Goal: Information Seeking & Learning: Get advice/opinions

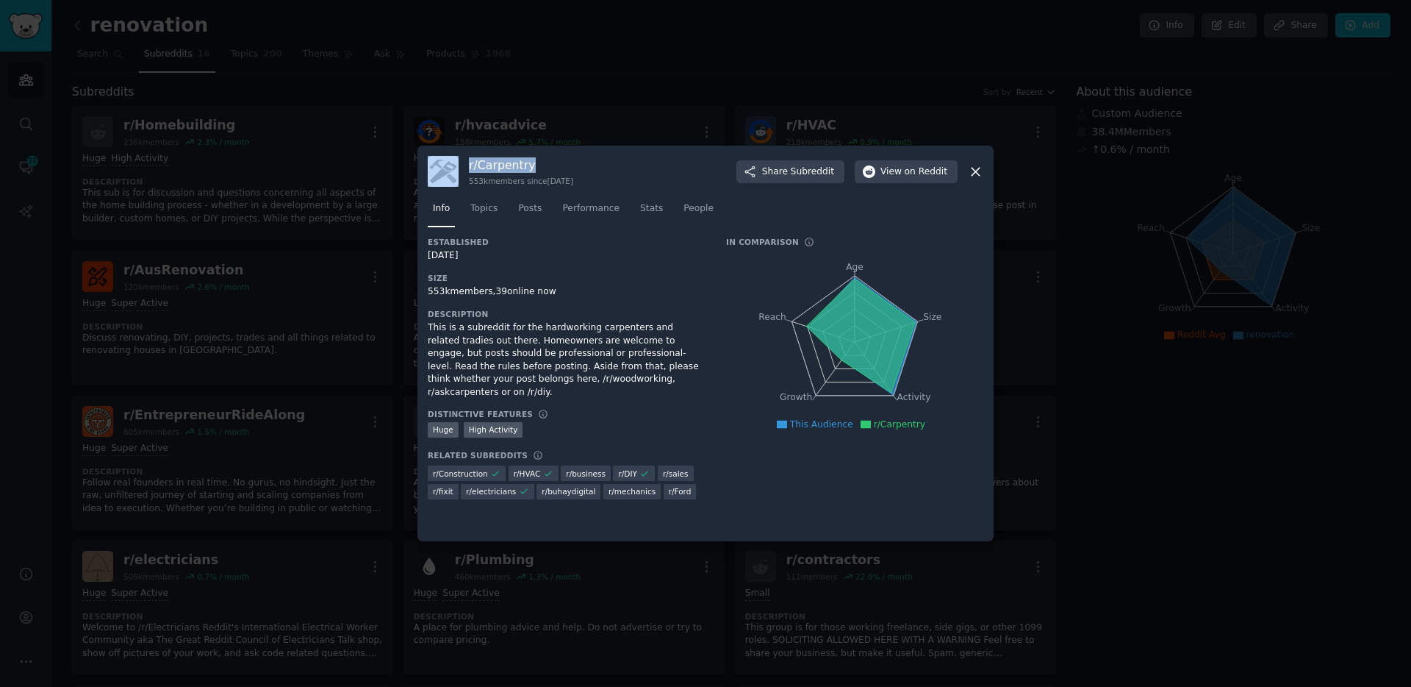
scroll to position [345, 0]
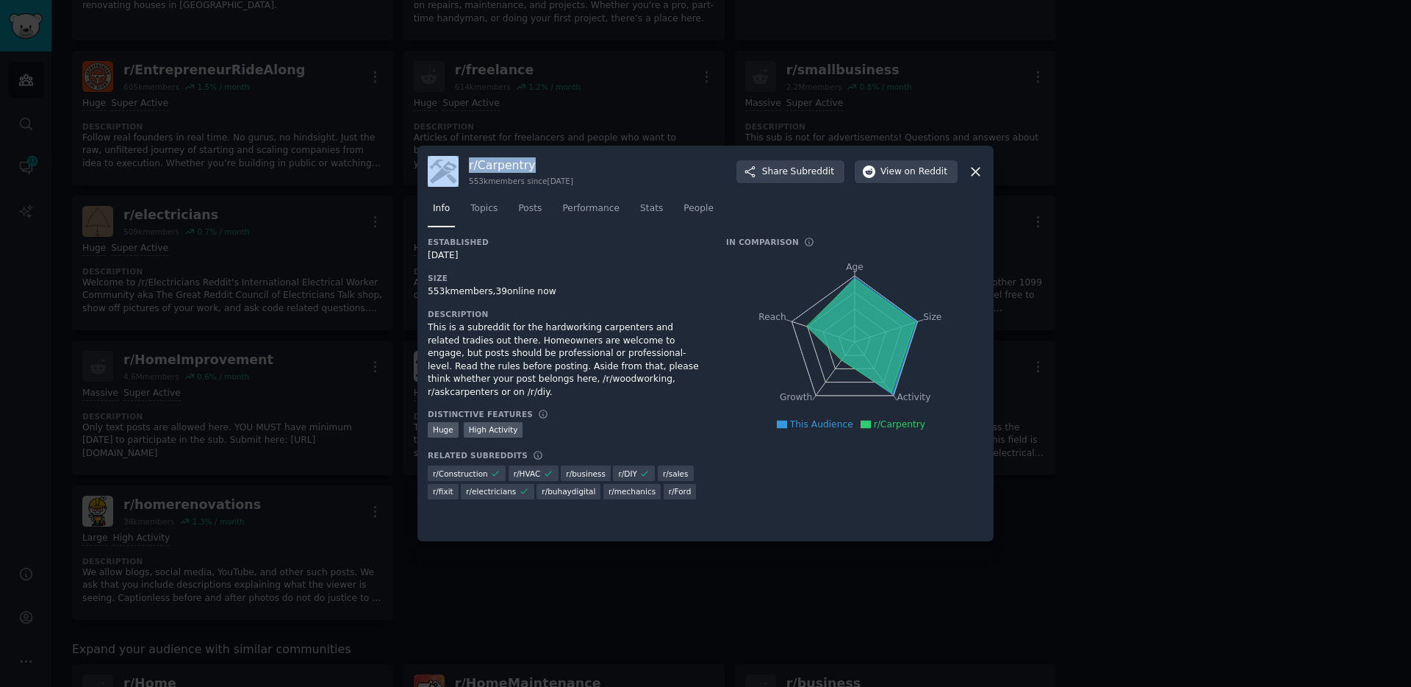
click at [486, 163] on h3 "r/ Carpentry" at bounding box center [521, 164] width 104 height 15
drag, startPoint x: 478, startPoint y: 167, endPoint x: 544, endPoint y: 165, distance: 66.2
click at [544, 165] on h3 "r/ Carpentry" at bounding box center [521, 164] width 104 height 15
copy h3 "Carpentry"
click at [987, 165] on div "r/ Carpentry 553k members since [DATE] Share Subreddit View on Reddit Info Topi…" at bounding box center [706, 344] width 576 height 396
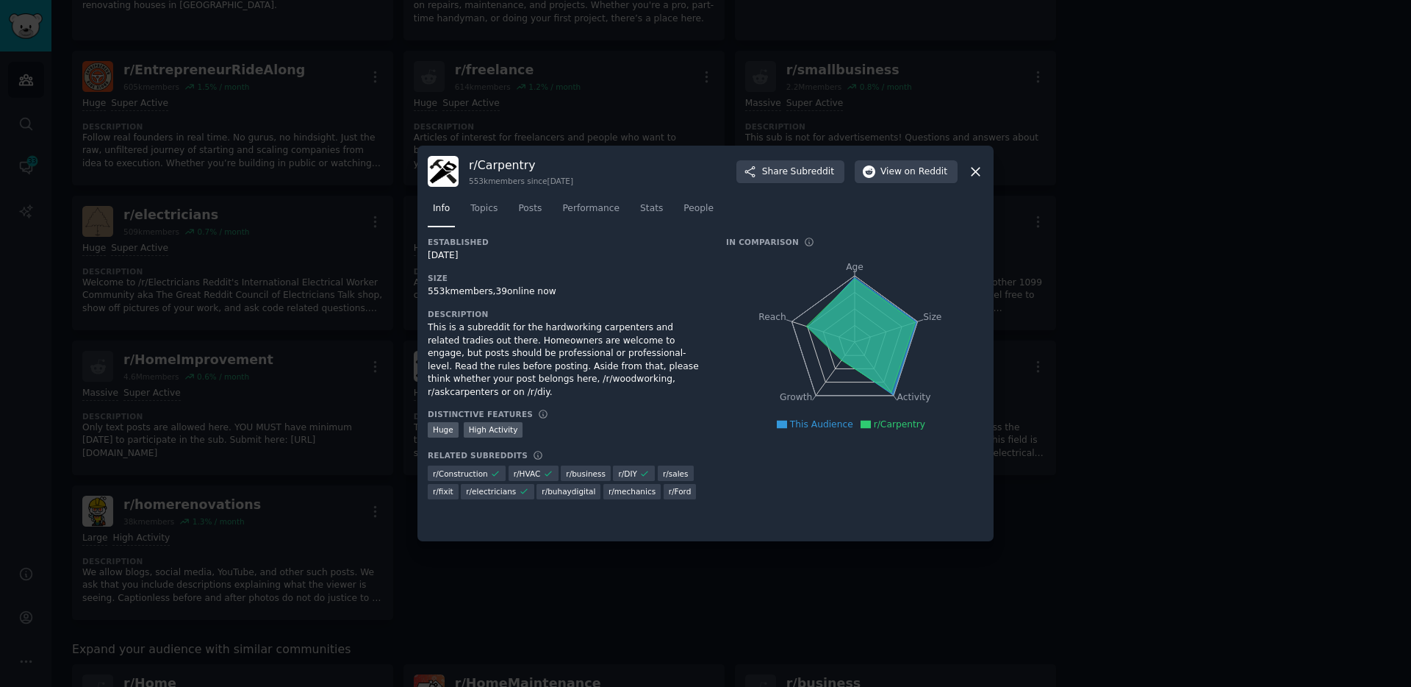
click at [968, 173] on icon at bounding box center [975, 171] width 15 height 15
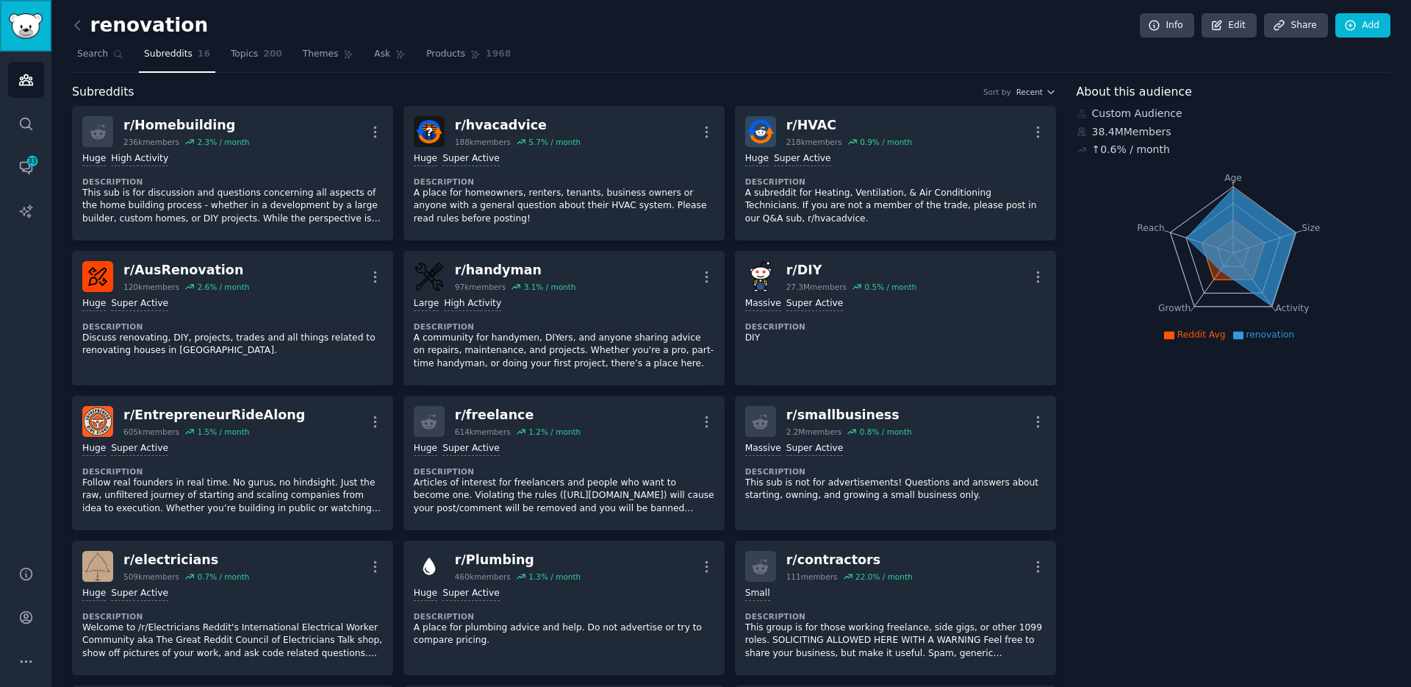
click at [20, 50] on link "Sidebar" at bounding box center [25, 25] width 51 height 51
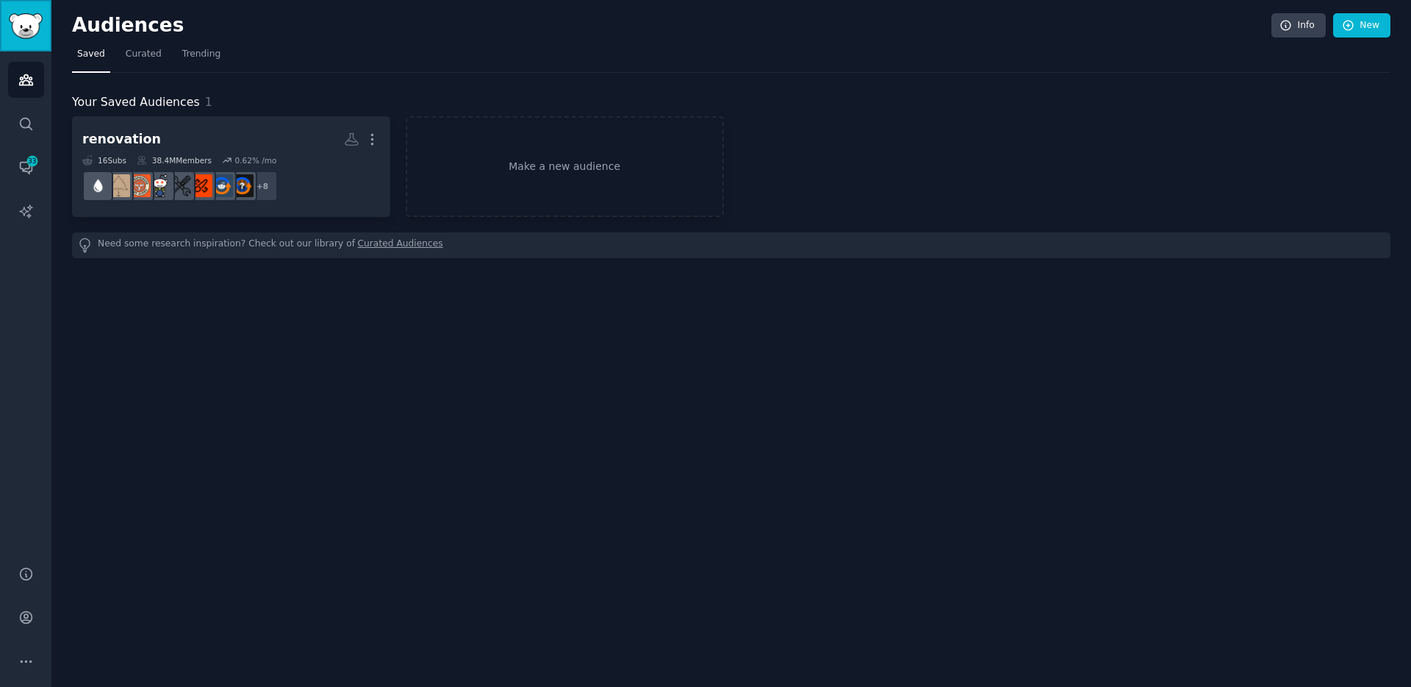
click at [23, 29] on img "Sidebar" at bounding box center [26, 26] width 34 height 26
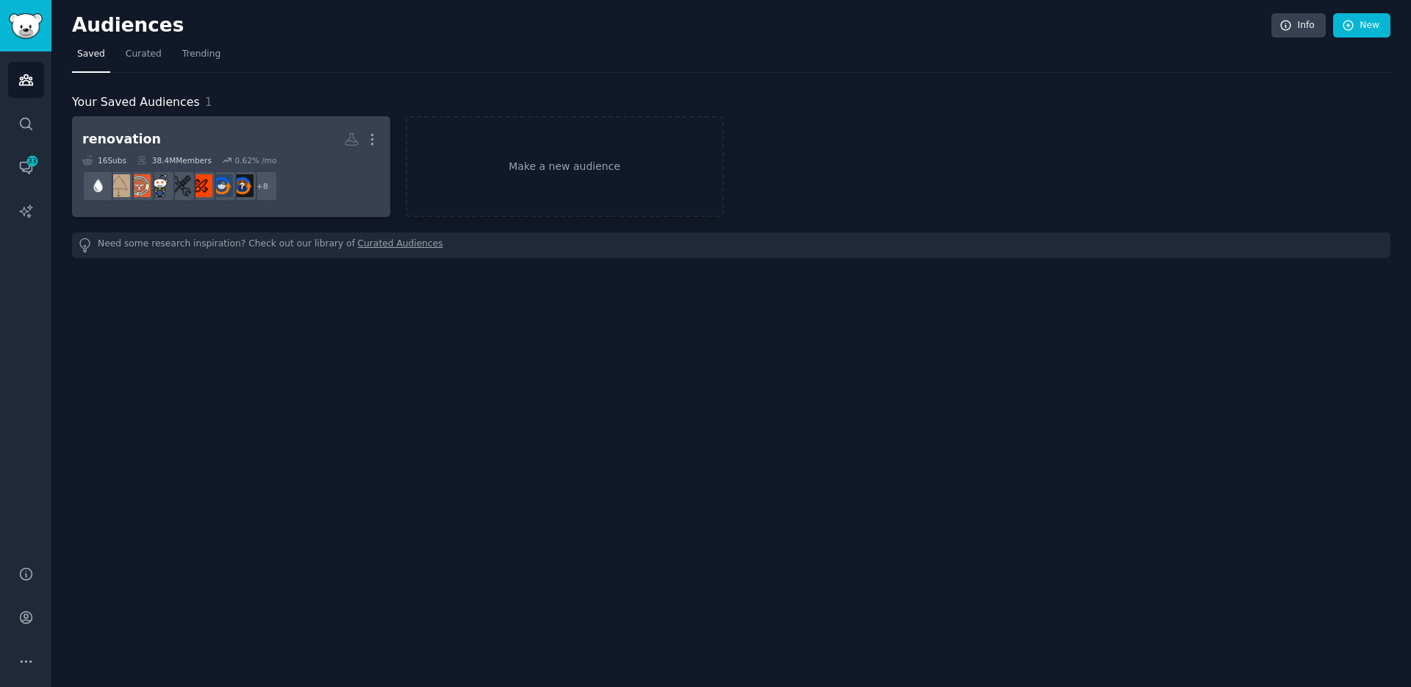
click at [124, 143] on div "renovation" at bounding box center [121, 139] width 79 height 18
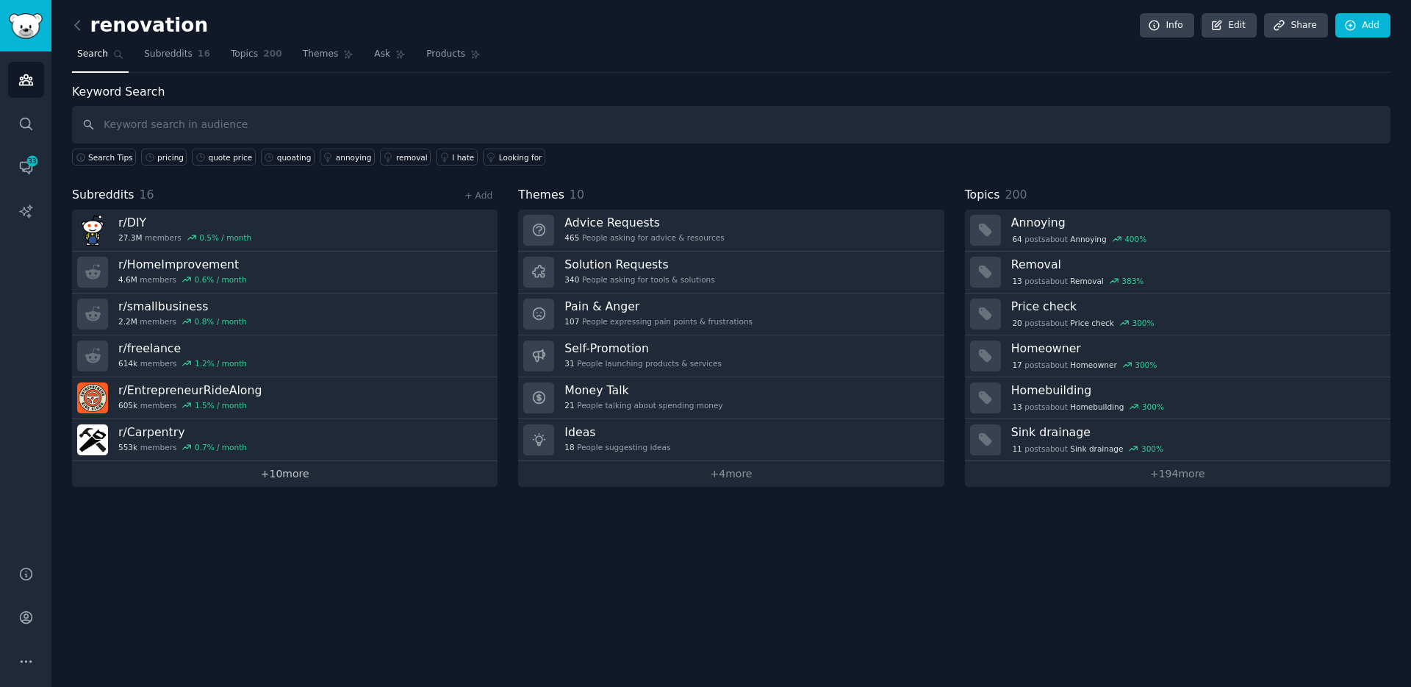
click at [287, 471] on link "+ 10 more" at bounding box center [285, 474] width 426 height 26
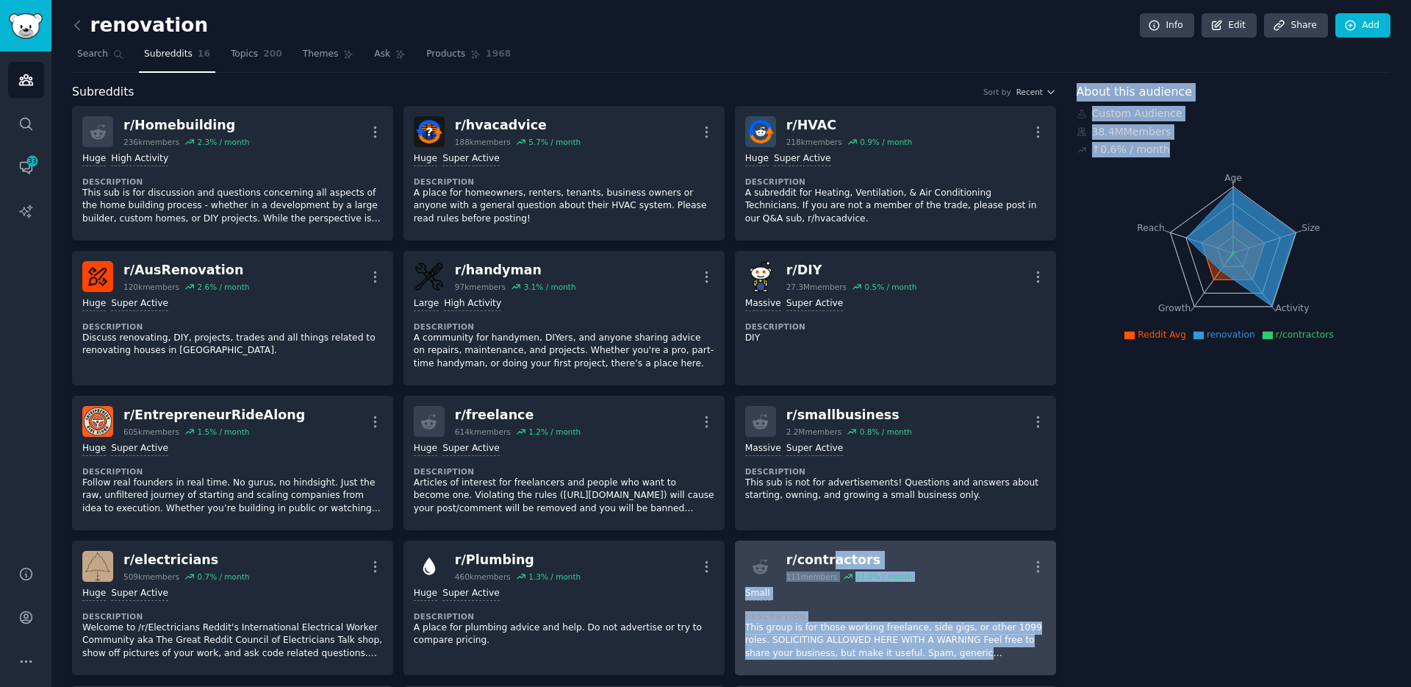
drag, startPoint x: 1117, startPoint y: 564, endPoint x: 823, endPoint y: 562, distance: 294.1
click at [820, 559] on div "r/ contractors" at bounding box center [850, 560] width 126 height 18
click at [824, 555] on div "r/ contractors" at bounding box center [850, 560] width 126 height 18
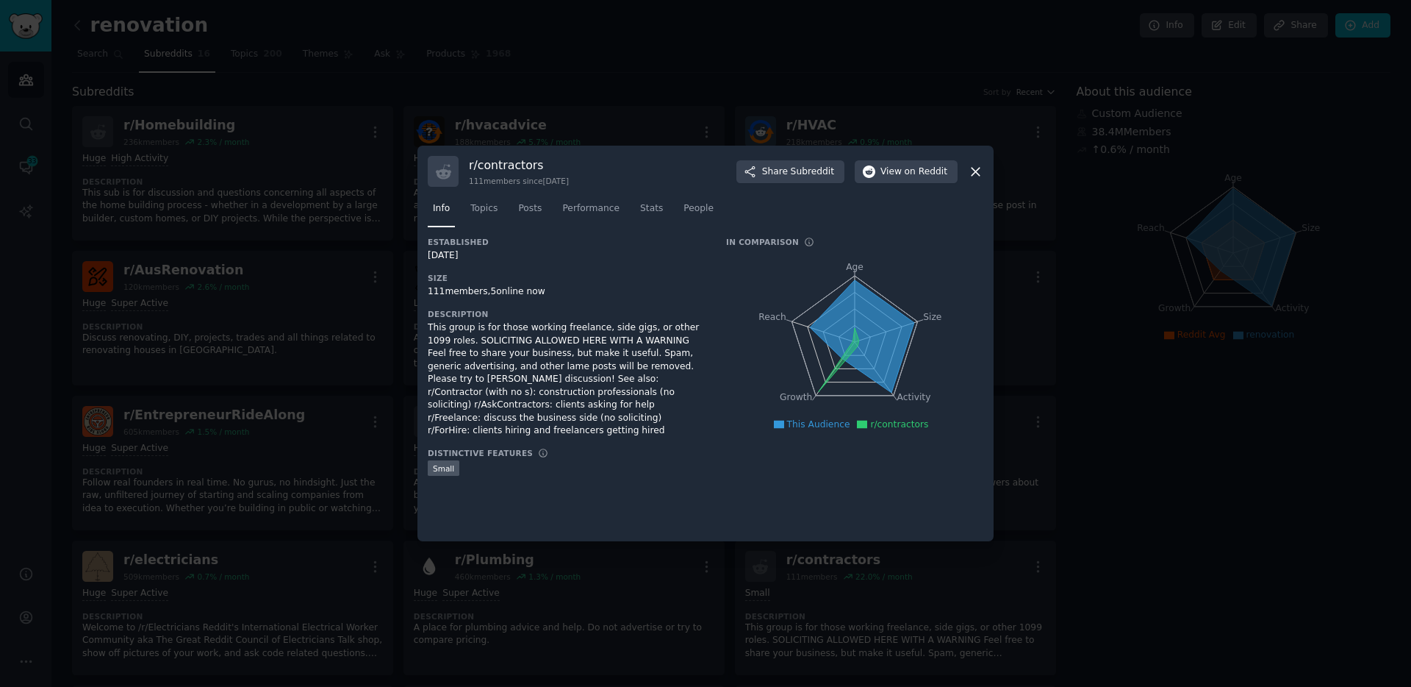
click at [498, 162] on h3 "r/ contractors" at bounding box center [519, 164] width 100 height 15
copy h3 "contractors"
click at [981, 167] on icon at bounding box center [975, 171] width 15 height 15
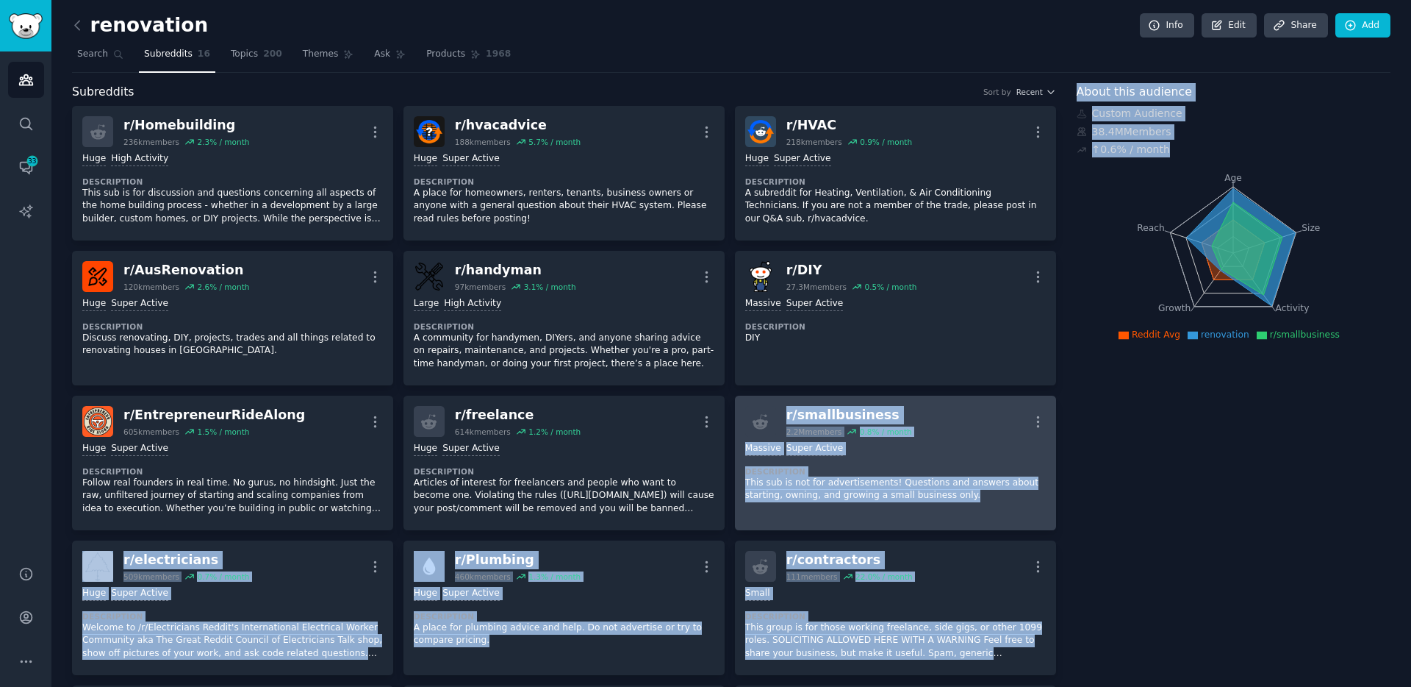
drag, startPoint x: 1139, startPoint y: 477, endPoint x: 783, endPoint y: 416, distance: 361.0
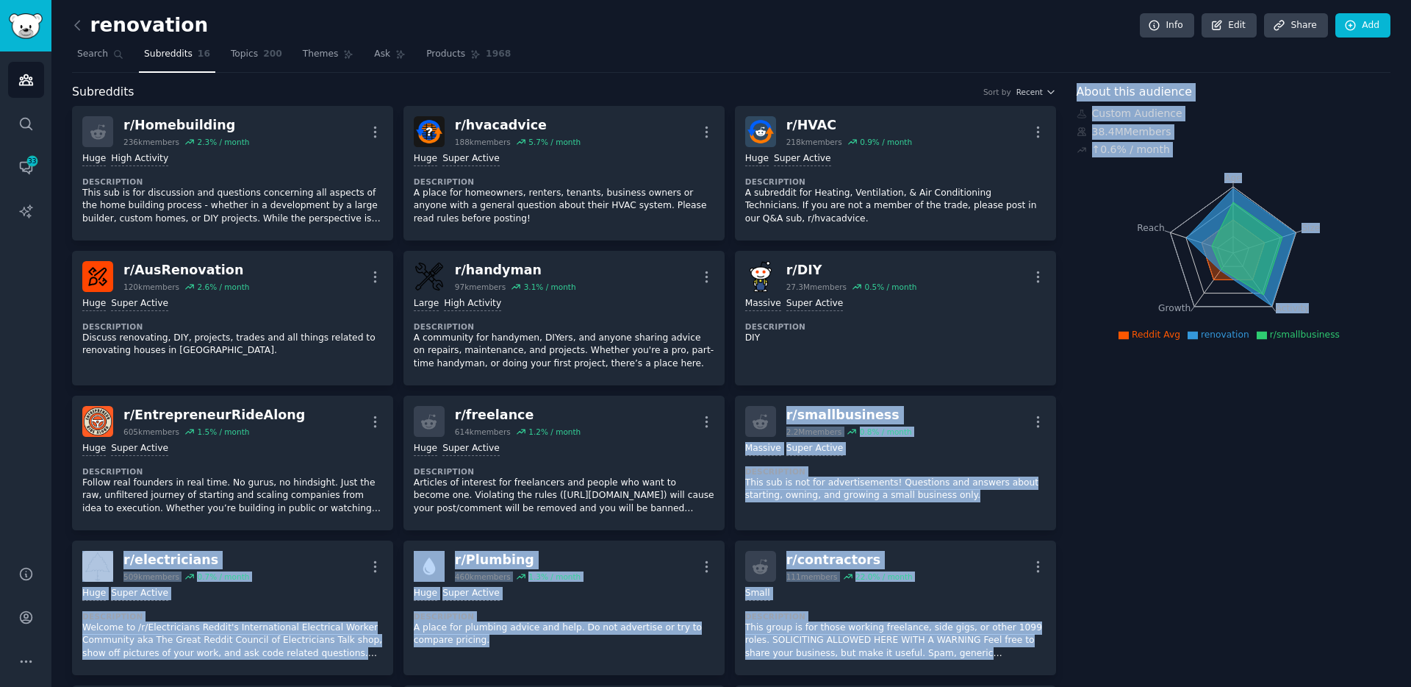
copy div "r/ smallbusiness 2.2M members 0.8 % / month More >= 95th percentile for submiss…"
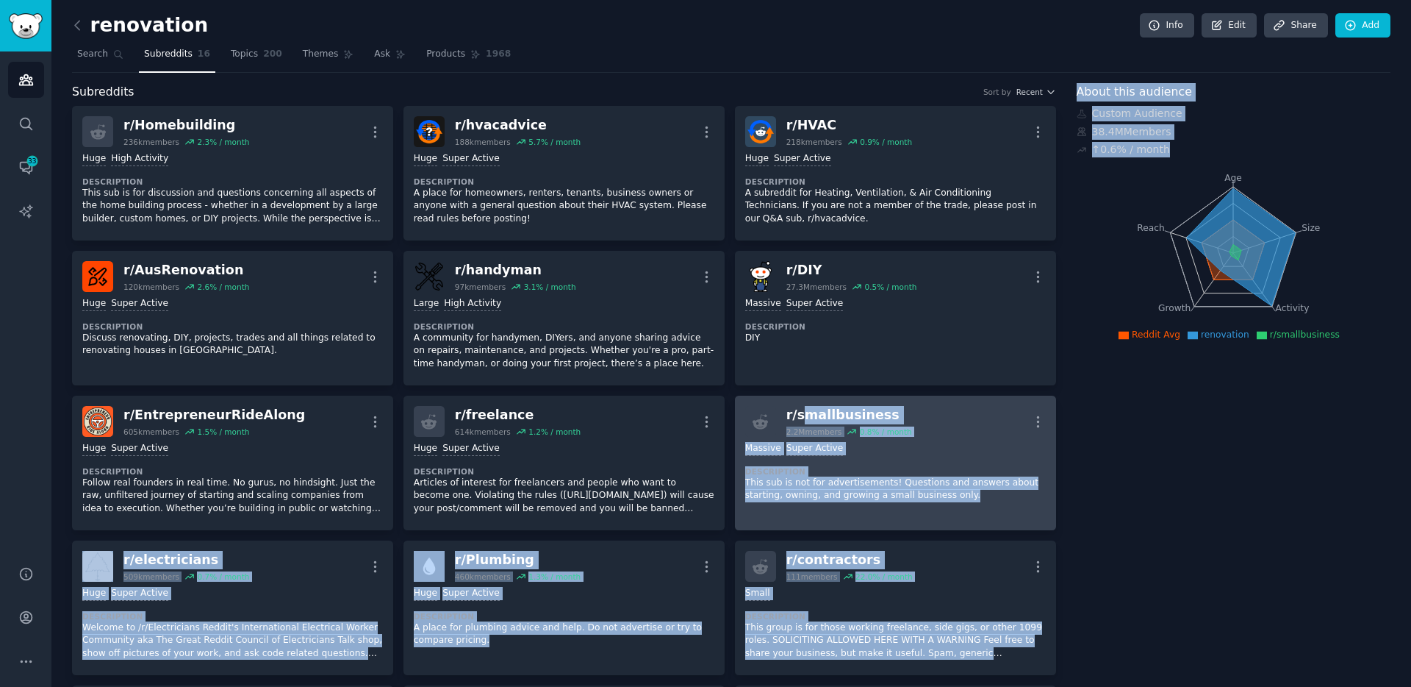
drag, startPoint x: 1085, startPoint y: 416, endPoint x: 800, endPoint y: 415, distance: 285.2
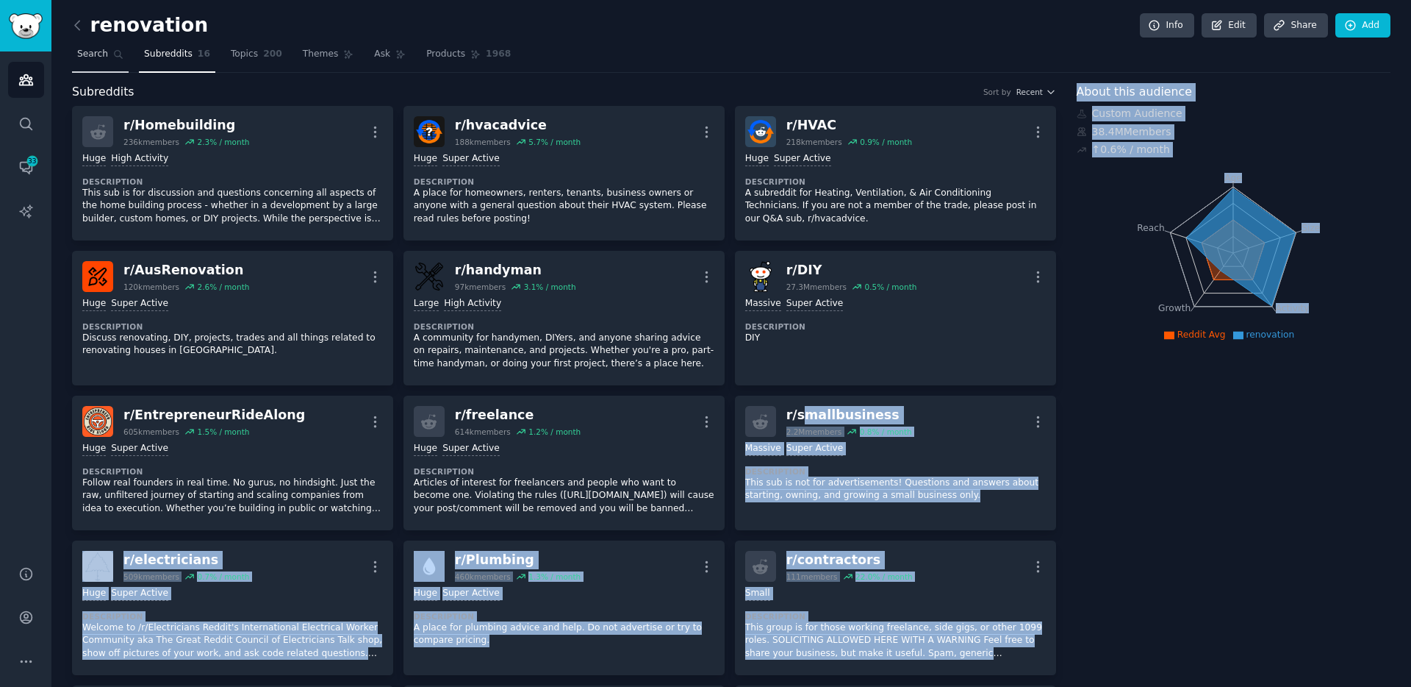
click at [108, 56] on link "Search" at bounding box center [100, 58] width 57 height 30
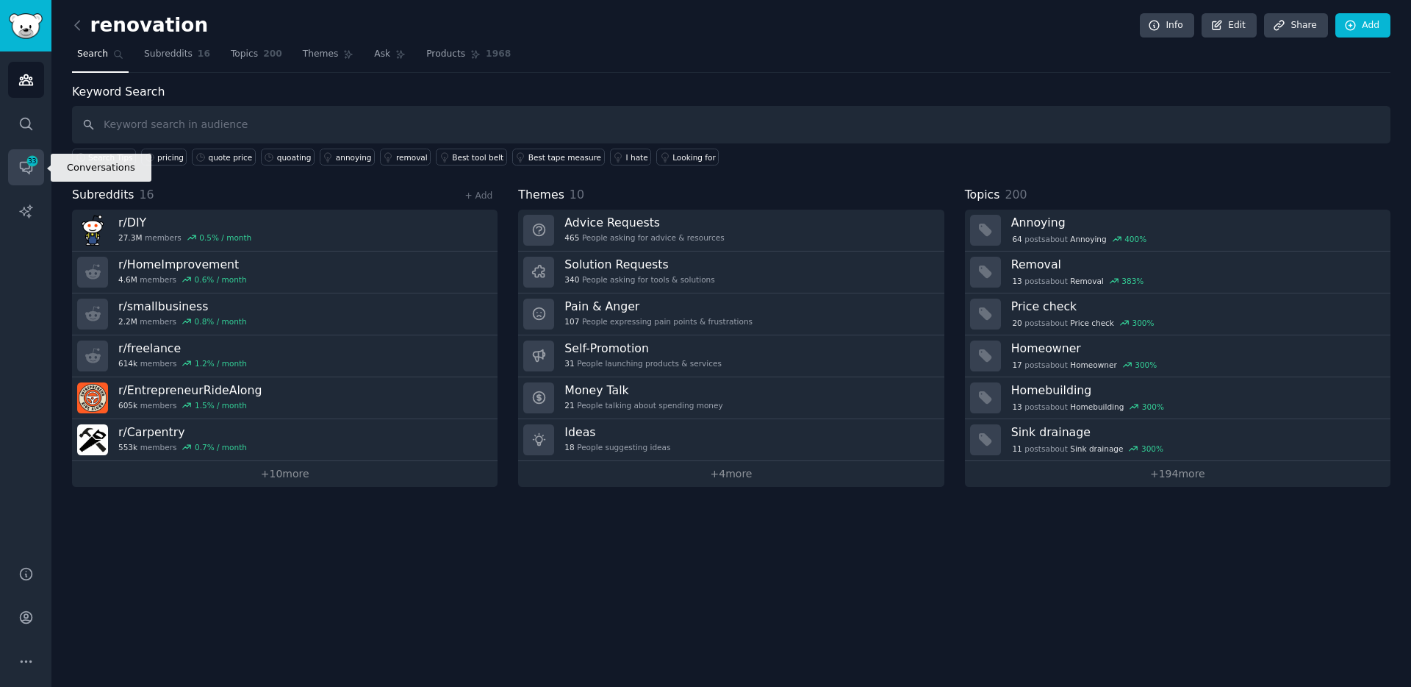
click at [29, 166] on icon "Sidebar" at bounding box center [32, 160] width 13 height 13
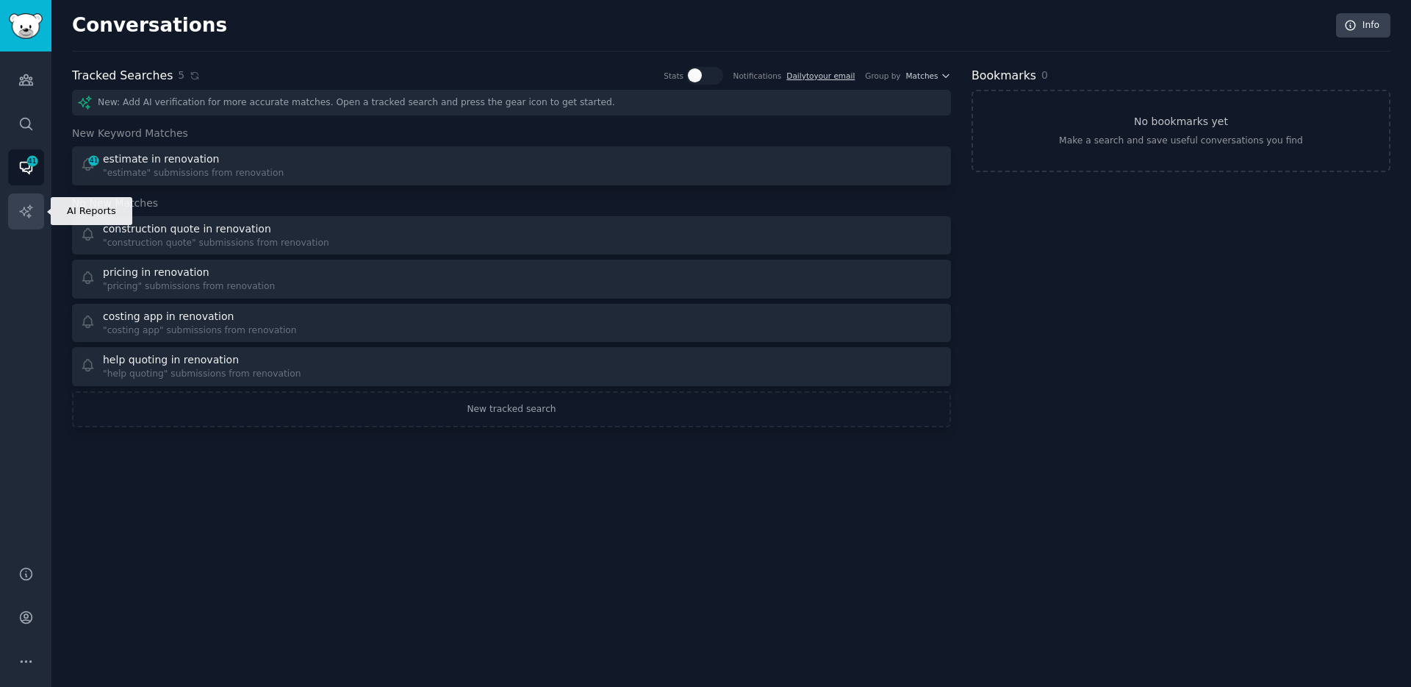
click at [35, 217] on link "AI Reports" at bounding box center [26, 211] width 36 height 36
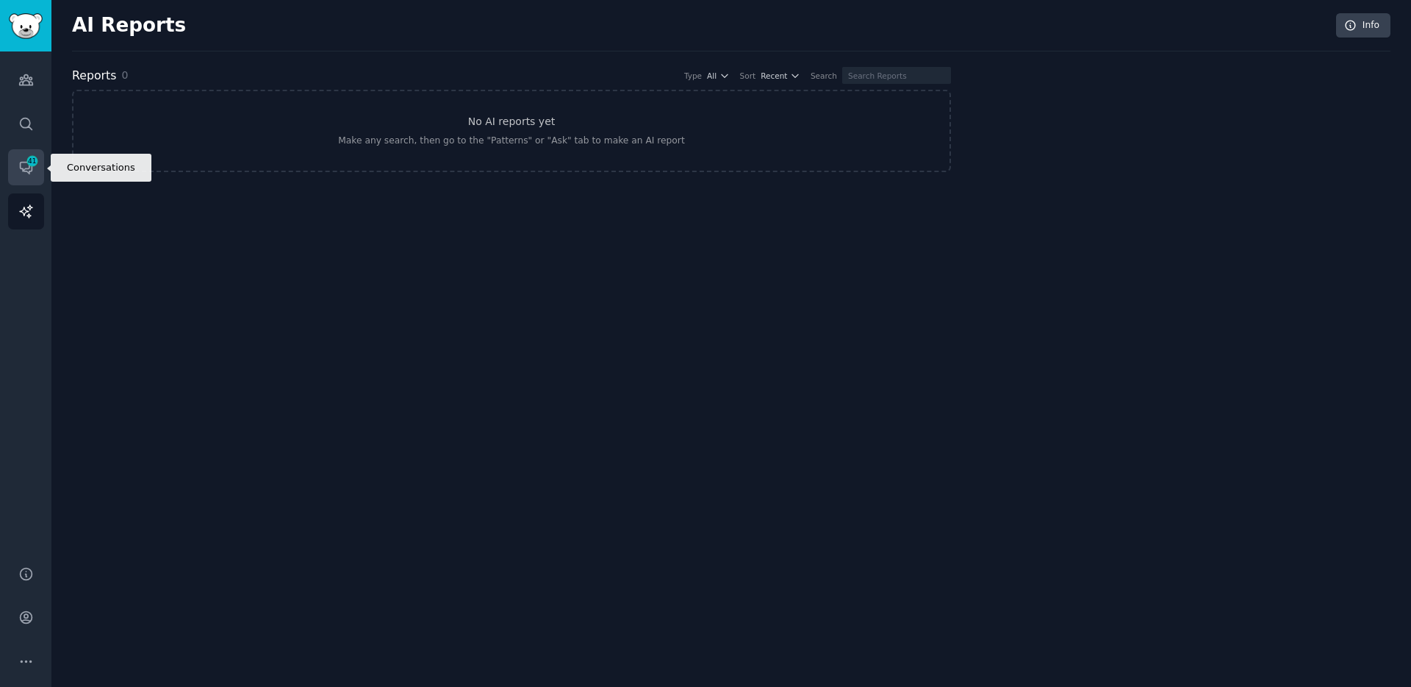
click at [22, 167] on icon "Sidebar" at bounding box center [25, 167] width 15 height 15
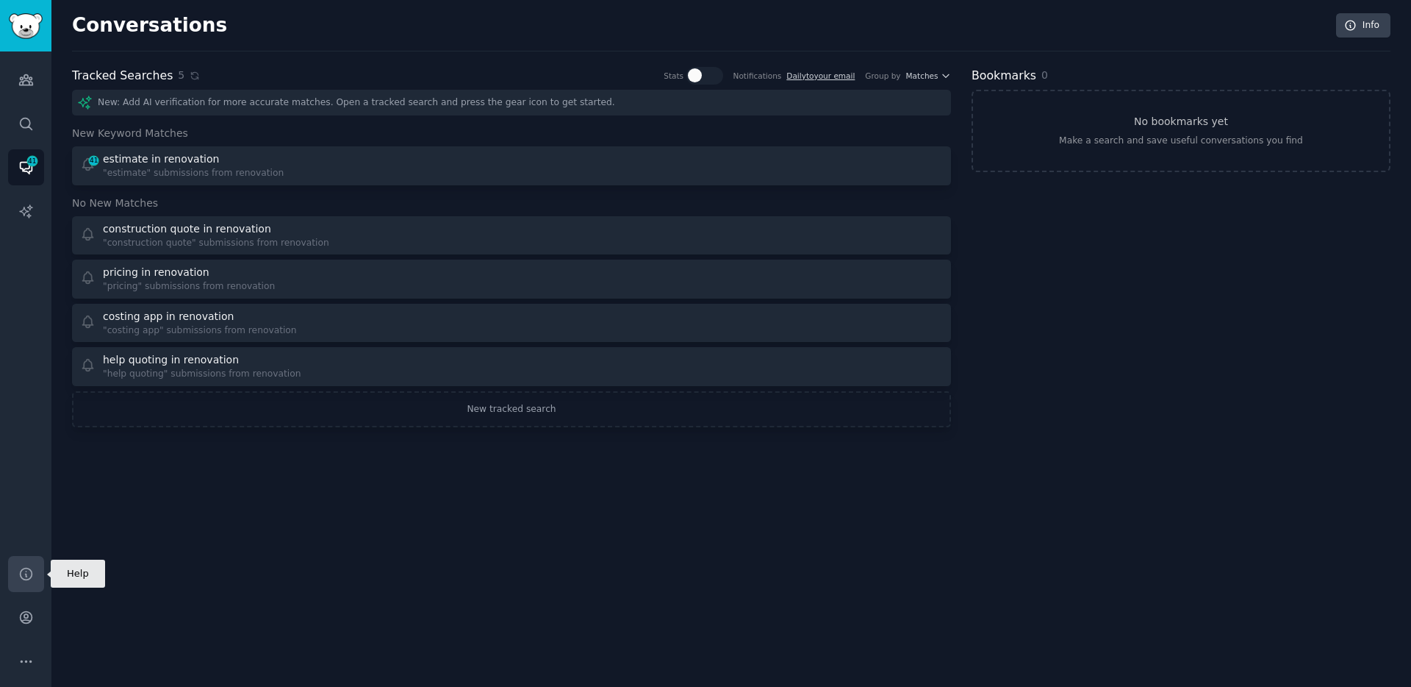
click at [27, 579] on icon "Sidebar" at bounding box center [26, 574] width 12 height 12
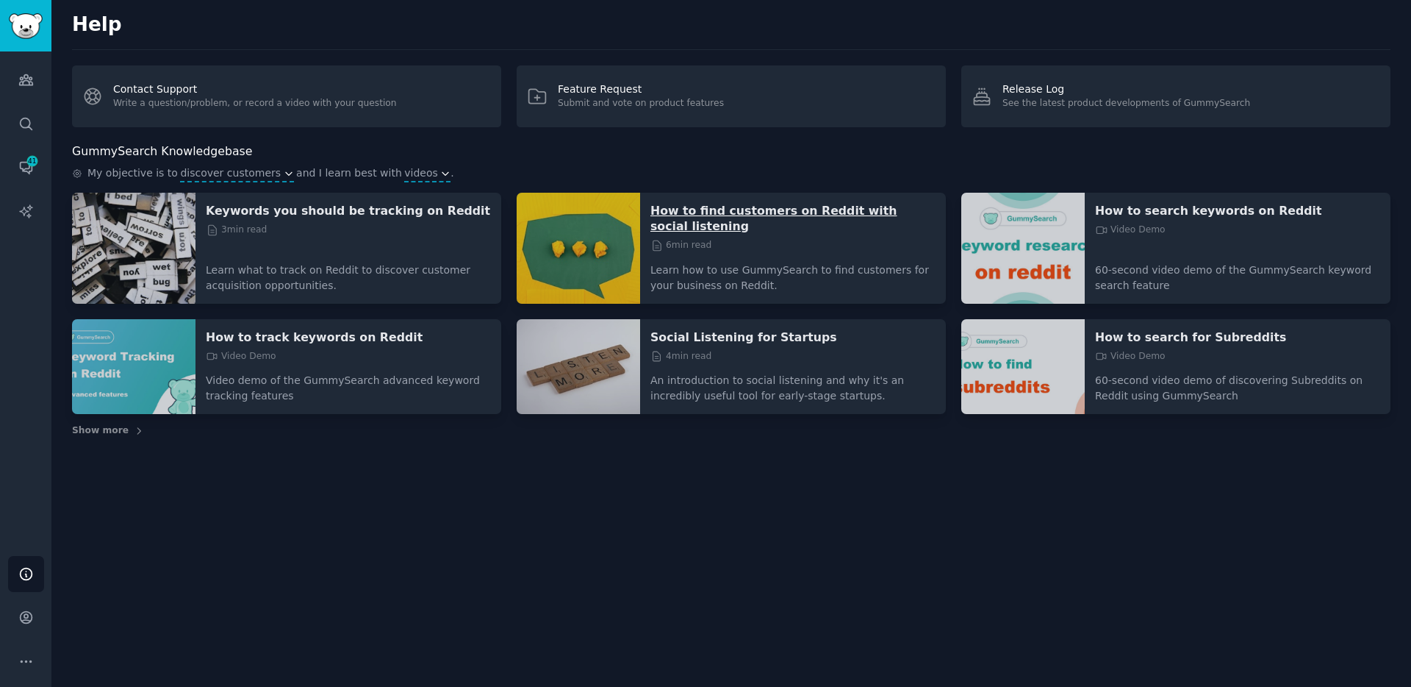
click at [799, 213] on p "How to find customers on Reddit with social listening" at bounding box center [793, 218] width 285 height 31
click at [35, 33] on img "Sidebar" at bounding box center [26, 26] width 34 height 26
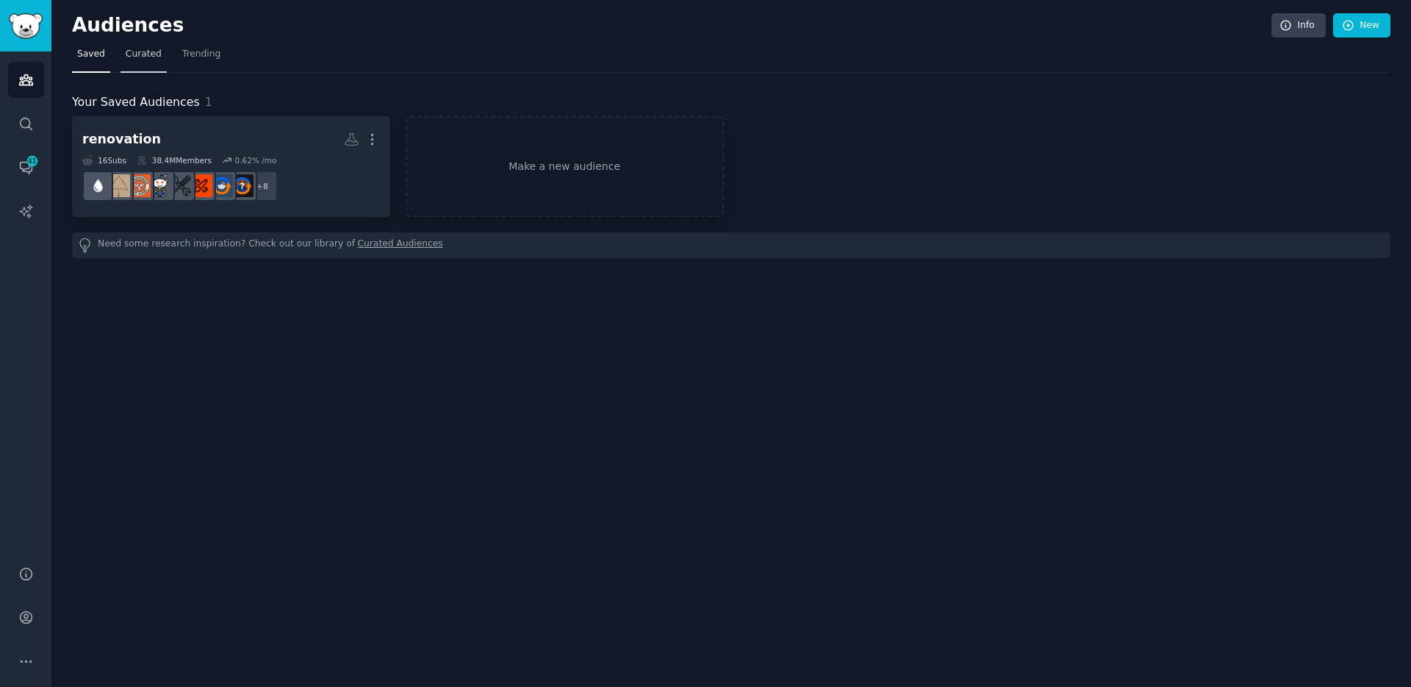
click at [154, 56] on span "Curated" at bounding box center [144, 54] width 36 height 13
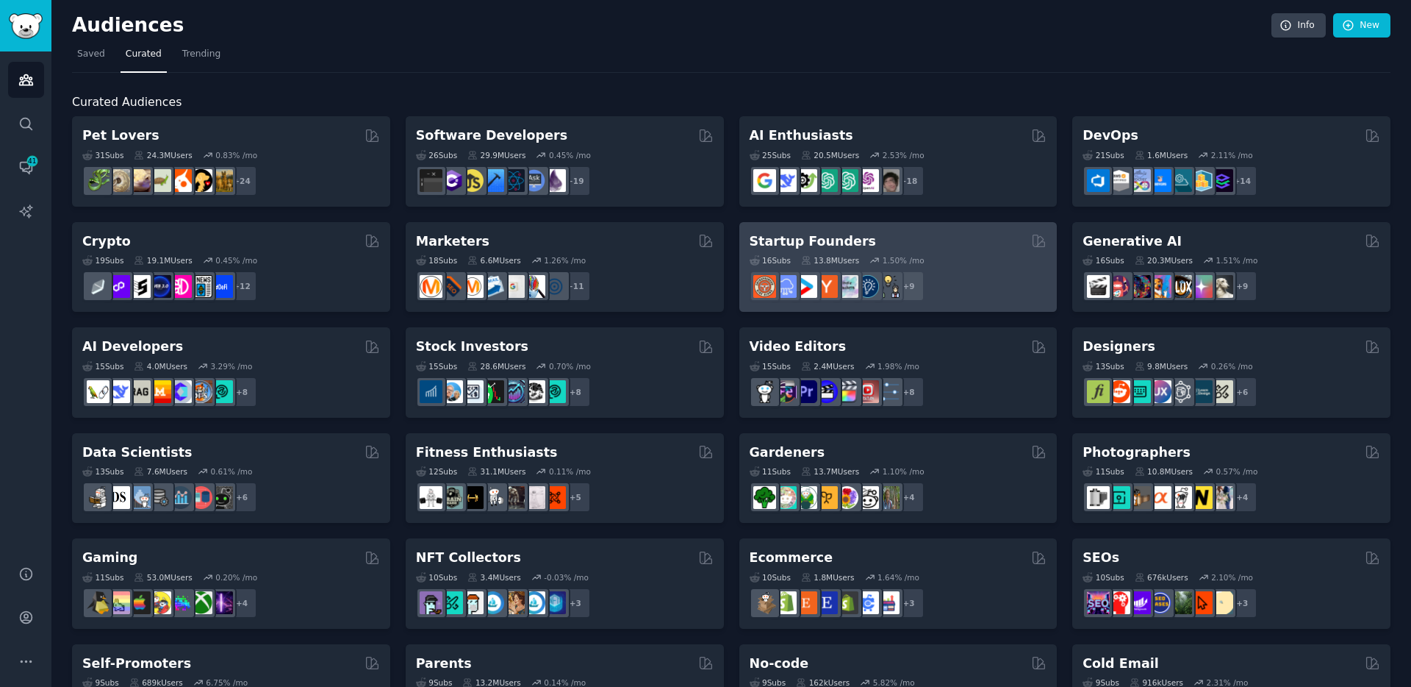
click at [843, 243] on h2 "Startup Founders" at bounding box center [813, 241] width 126 height 18
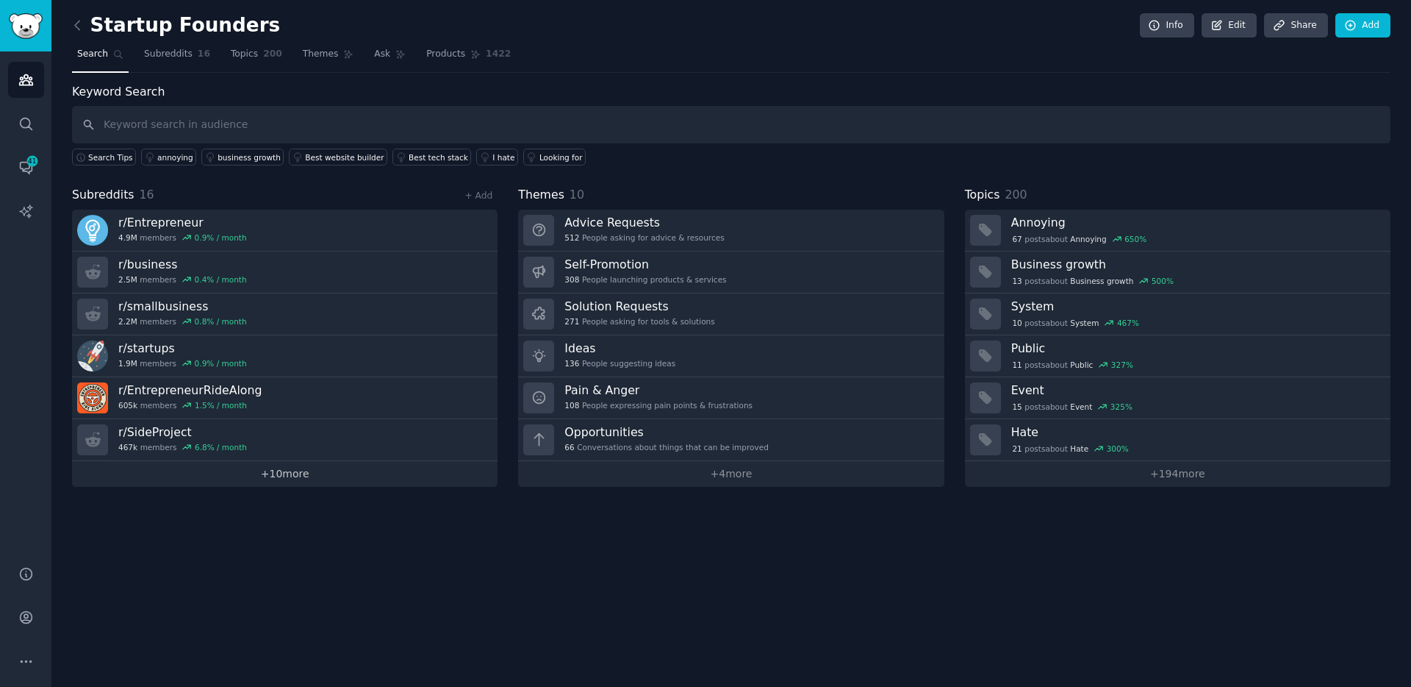
click at [285, 481] on link "+ 10 more" at bounding box center [285, 474] width 426 height 26
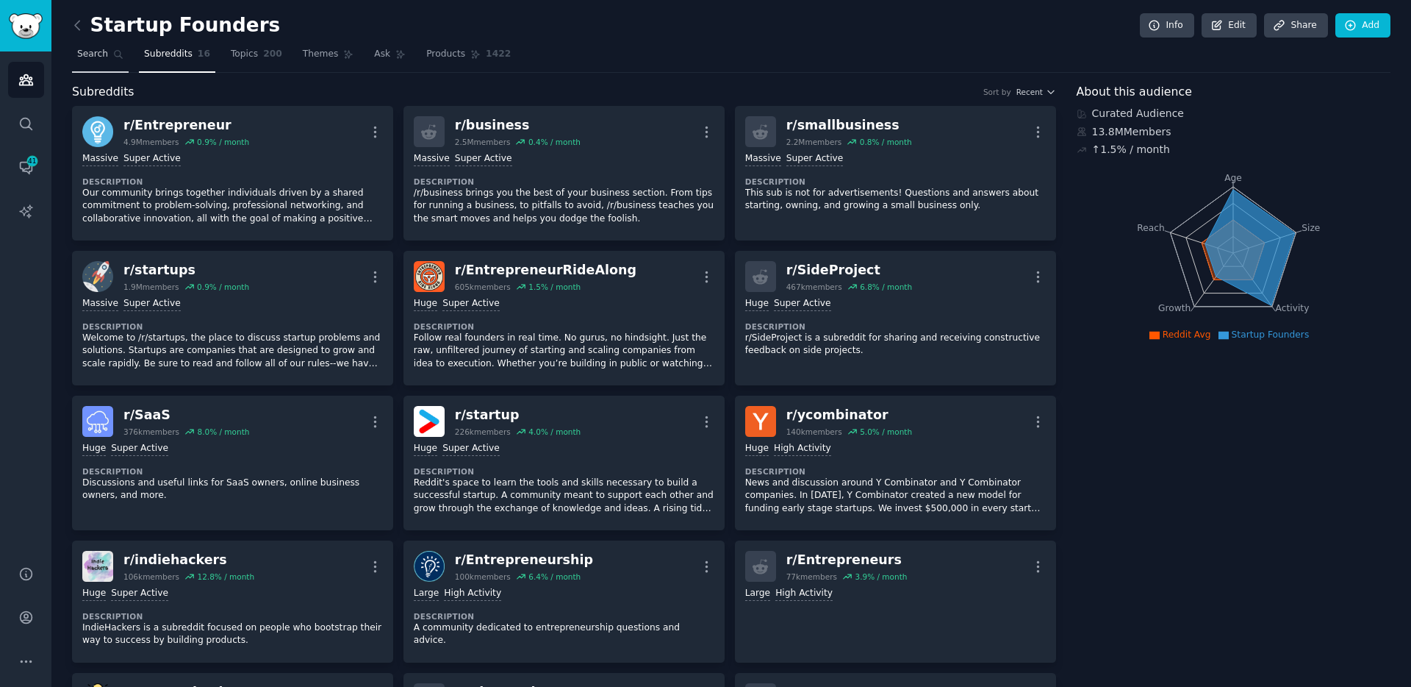
click at [76, 56] on link "Search" at bounding box center [100, 58] width 57 height 30
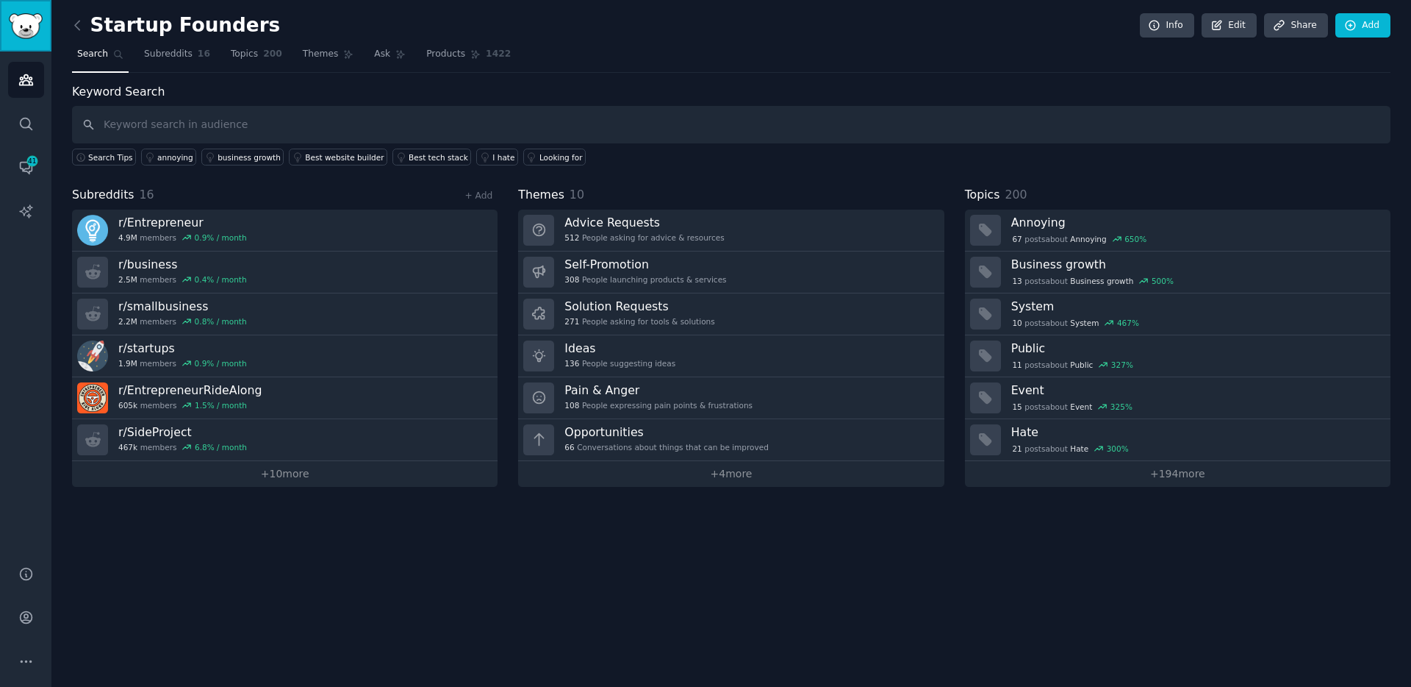
click at [28, 34] on img "Sidebar" at bounding box center [26, 26] width 34 height 26
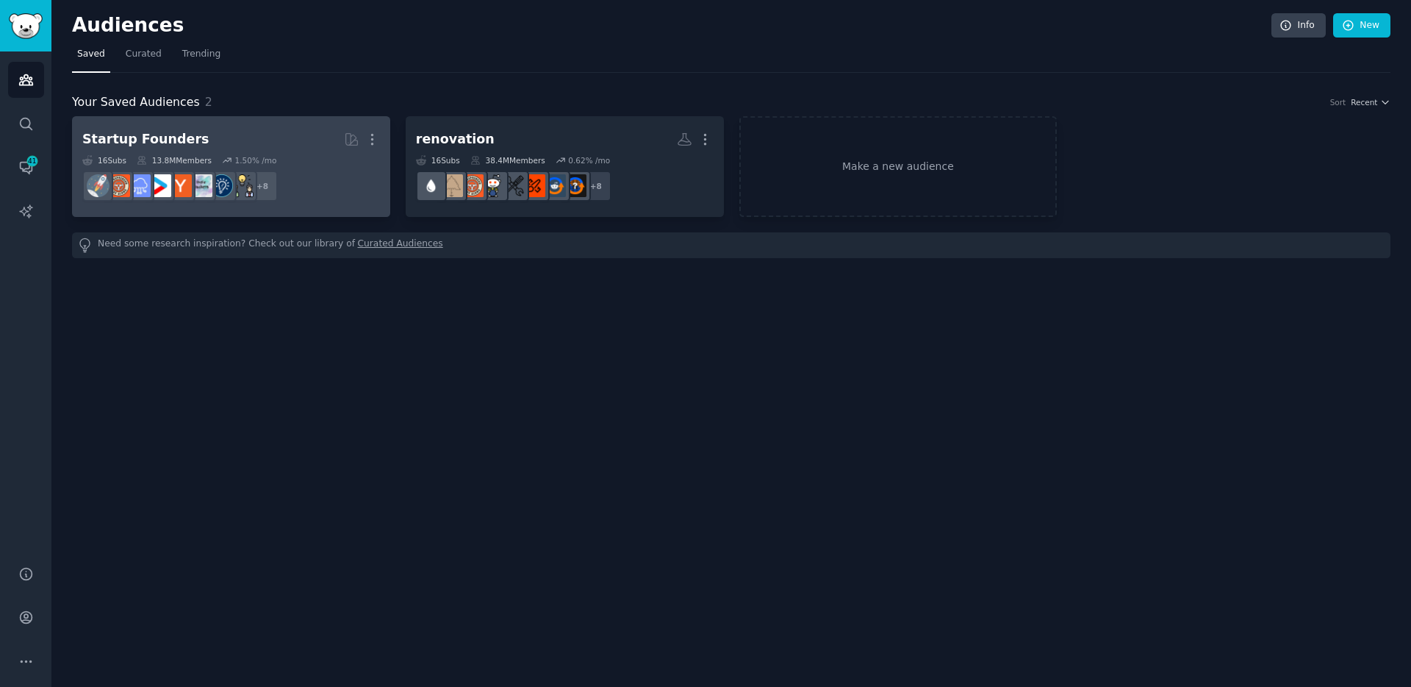
click at [160, 135] on div "Startup Founders" at bounding box center [145, 139] width 126 height 18
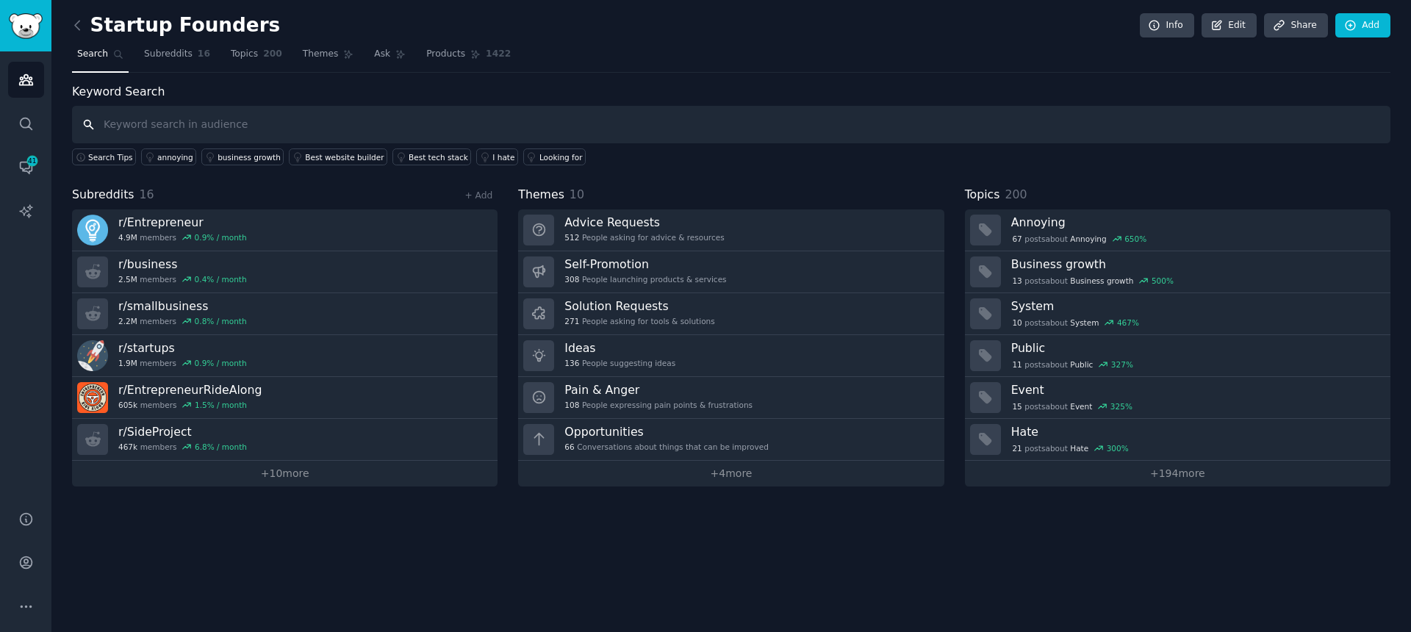
click at [271, 115] on input "text" at bounding box center [731, 124] width 1319 height 37
type input "mobile app advice"
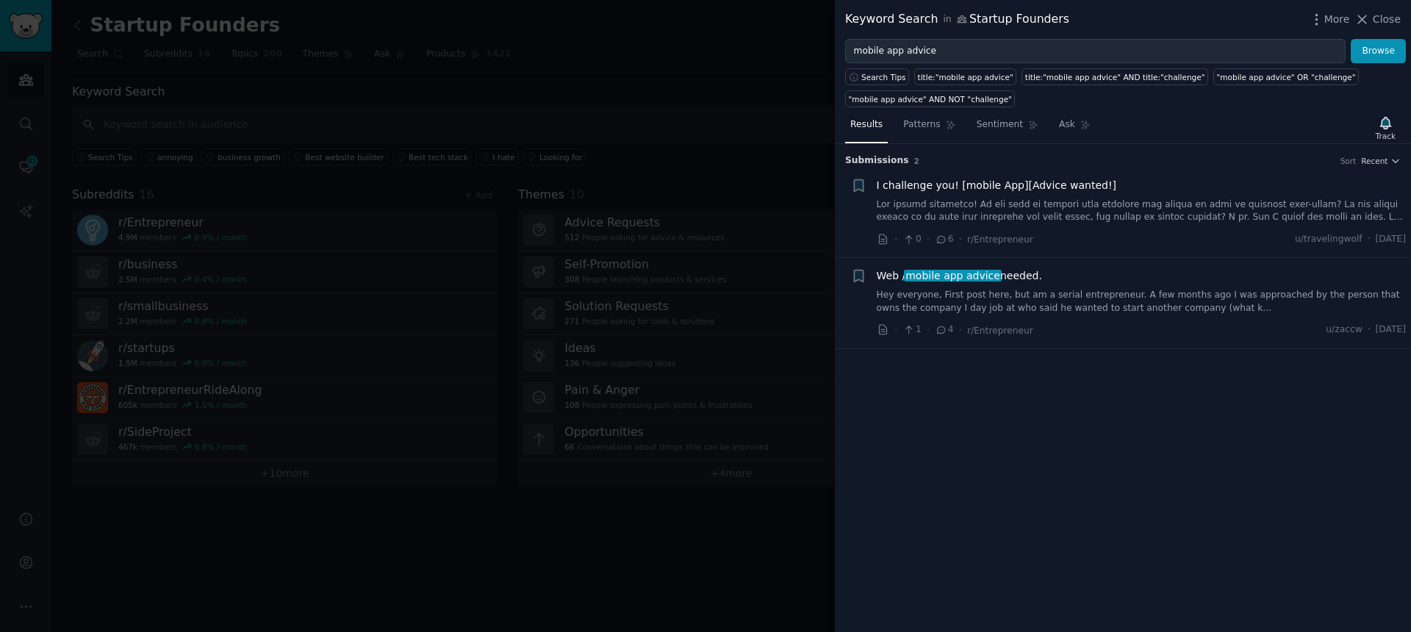
click at [947, 384] on div "Submission s 2 Sort Recent + I challenge you! [mobile App][Advice wanted!] · 0 …" at bounding box center [1123, 388] width 576 height 488
click at [1383, 19] on span "Close" at bounding box center [1387, 19] width 28 height 15
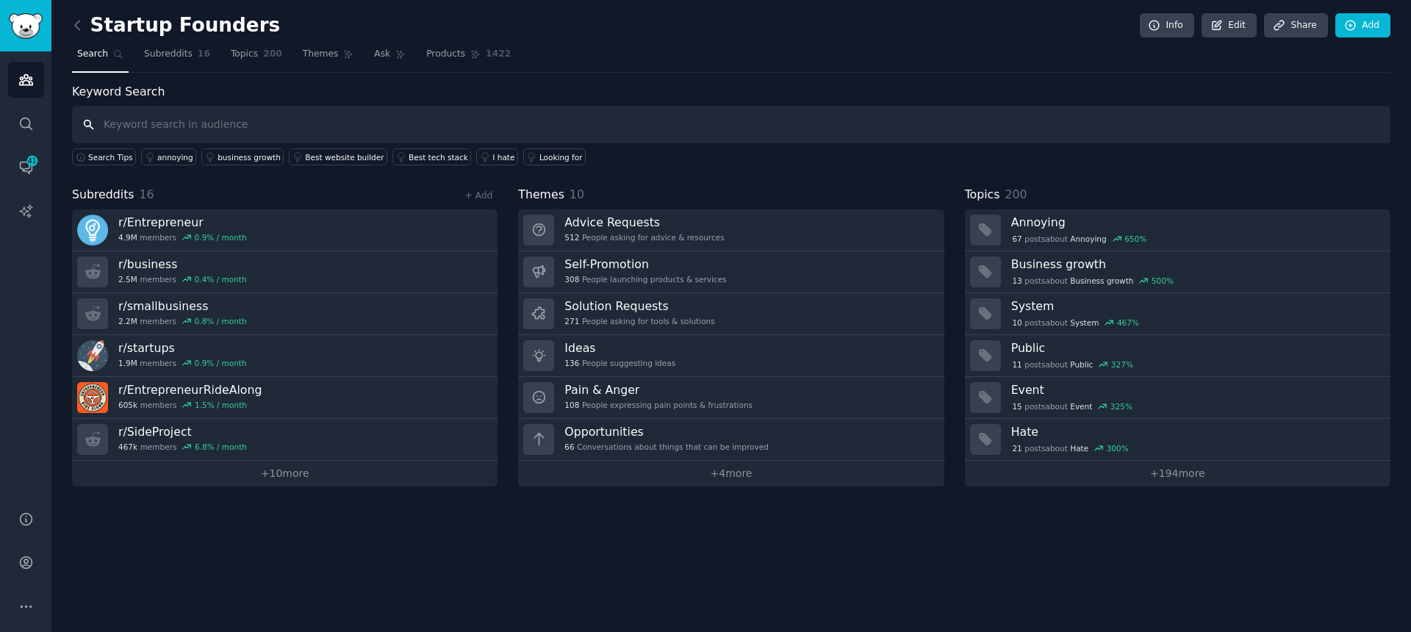
click at [171, 125] on input "text" at bounding box center [731, 124] width 1319 height 37
click at [543, 160] on div "Looking for" at bounding box center [561, 157] width 43 height 10
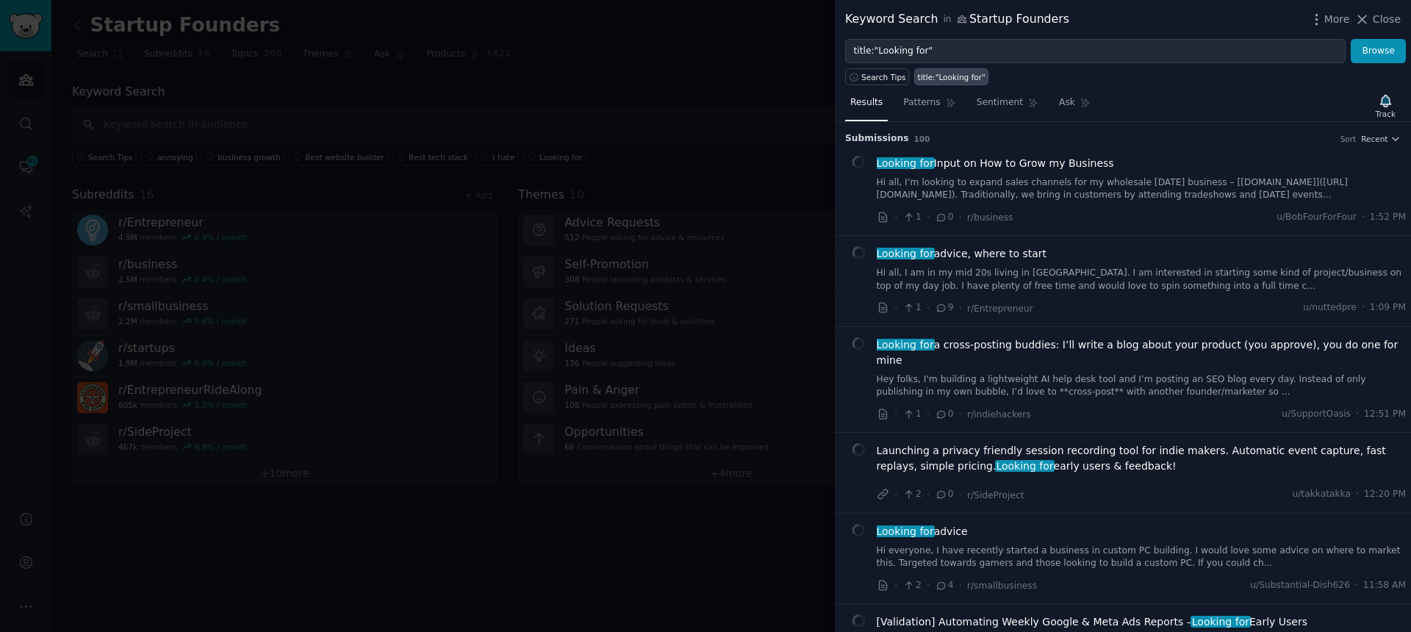
click at [1394, 22] on span "Close" at bounding box center [1387, 19] width 28 height 15
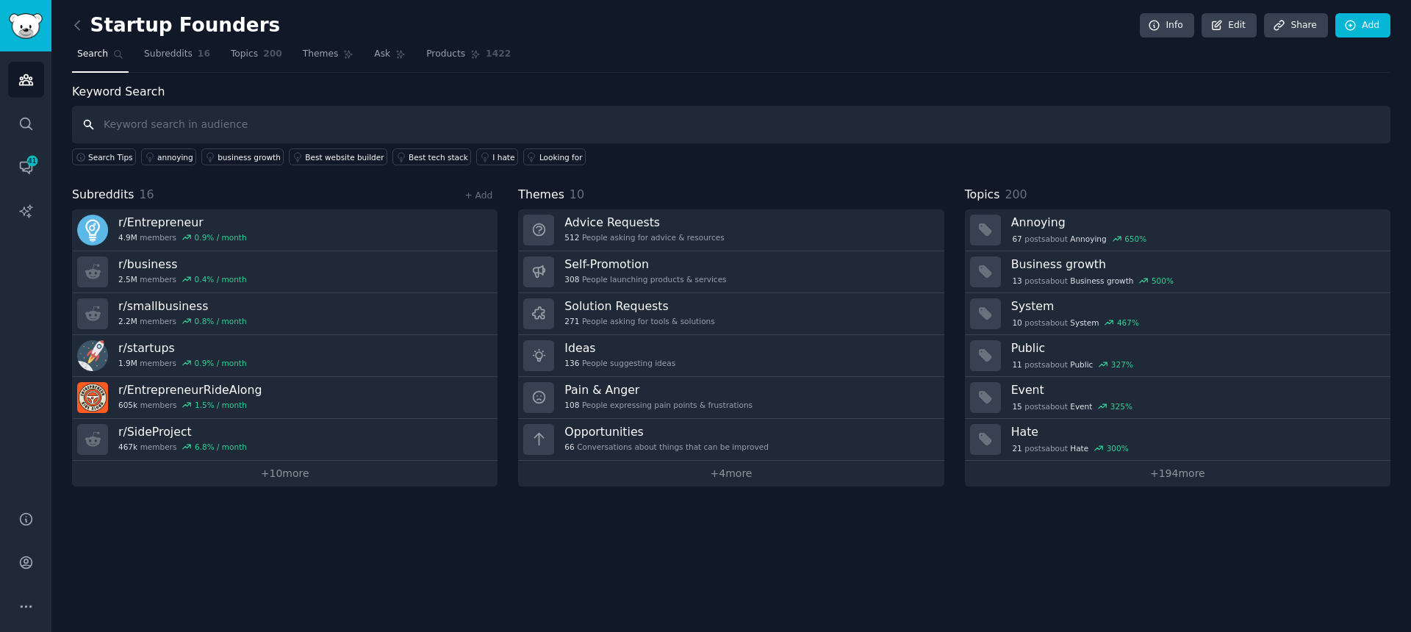
click at [301, 118] on input "text" at bounding box center [731, 124] width 1319 height 37
click at [379, 45] on link "Ask" at bounding box center [390, 58] width 42 height 30
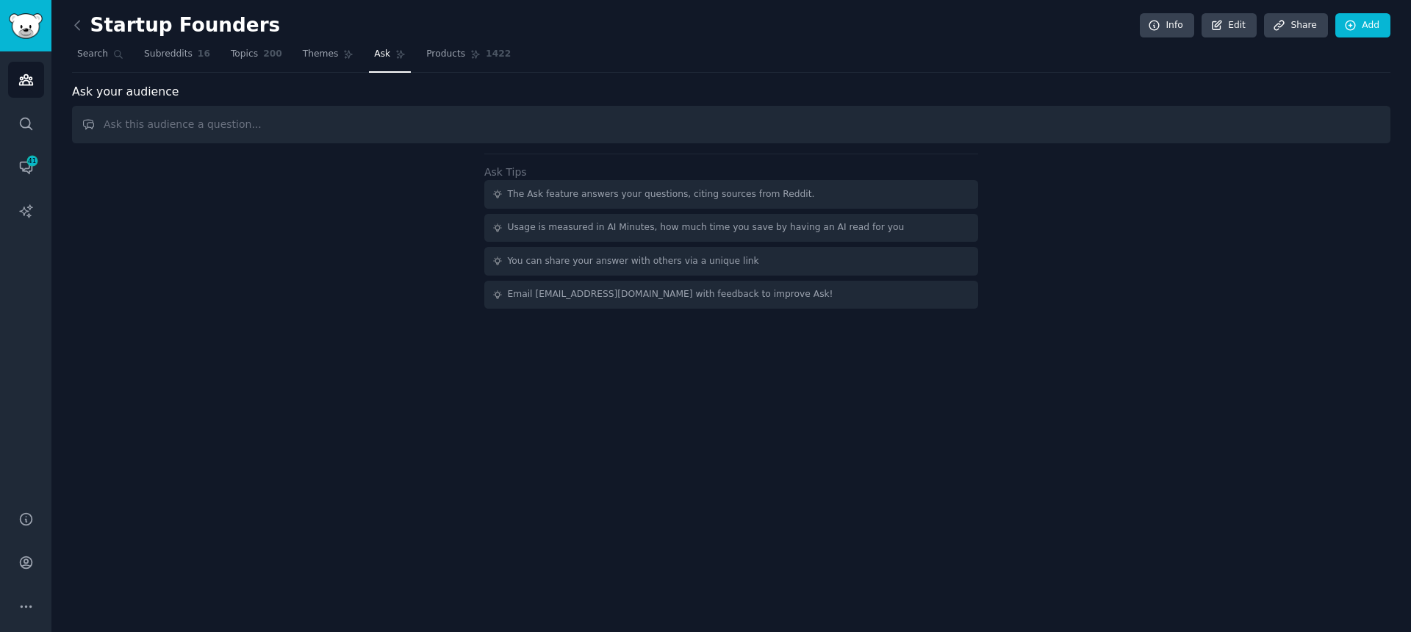
click at [262, 122] on input "text" at bounding box center [731, 124] width 1319 height 37
type input "e"
type input "I want help how to market my app, also if people want to test it would be great"
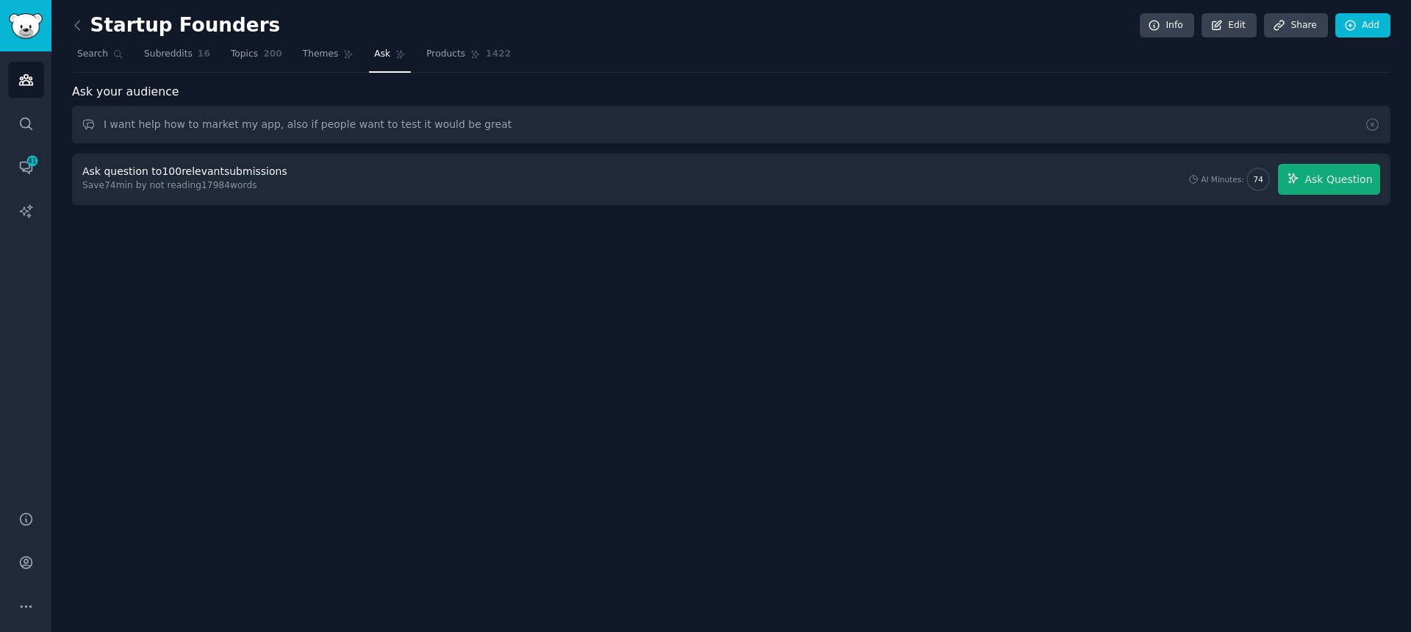
click at [567, 190] on div "Ask question to 100 relevant submissions Save 74 min by not reading 17984 words…" at bounding box center [731, 179] width 1298 height 31
click at [568, 185] on div "Ask question to 100 relevant submissions Save 74 min by not reading 17984 words…" at bounding box center [731, 179] width 1298 height 31
click at [96, 180] on div "Save 74 min by not reading 17984 words" at bounding box center [187, 185] width 210 height 13
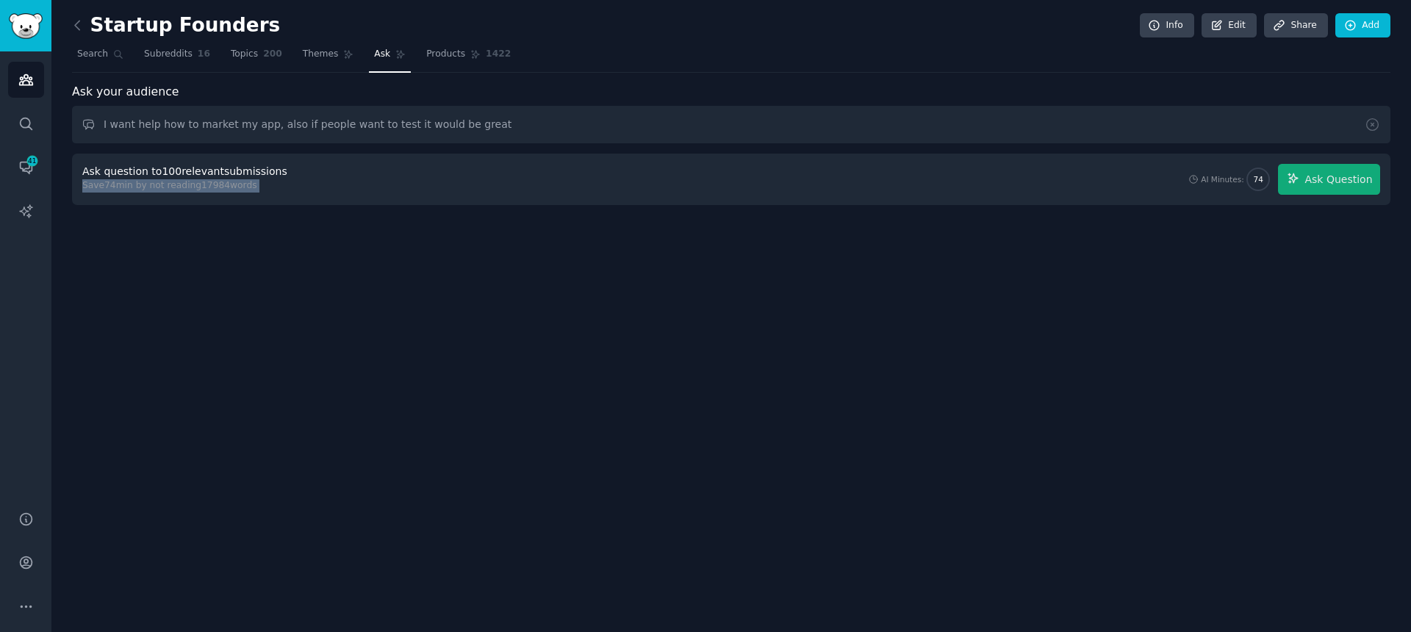
click at [96, 180] on div "Save 74 min by not reading 17984 words" at bounding box center [187, 185] width 210 height 13
click at [143, 237] on div "Startup Founders Info Edit Share Add Search Subreddits 16 Topics 200 Themes Ask…" at bounding box center [731, 316] width 1360 height 632
drag, startPoint x: 139, startPoint y: 175, endPoint x: 223, endPoint y: 355, distance: 198.7
click at [223, 354] on div "Startup Founders Info Edit Share Add Search Subreddits 16 Topics 200 Themes Ask…" at bounding box center [731, 316] width 1360 height 632
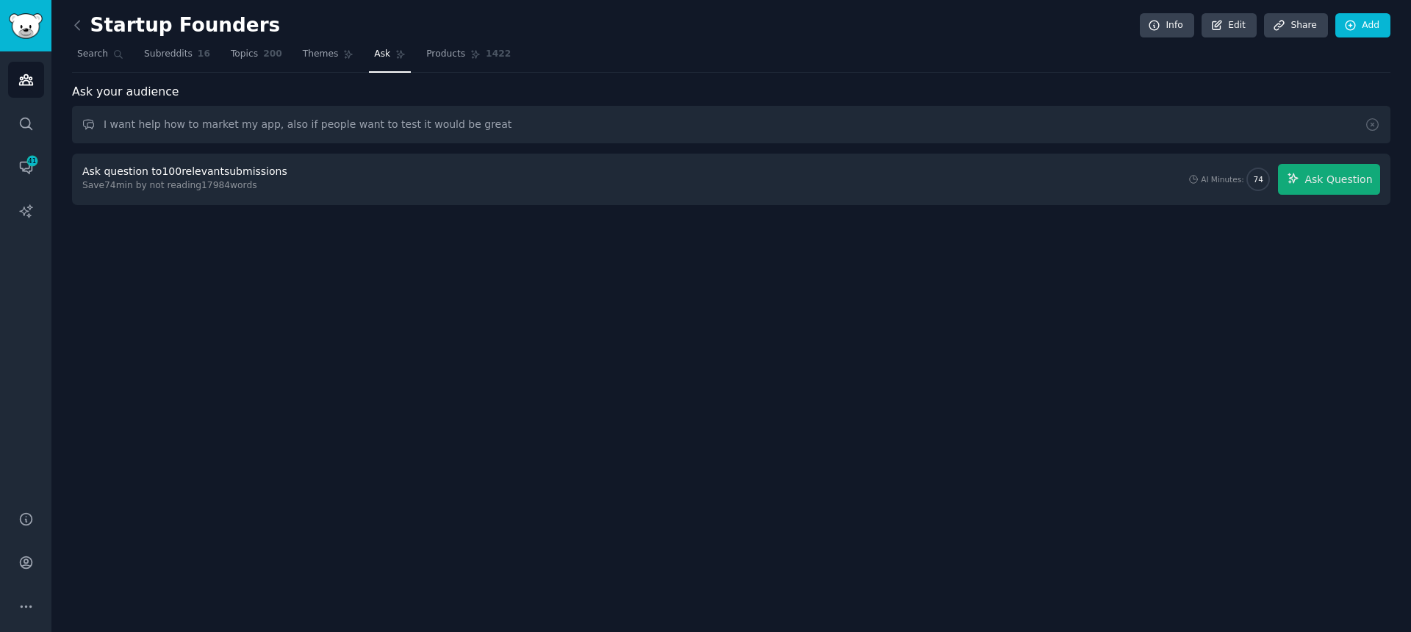
click at [223, 355] on div "Startup Founders Info Edit Share Add Search Subreddits 16 Topics 200 Themes Ask…" at bounding box center [731, 316] width 1360 height 632
click at [128, 55] on nav "Search Subreddits 16 Topics 200 Themes Ask Products 1422" at bounding box center [731, 58] width 1319 height 30
click at [107, 59] on link "Search" at bounding box center [100, 58] width 57 height 30
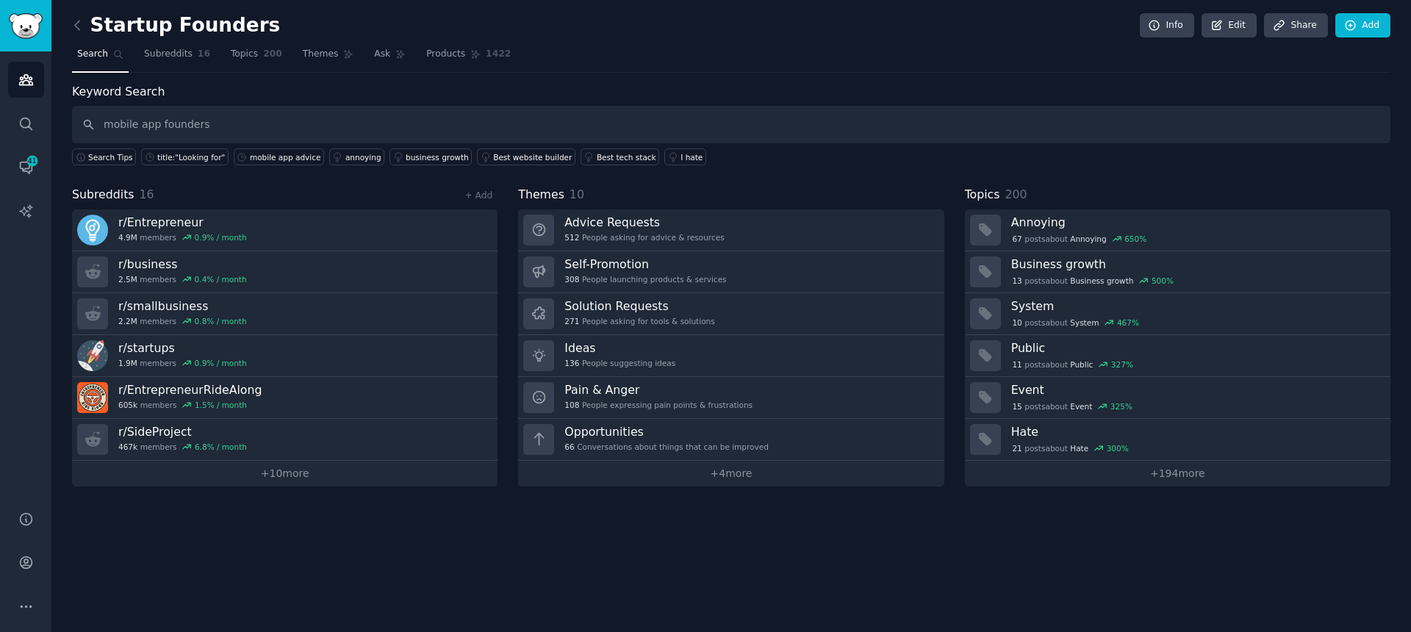
type input "mobile app founders"
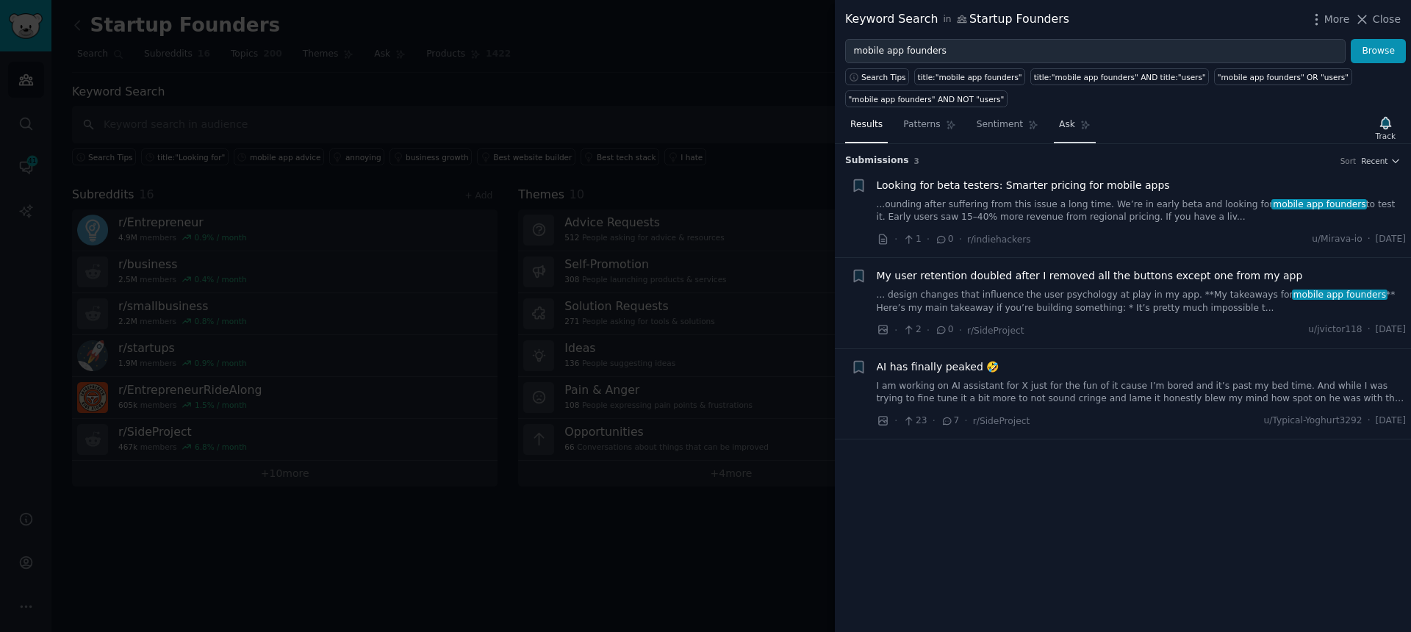
click at [1068, 130] on span "Ask" at bounding box center [1067, 124] width 16 height 13
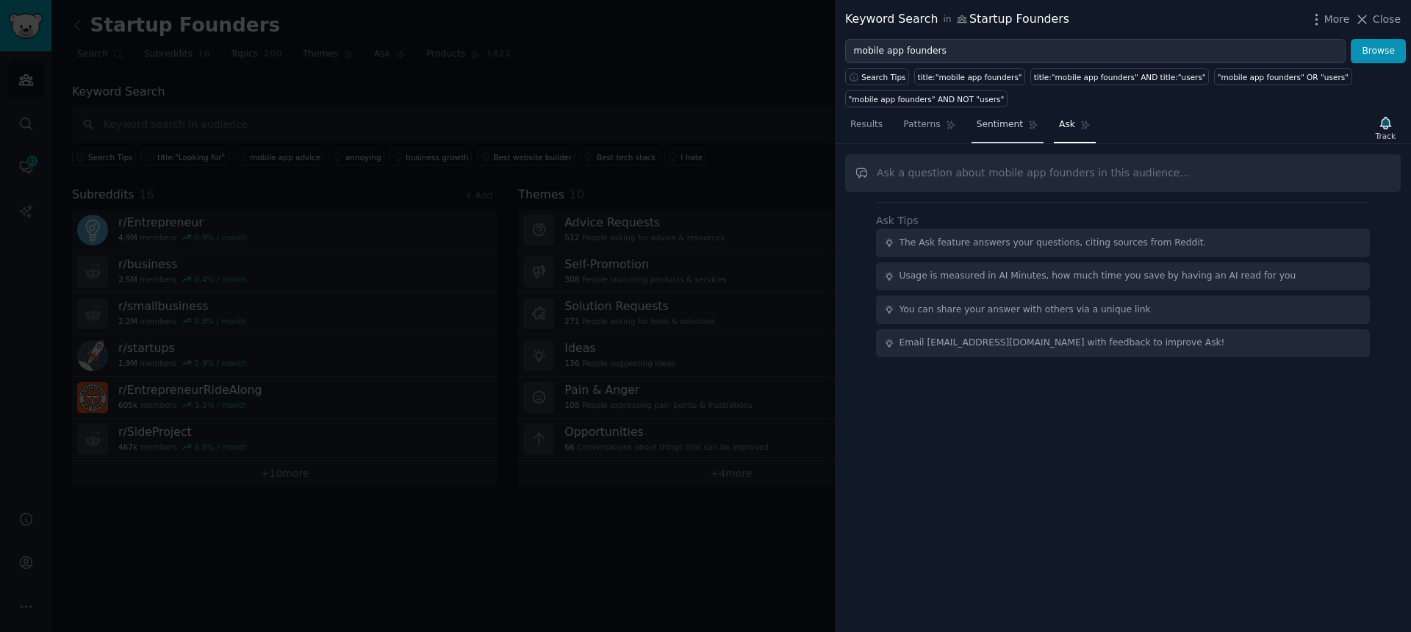
click at [1020, 123] on link "Sentiment" at bounding box center [1008, 128] width 72 height 30
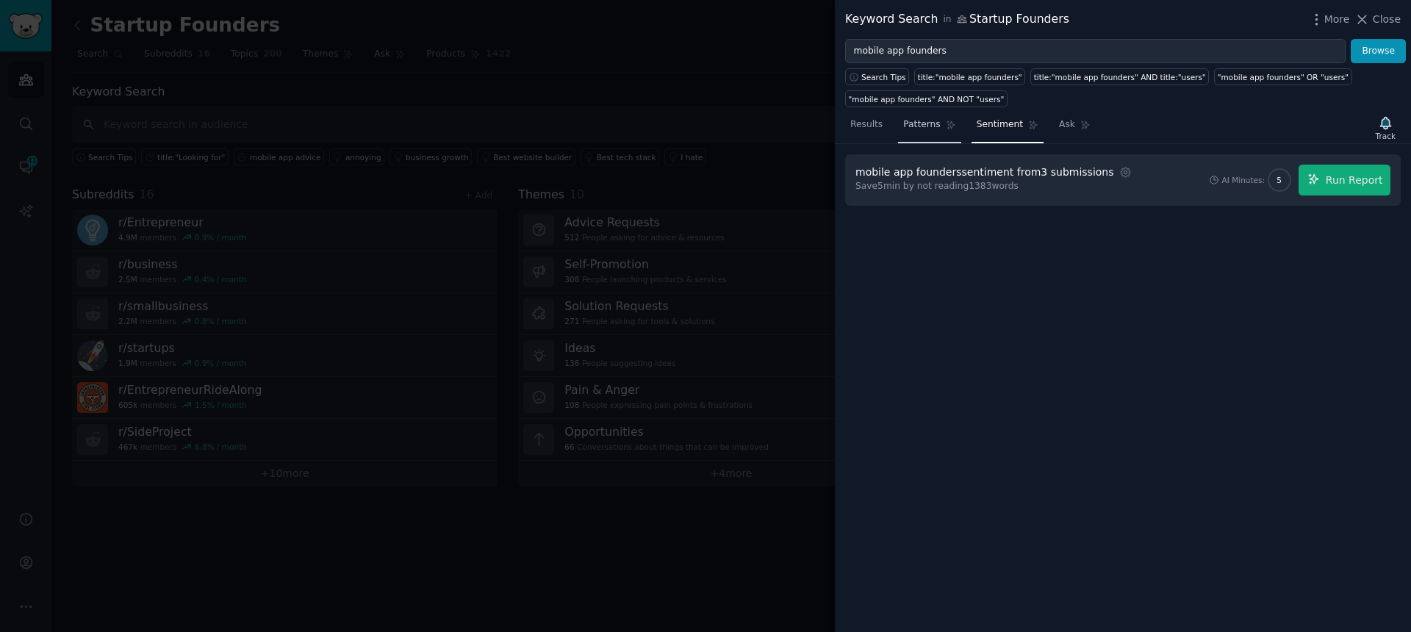
click at [928, 127] on span "Patterns" at bounding box center [922, 124] width 37 height 13
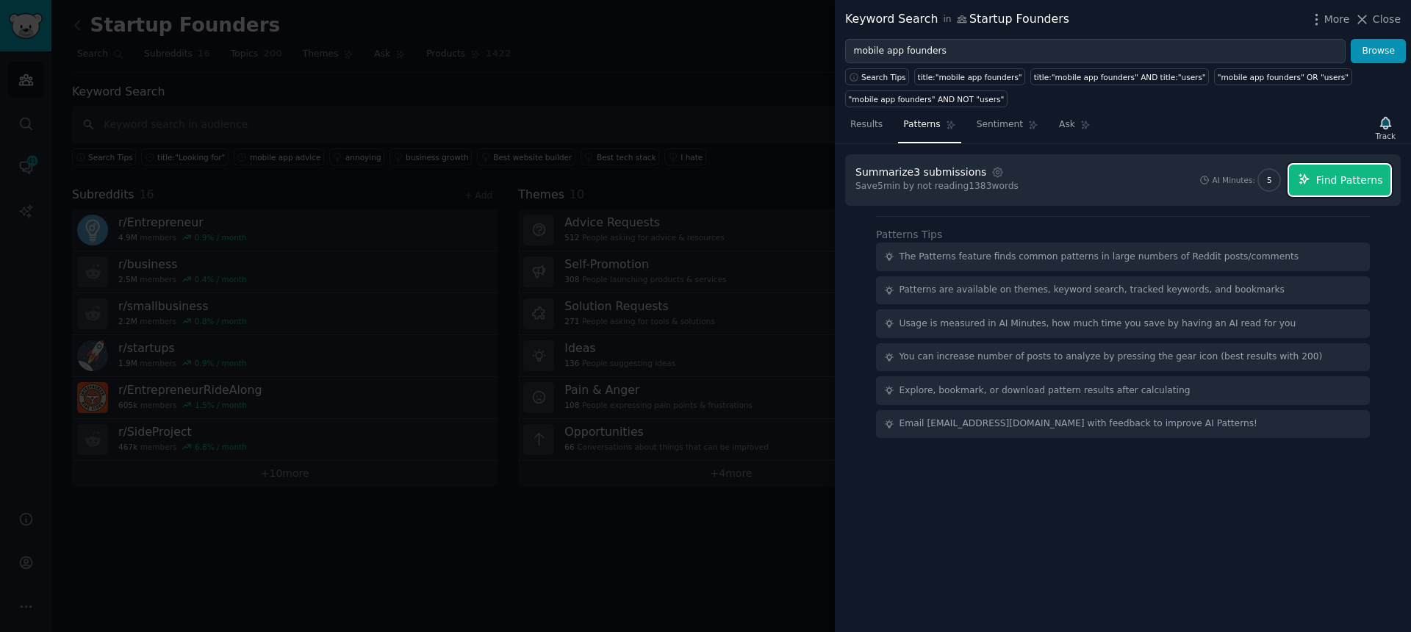
click at [1315, 182] on button "Find Patterns" at bounding box center [1339, 180] width 101 height 31
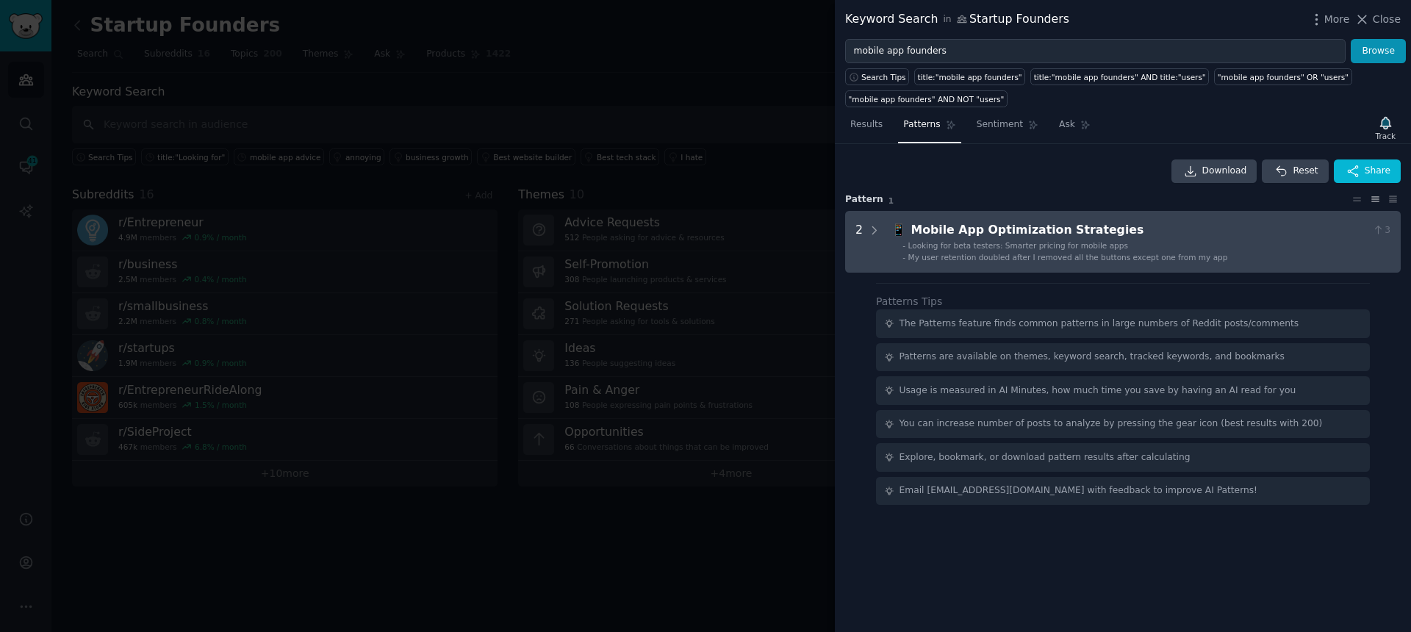
click at [881, 234] on Strategies "2 📱 Mobile App Optimization Strategies 3 - Looking for beta testers: Smarter pr…" at bounding box center [1123, 242] width 556 height 62
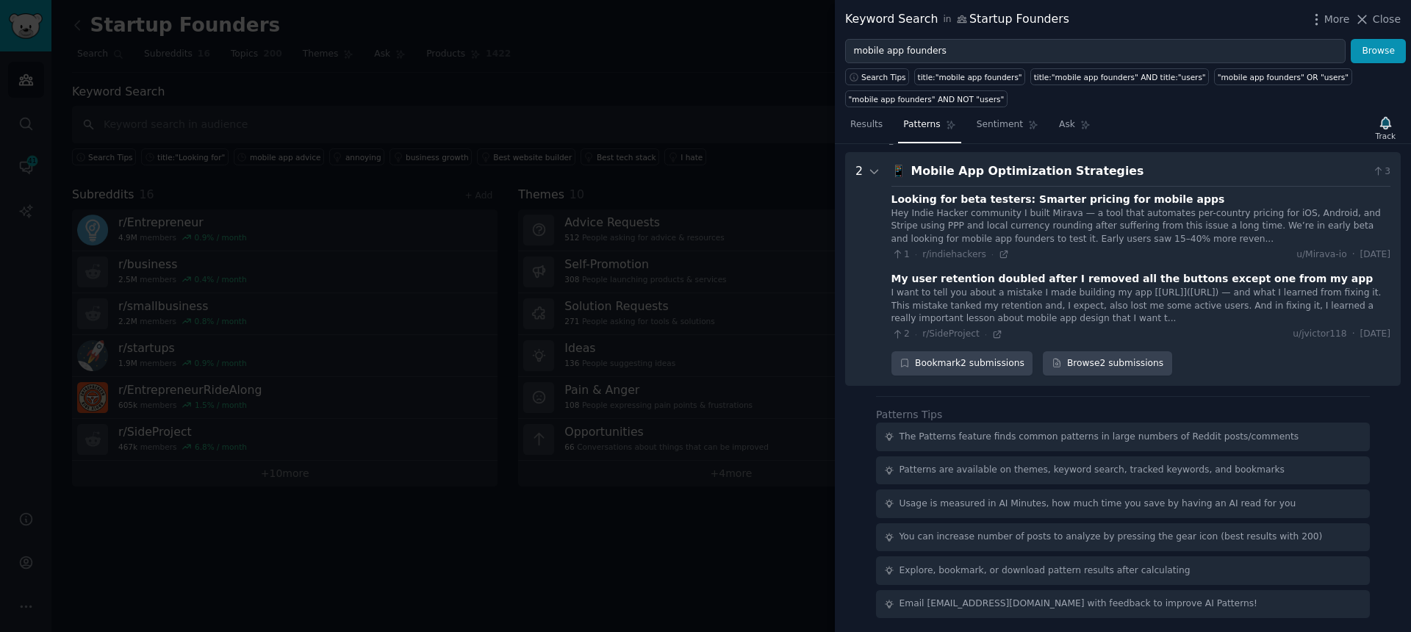
scroll to position [60, 0]
drag, startPoint x: 1106, startPoint y: 173, endPoint x: 914, endPoint y: 176, distance: 191.9
click at [914, 176] on div "Mobile App Optimization Strategies" at bounding box center [1140, 170] width 456 height 18
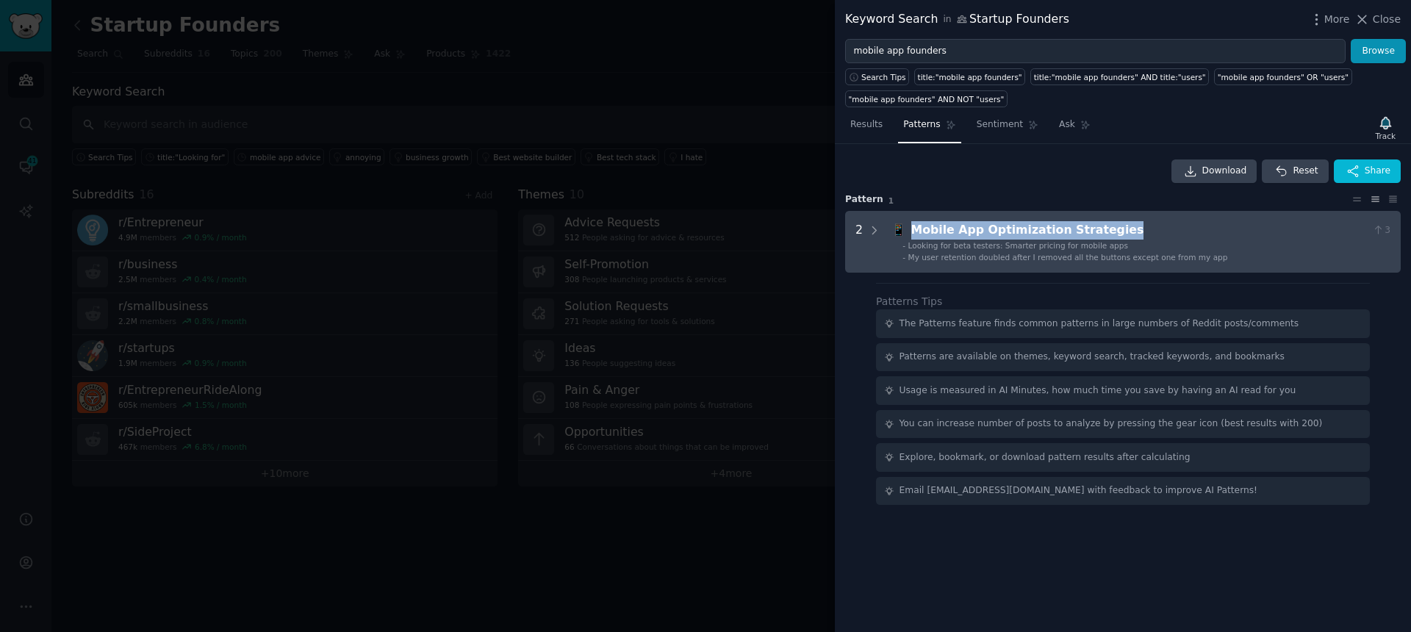
click at [977, 232] on div "Mobile App Optimization Strategies" at bounding box center [1140, 230] width 456 height 18
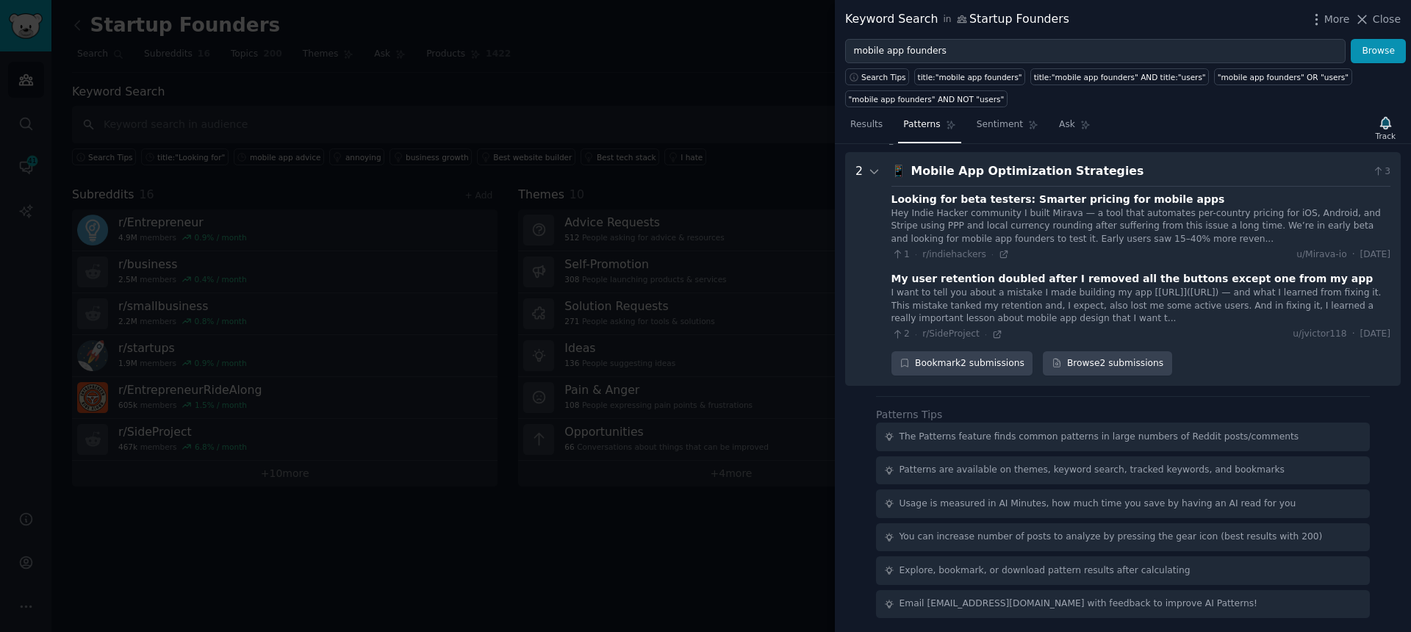
scroll to position [60, 0]
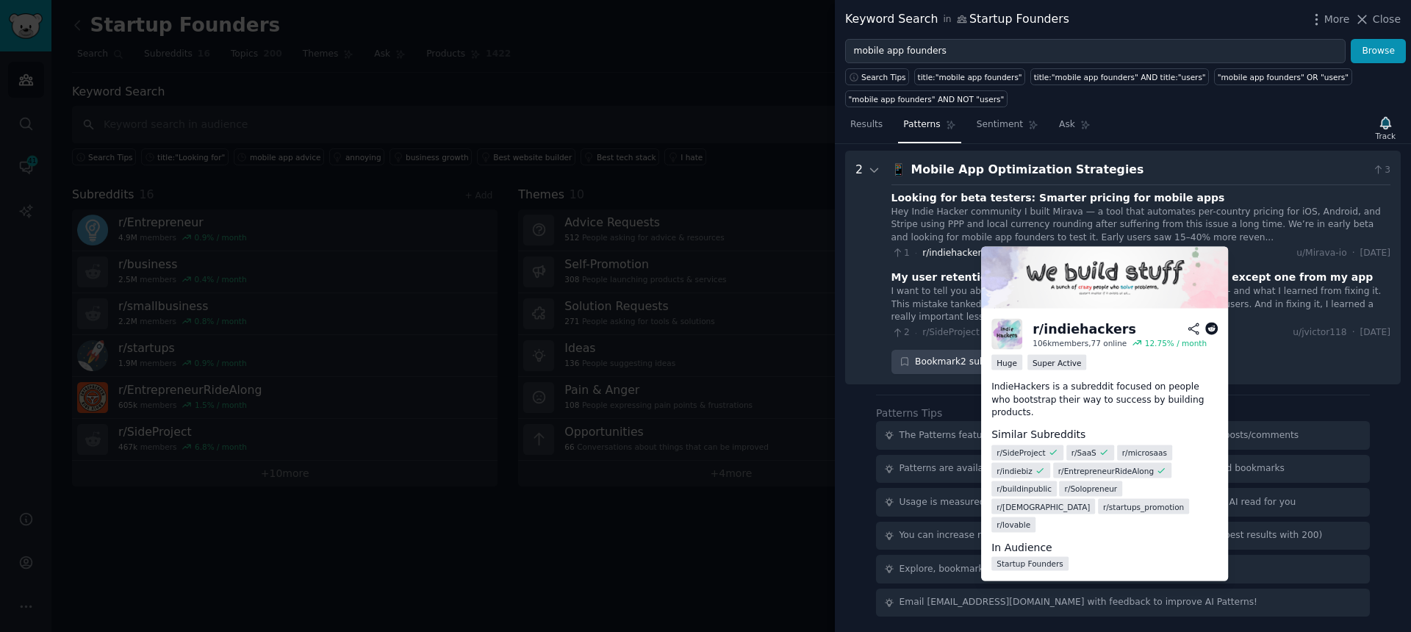
click at [956, 256] on span "r/indiehackers" at bounding box center [955, 253] width 64 height 10
click at [1001, 331] on img at bounding box center [1007, 334] width 31 height 31
click at [1129, 288] on img at bounding box center [1104, 278] width 247 height 62
click at [1211, 326] on icon at bounding box center [1212, 329] width 13 height 13
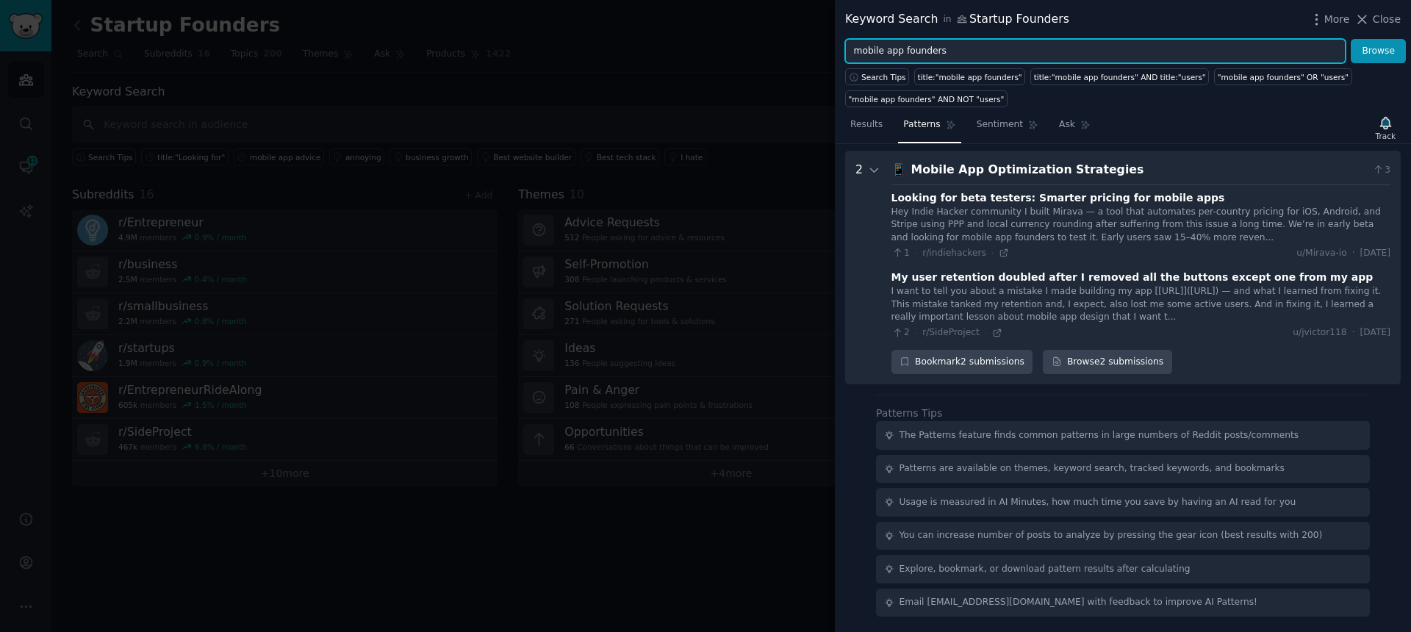
click at [931, 62] on input "mobile app founders" at bounding box center [1095, 51] width 501 height 25
drag, startPoint x: 936, startPoint y: 51, endPoint x: 757, endPoint y: 40, distance: 179.0
click at [765, 40] on div "Keyword Search in Startup Founders More Close mobile app founders Browse Search…" at bounding box center [705, 316] width 1411 height 632
paste input "best tools for estimate"
click at [1351, 39] on button "Browse" at bounding box center [1378, 51] width 55 height 25
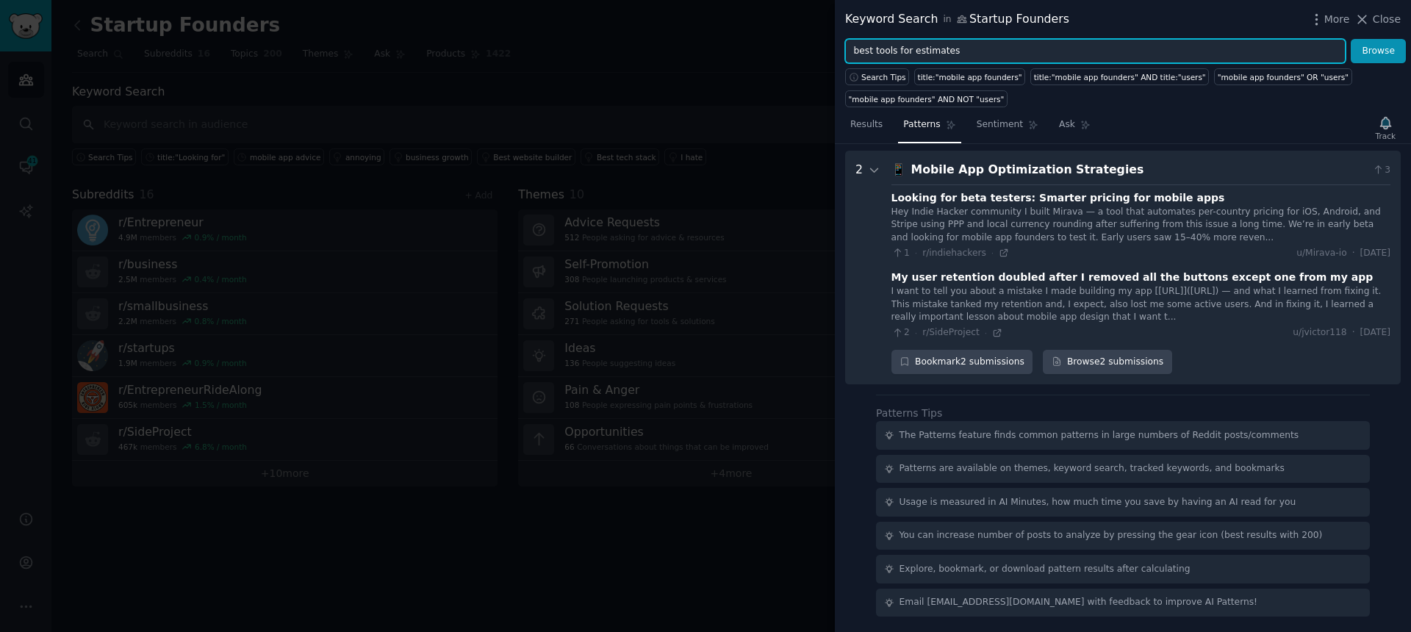
scroll to position [0, 0]
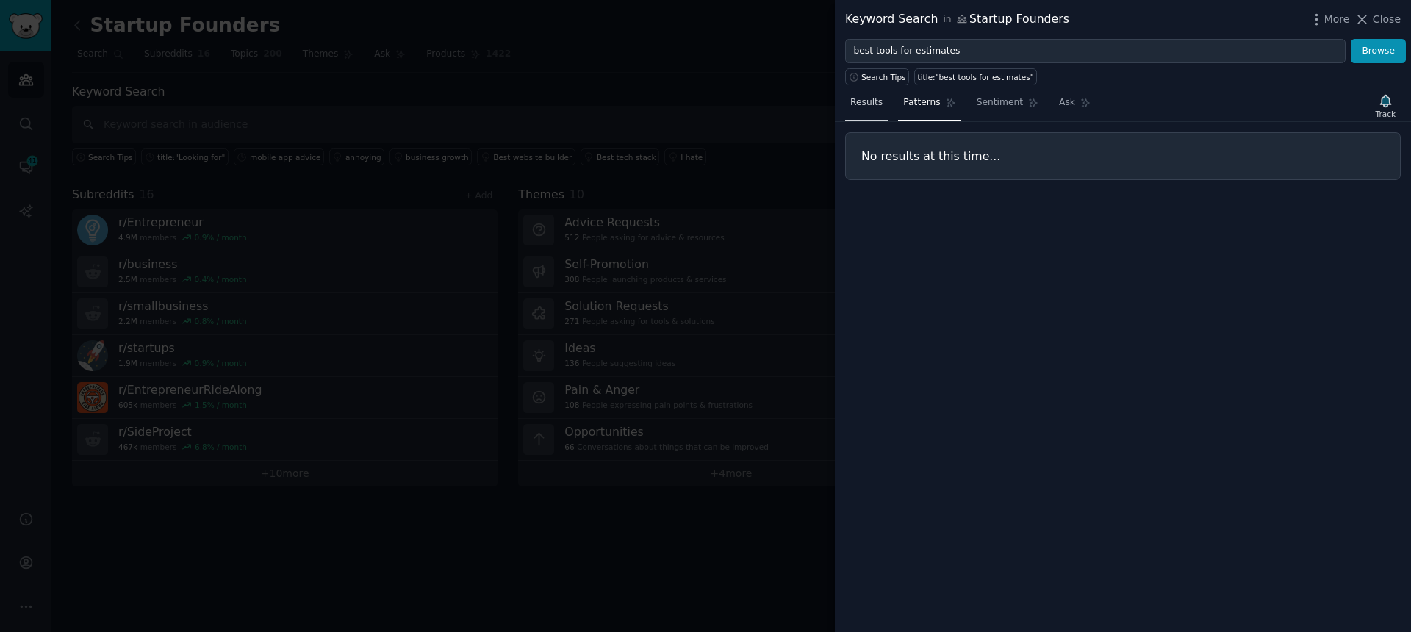
click at [870, 106] on span "Results" at bounding box center [867, 102] width 32 height 13
click at [918, 104] on span "Patterns" at bounding box center [922, 102] width 37 height 13
click at [884, 104] on link "Results" at bounding box center [866, 106] width 43 height 30
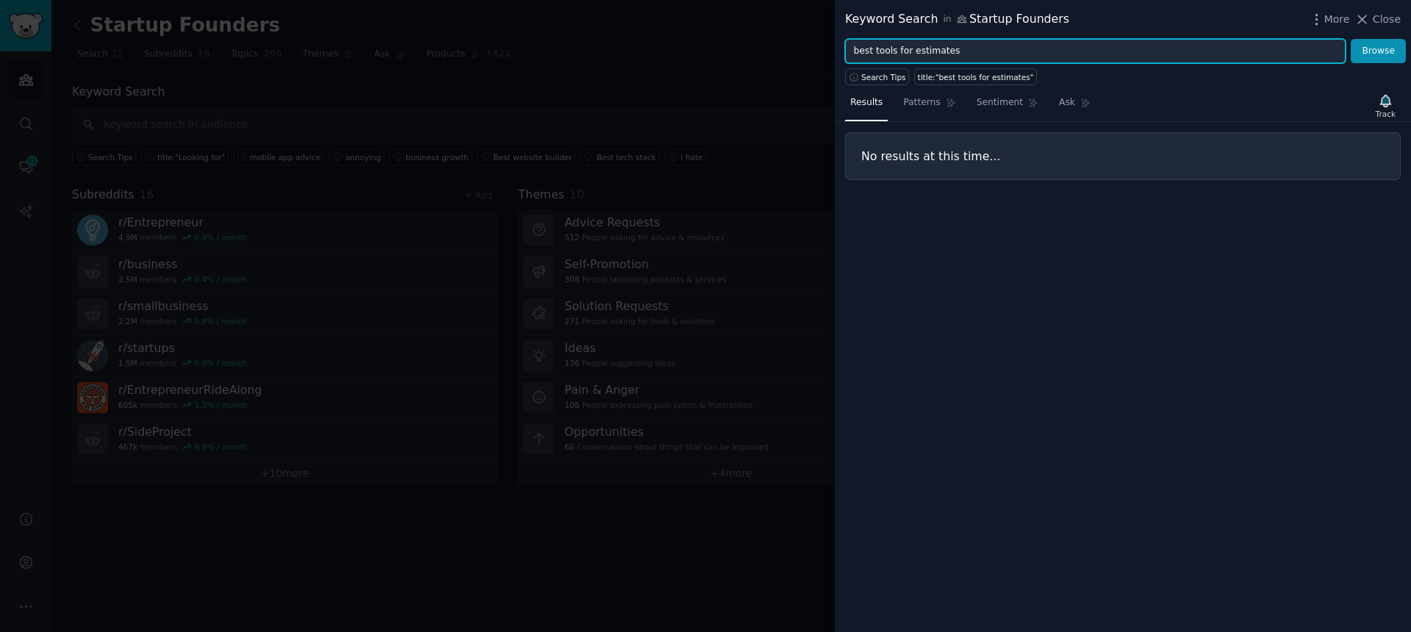
click at [901, 41] on input "best tools for estimates" at bounding box center [1095, 51] width 501 height 25
click at [902, 46] on input "best tools for estimates" at bounding box center [1095, 51] width 501 height 25
paste input "how do you make quo"
click at [1351, 39] on button "Browse" at bounding box center [1378, 51] width 55 height 25
paste input "ny software for contractor"
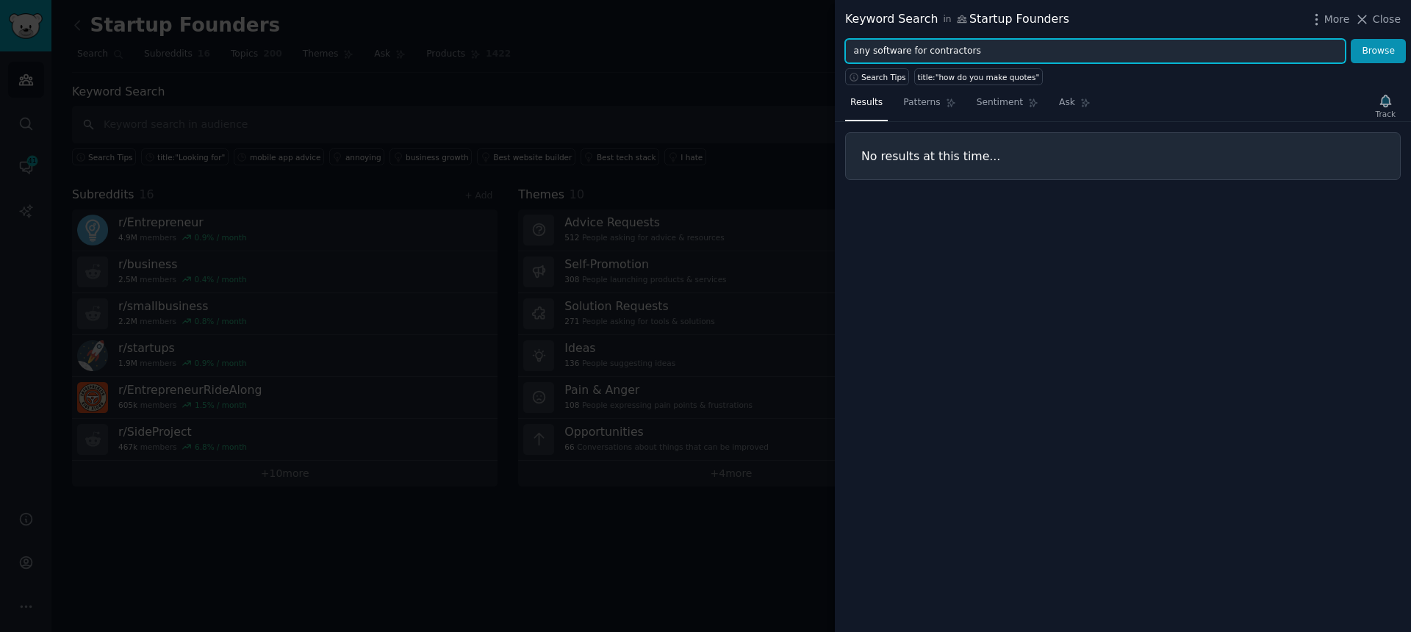
click at [1351, 39] on button "Browse" at bounding box center [1378, 51] width 55 height 25
click at [958, 51] on input "any software for contractors" at bounding box center [1095, 51] width 501 height 25
paste input "invoice vs quote"
click at [1351, 39] on button "Browse" at bounding box center [1378, 51] width 55 height 25
paste input "cost estimate spreadsheet"
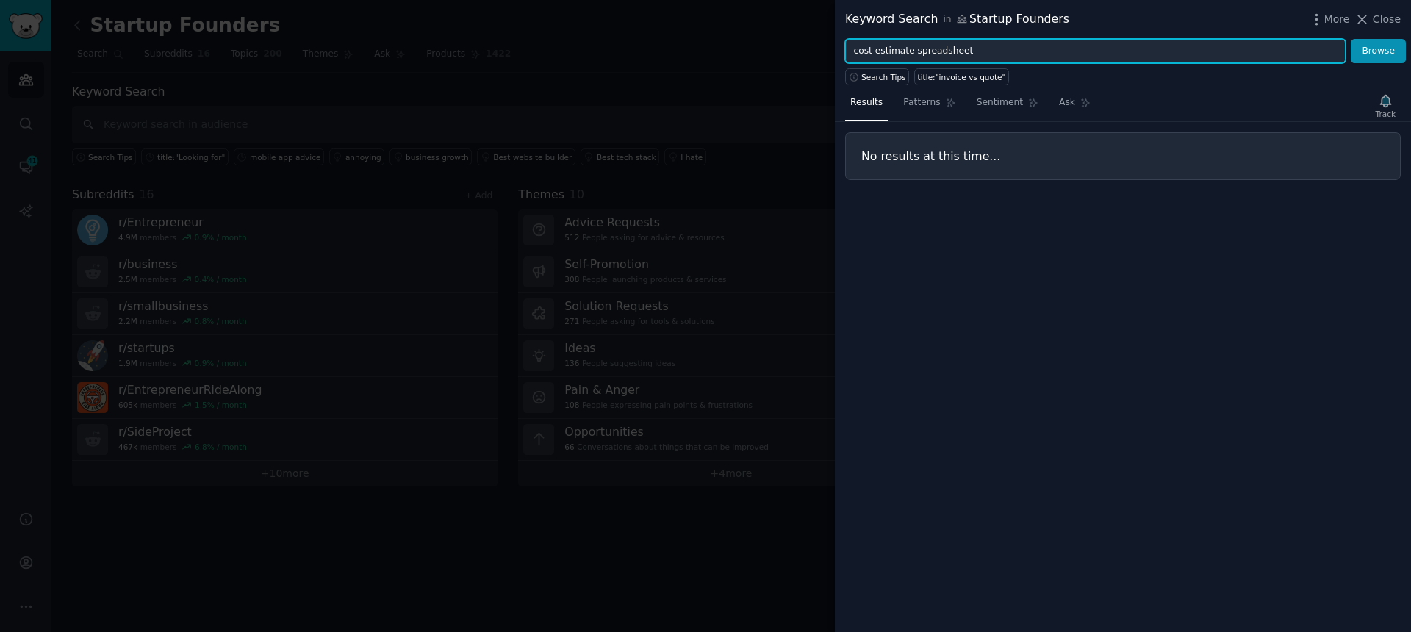
click at [1351, 39] on button "Browse" at bounding box center [1378, 51] width 55 height 25
click at [899, 55] on input "cost estimate spreadsheet" at bounding box center [1095, 51] width 501 height 25
type input "cost spreadsheet"
click at [1351, 39] on button "Browse" at bounding box center [1378, 51] width 55 height 25
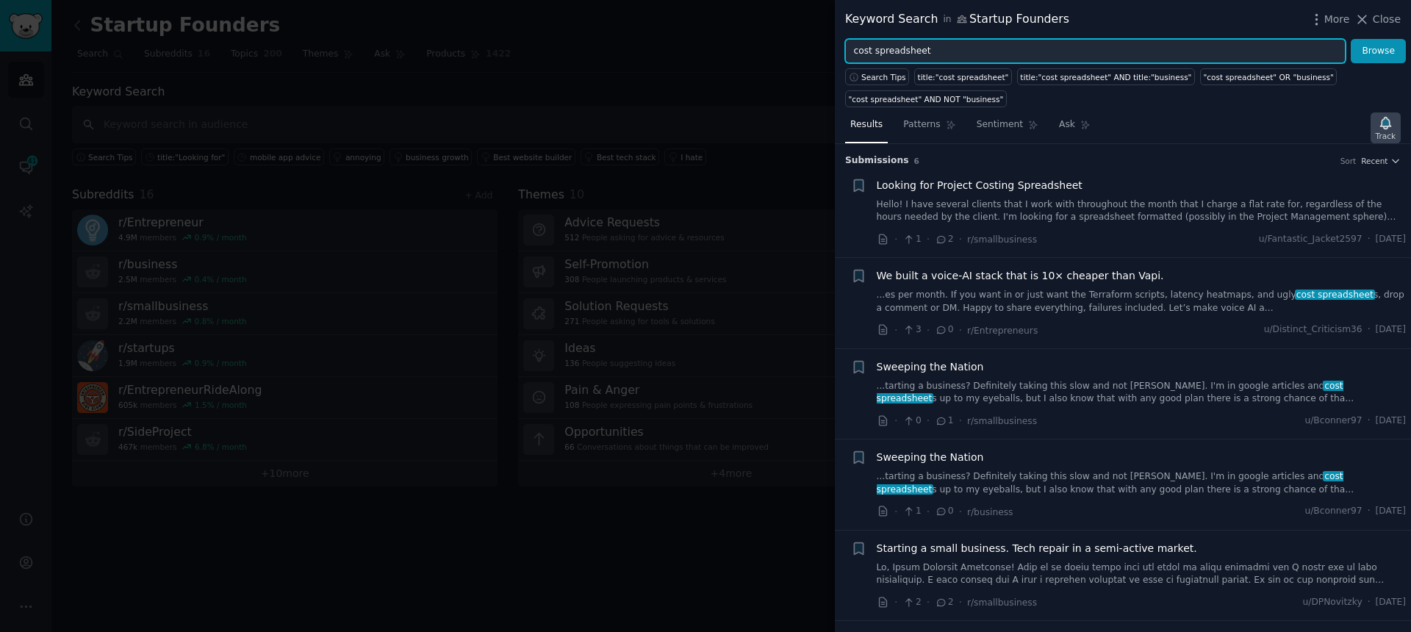
click at [1388, 129] on icon "button" at bounding box center [1385, 122] width 15 height 15
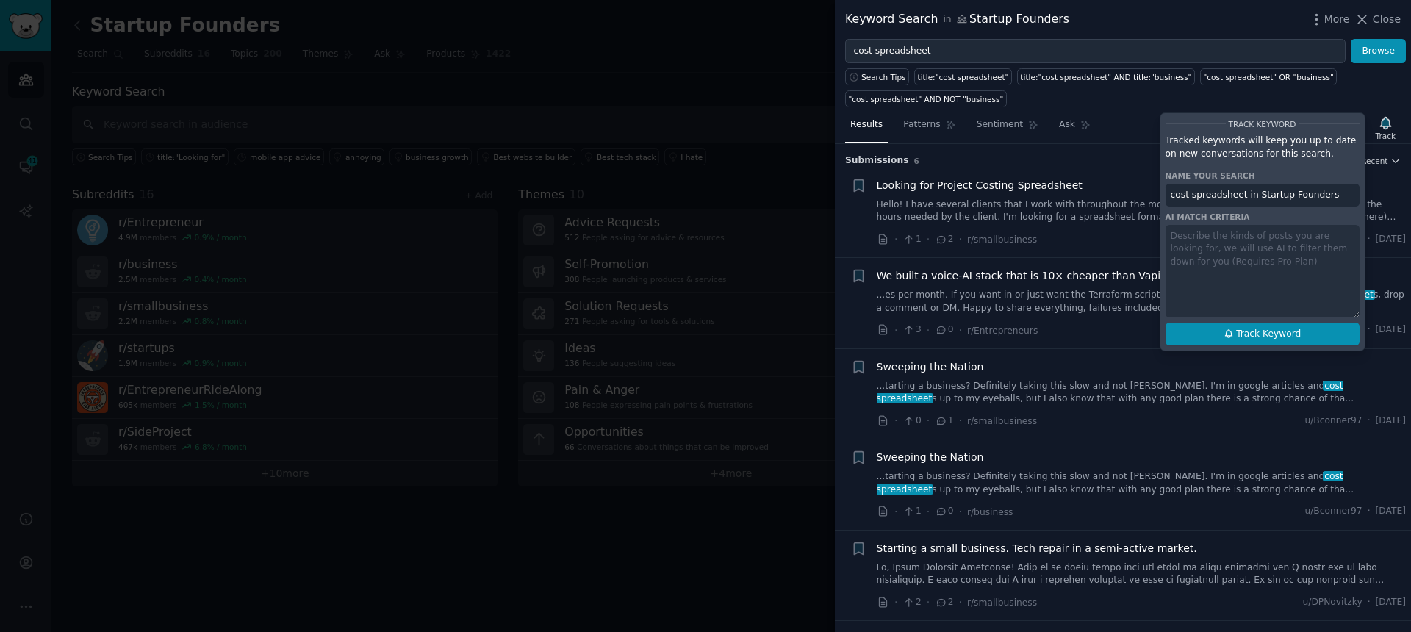
click at [1234, 328] on button "Track Keyword" at bounding box center [1263, 335] width 194 height 24
type input "cost spreadsheet in Startup Founders"
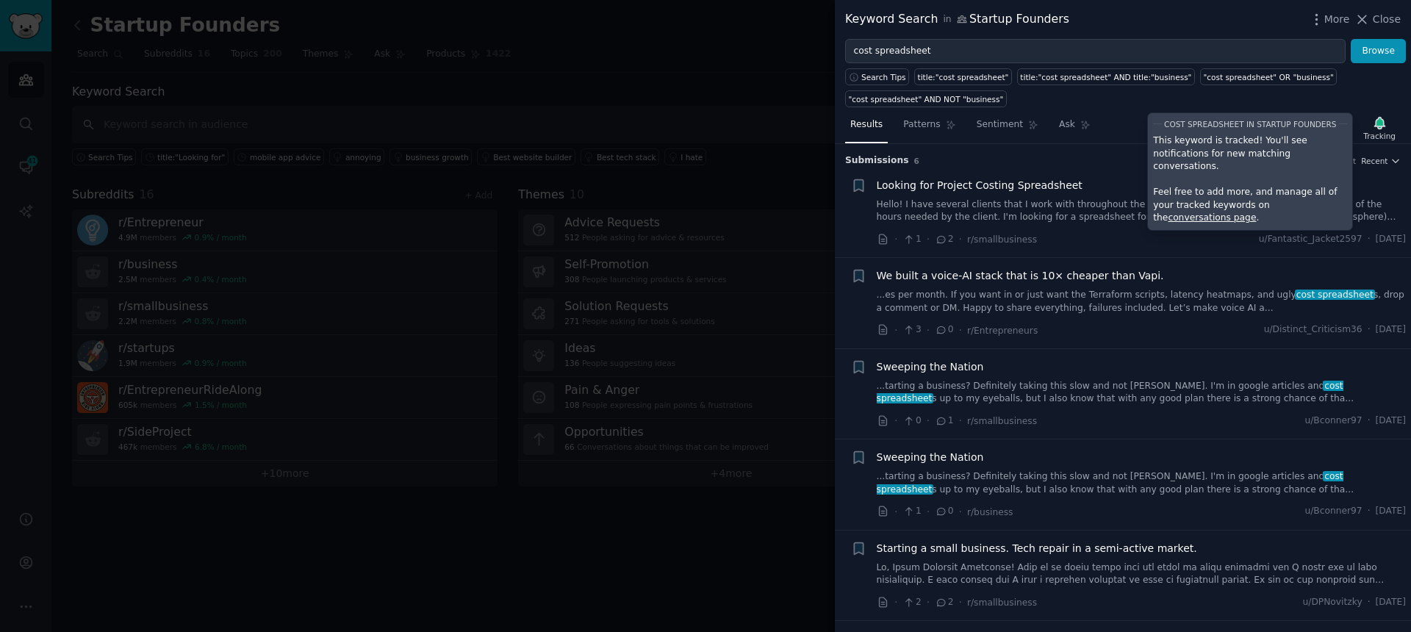
click at [1021, 187] on span "Looking for Project Costing Spreadsheet" at bounding box center [980, 185] width 206 height 15
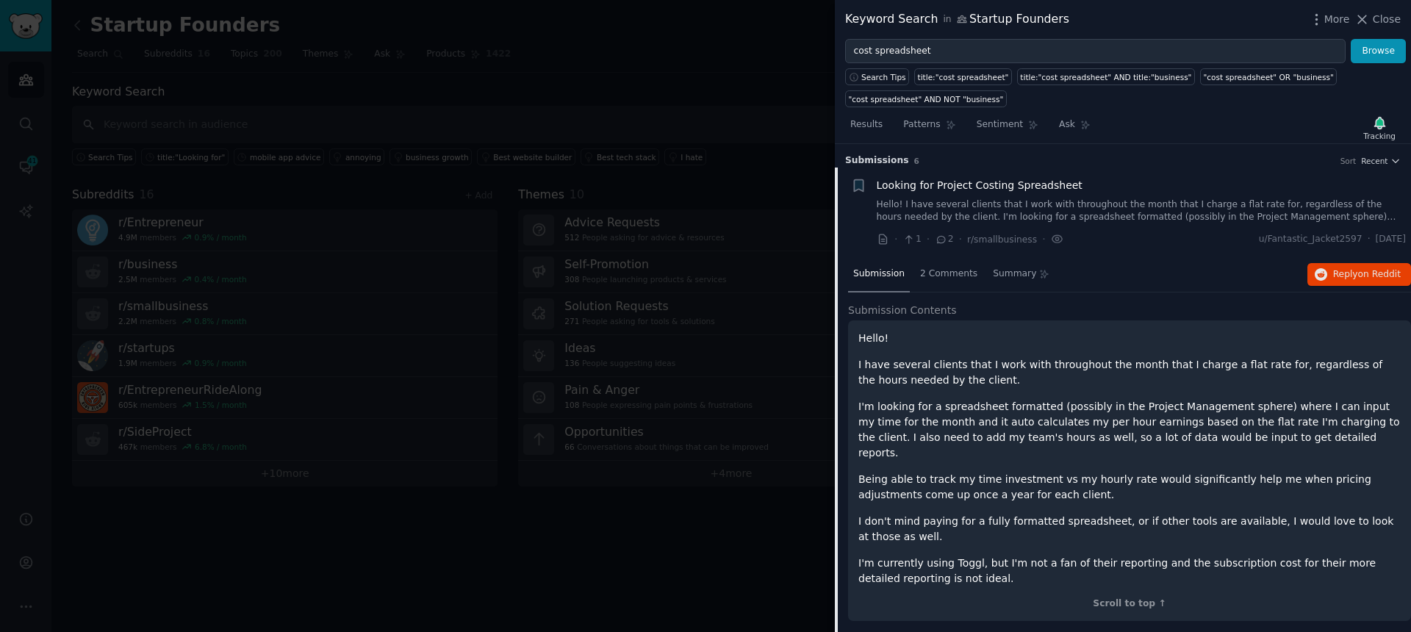
scroll to position [24, 0]
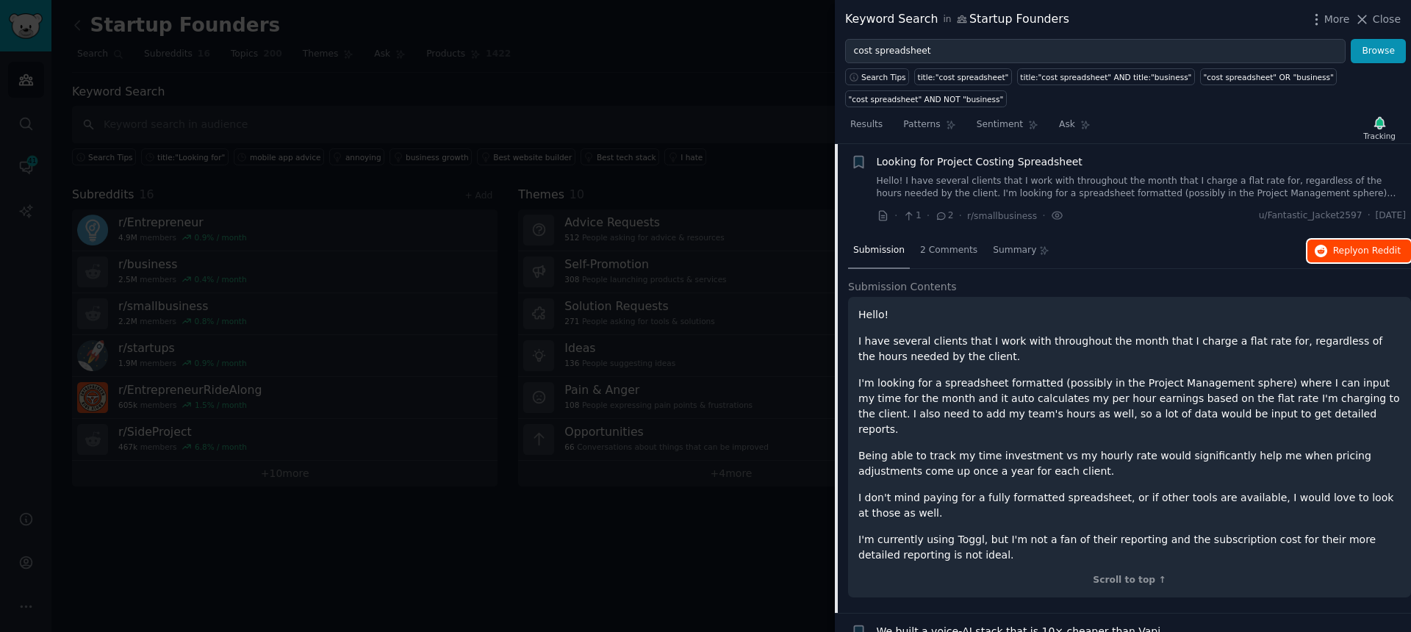
click at [1320, 251] on icon "button" at bounding box center [1321, 251] width 13 height 13
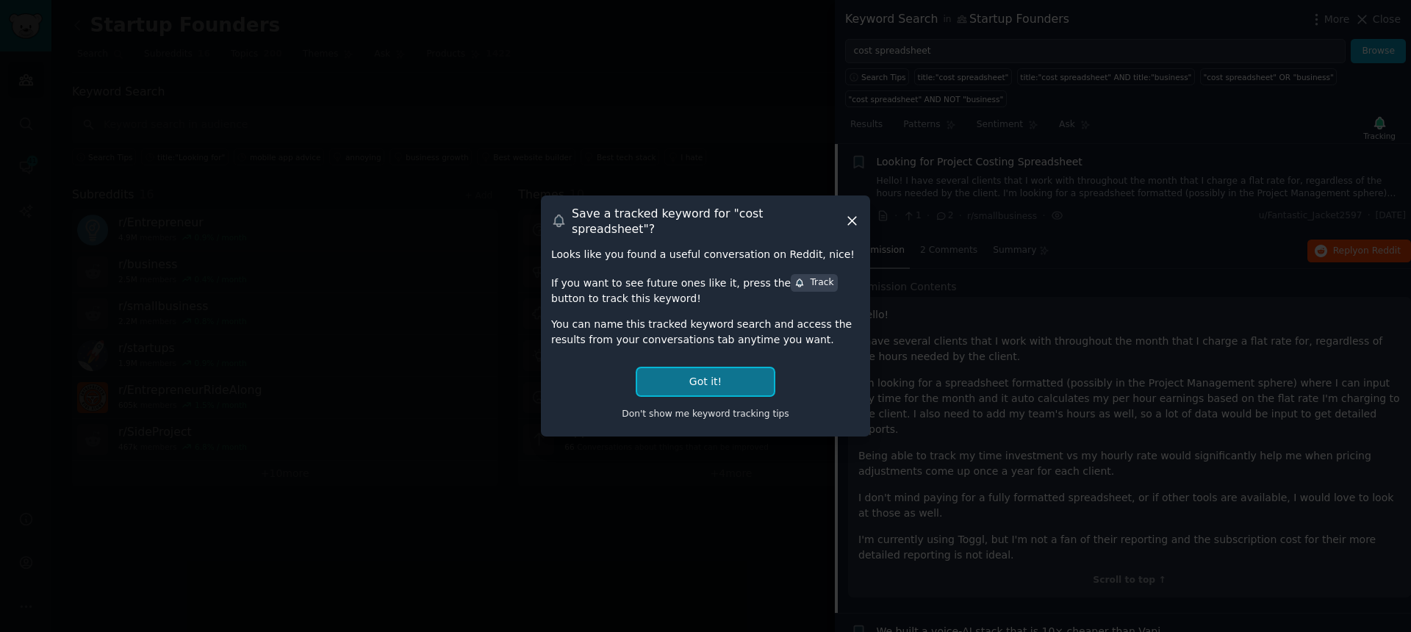
click at [732, 373] on button "Got it!" at bounding box center [705, 381] width 137 height 27
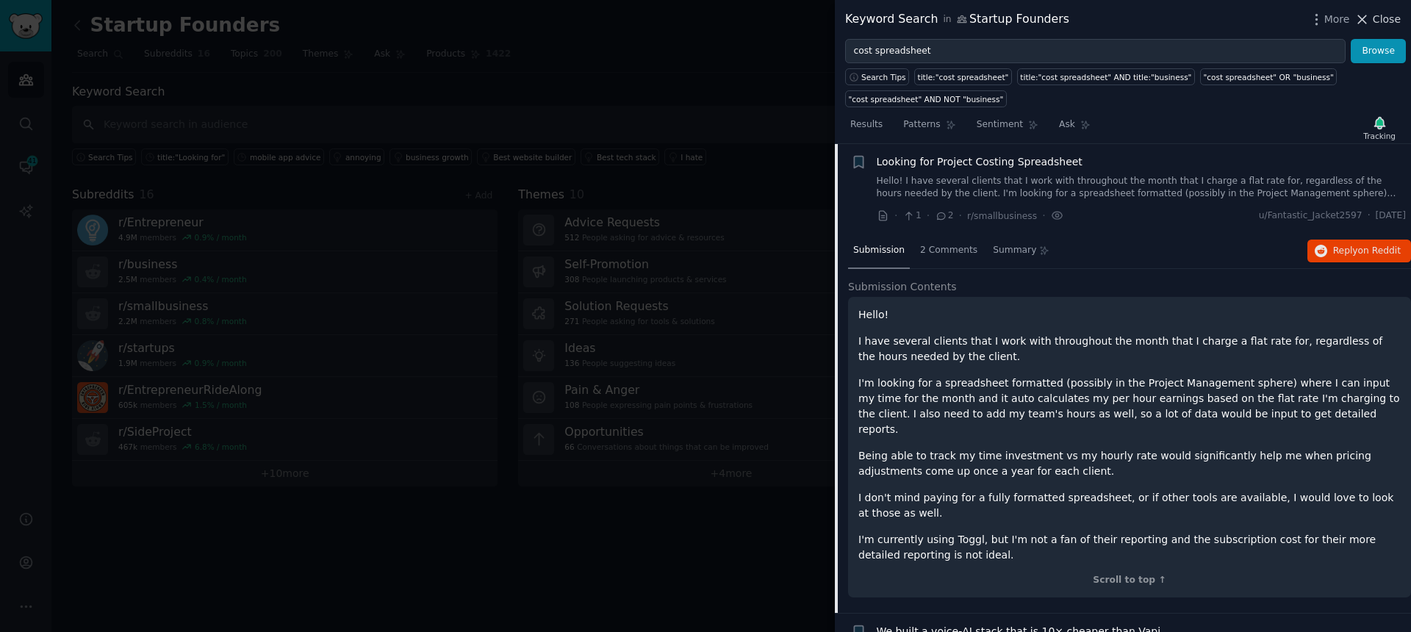
click at [1383, 22] on span "Close" at bounding box center [1387, 19] width 28 height 15
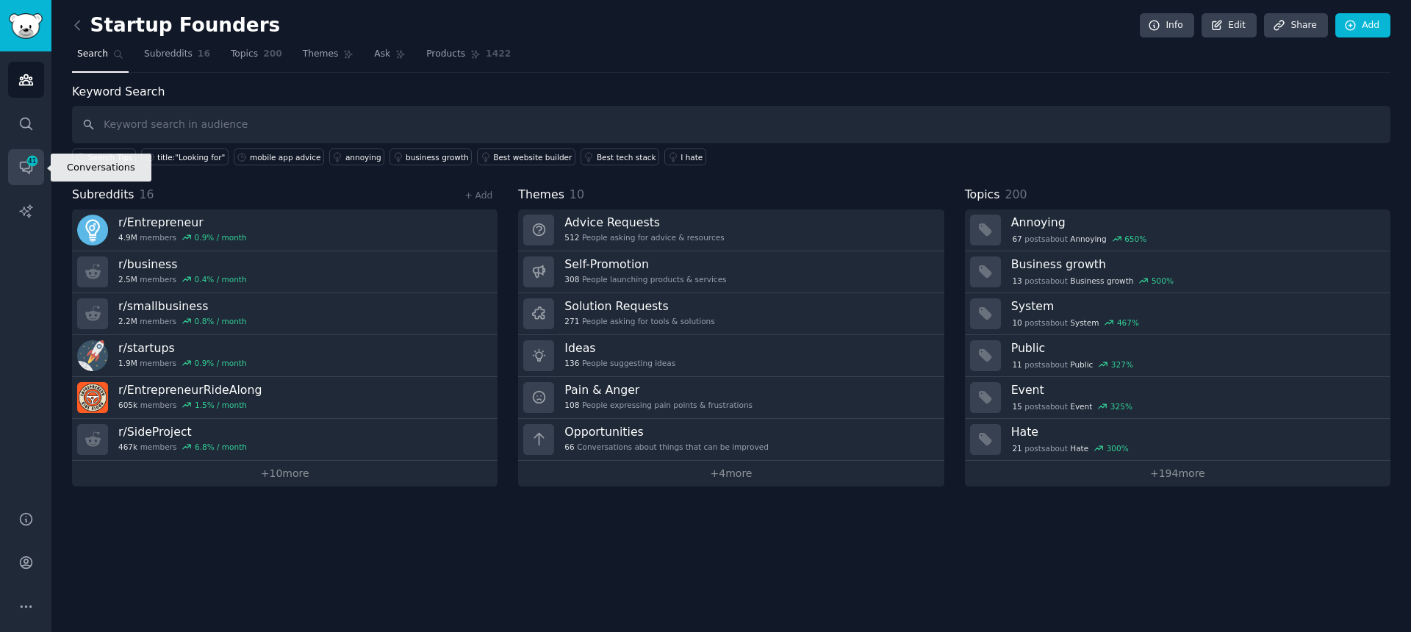
click at [27, 159] on span "41" at bounding box center [32, 161] width 13 height 10
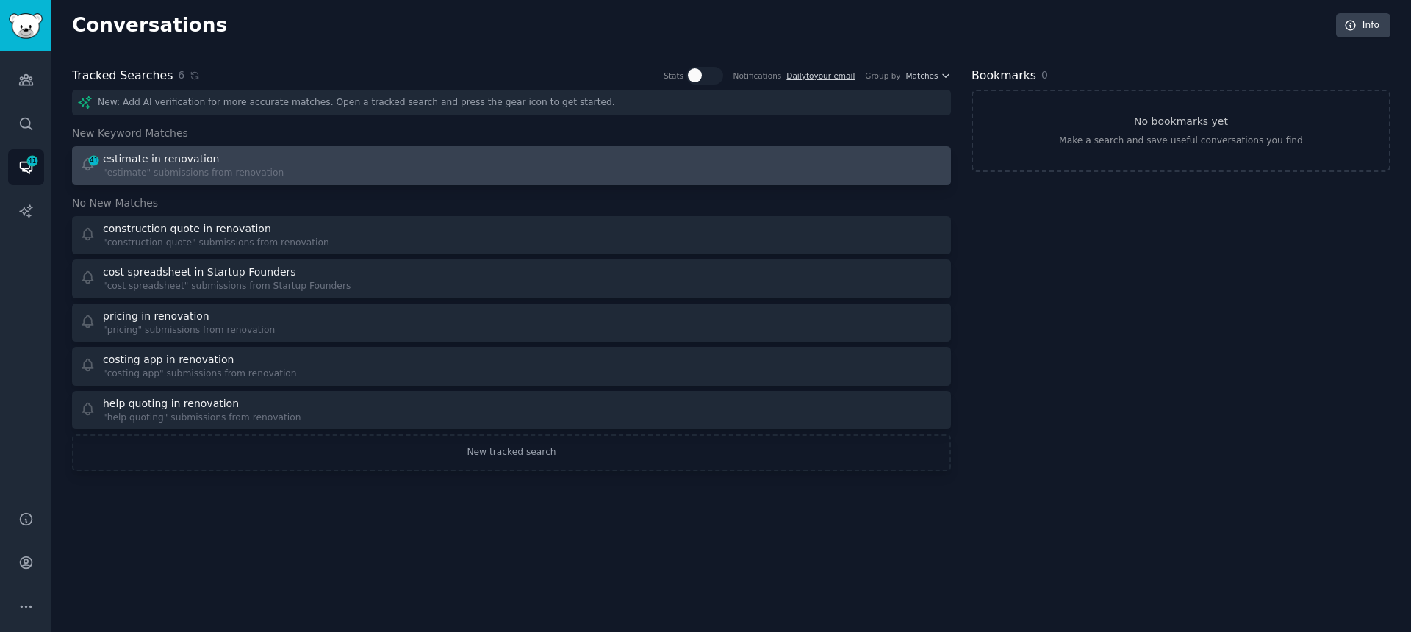
click at [160, 162] on div "estimate in renovation" at bounding box center [161, 158] width 116 height 15
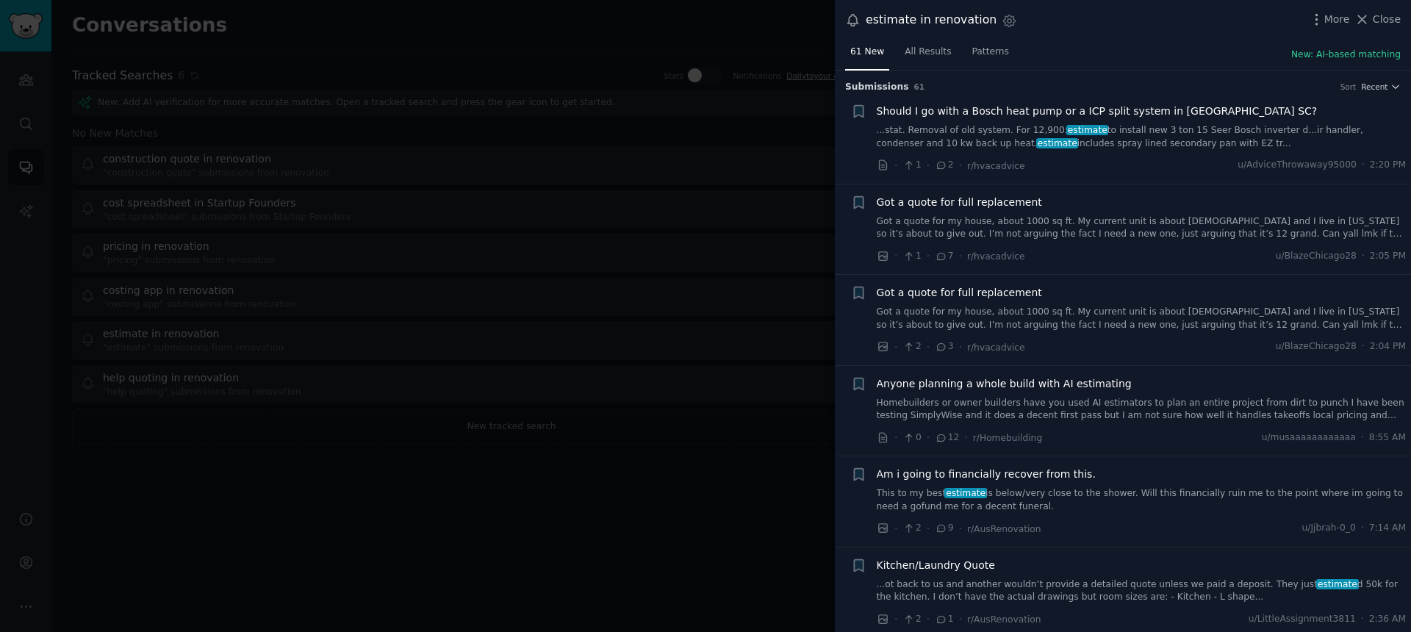
click at [997, 198] on span "Got a quote for full replacement" at bounding box center [959, 202] width 165 height 15
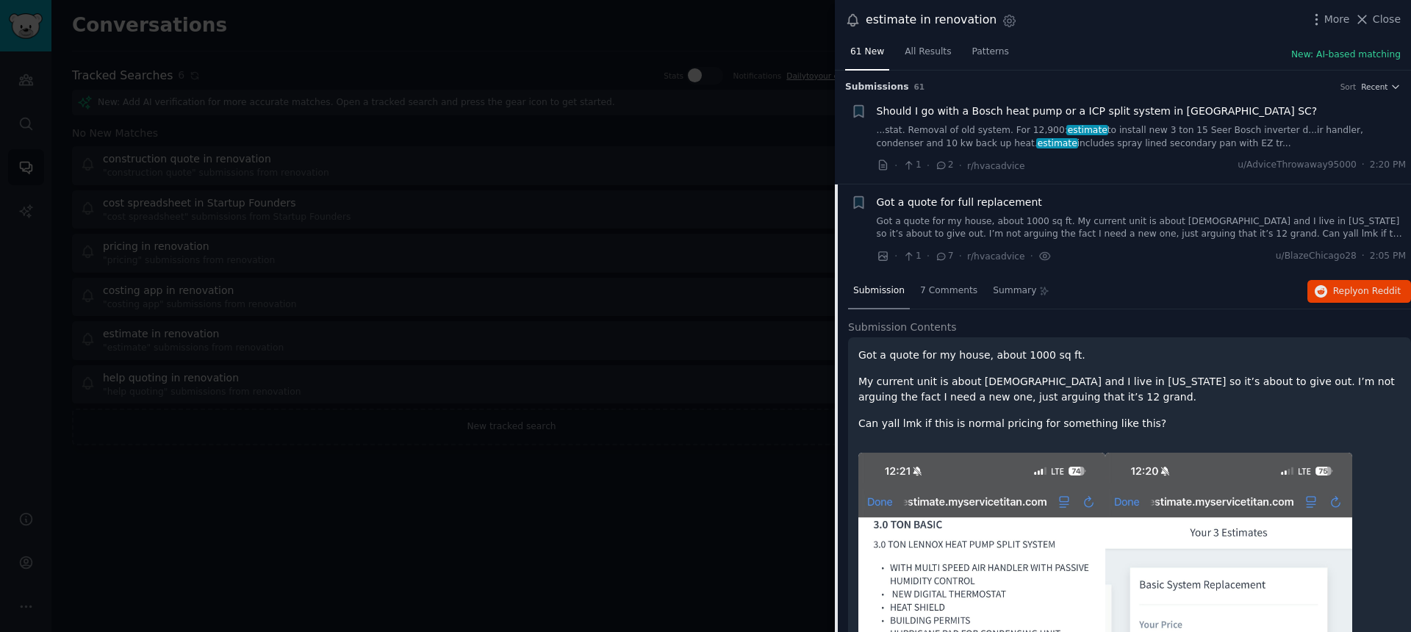
scroll to position [114, 0]
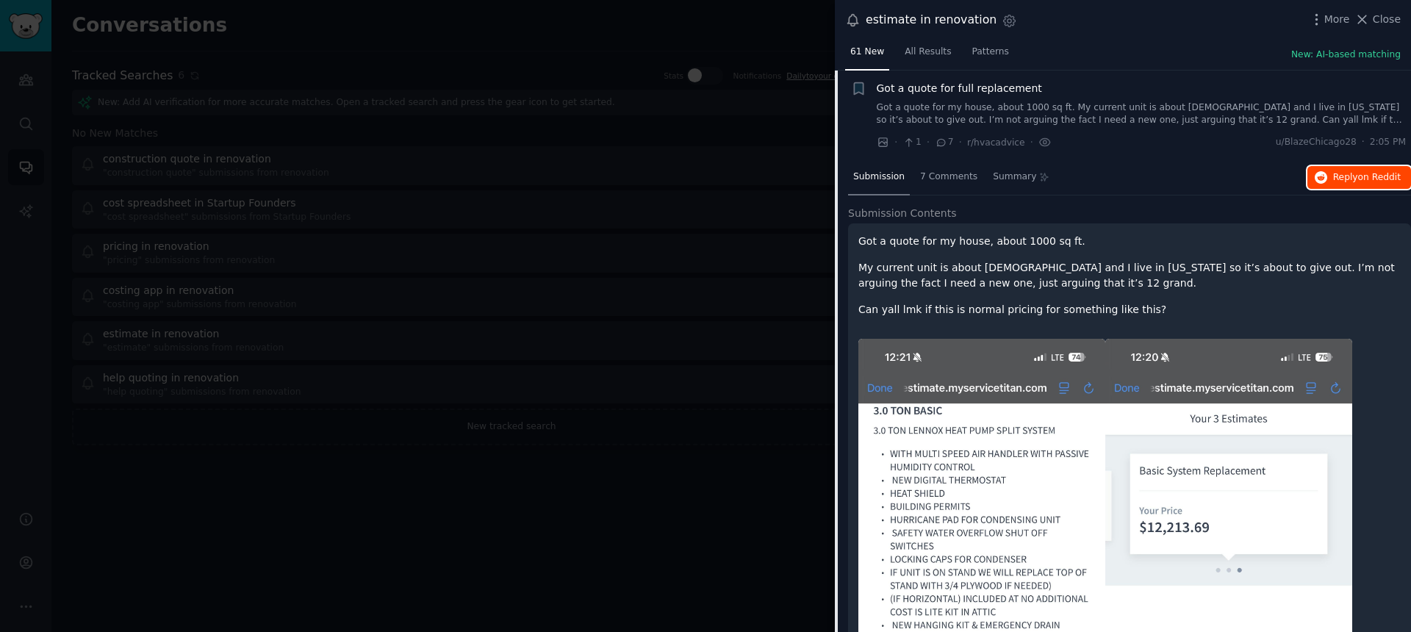
click at [1383, 184] on button "Reply on Reddit" at bounding box center [1360, 178] width 104 height 24
click at [792, 285] on div at bounding box center [705, 316] width 1411 height 632
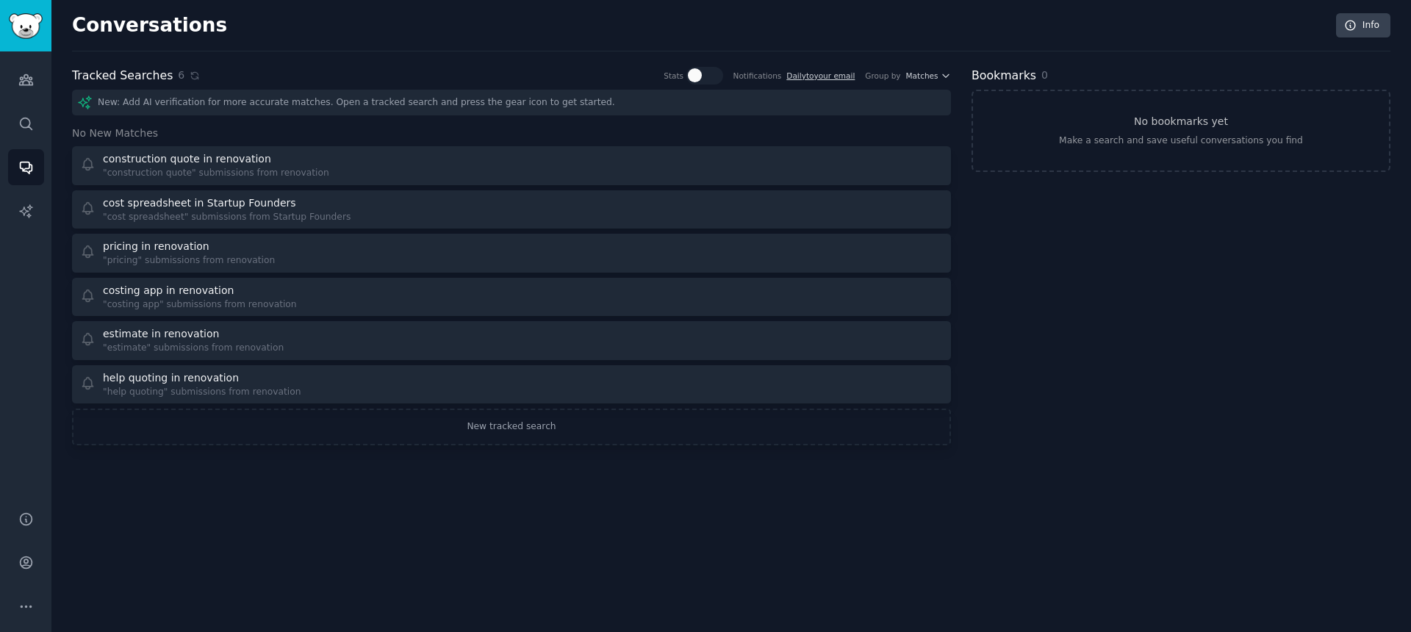
click at [162, 104] on div "New: Add AI verification for more accurate matches. Open a tracked search and p…" at bounding box center [511, 103] width 879 height 26
click at [79, 101] on icon at bounding box center [84, 102] width 15 height 15
click at [35, 82] on link "Audiences" at bounding box center [26, 80] width 36 height 36
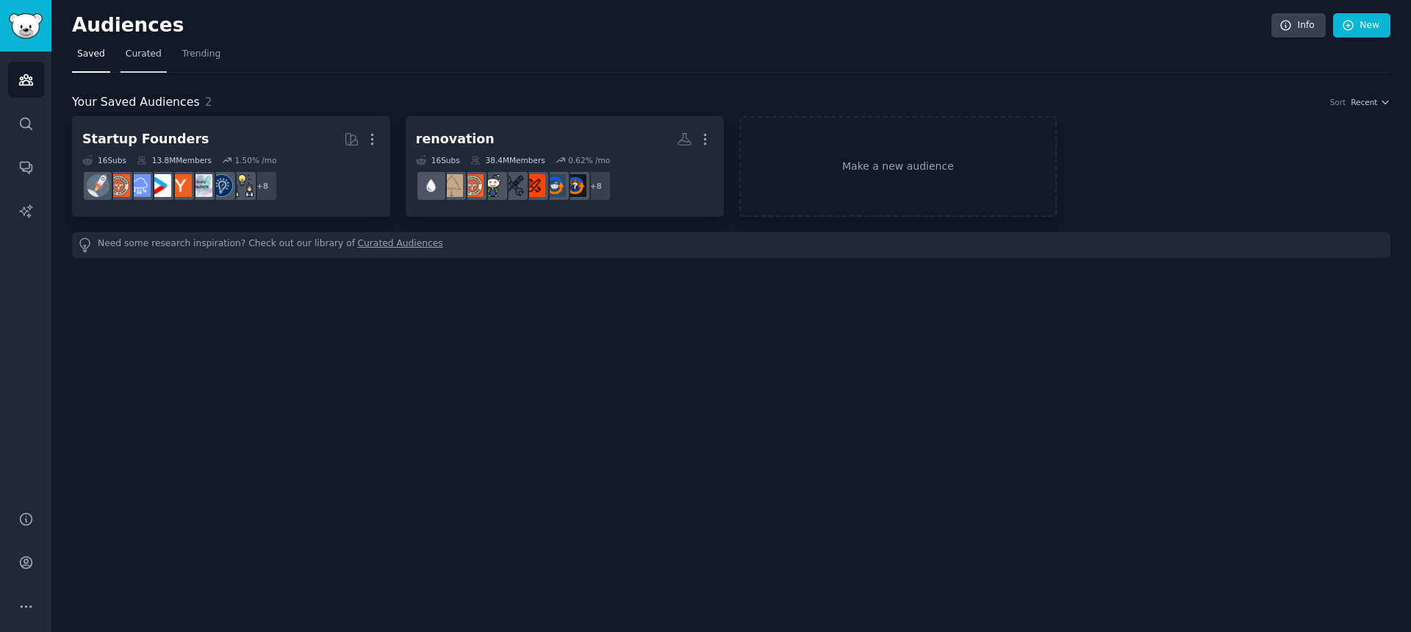
click at [147, 51] on span "Curated" at bounding box center [144, 54] width 36 height 13
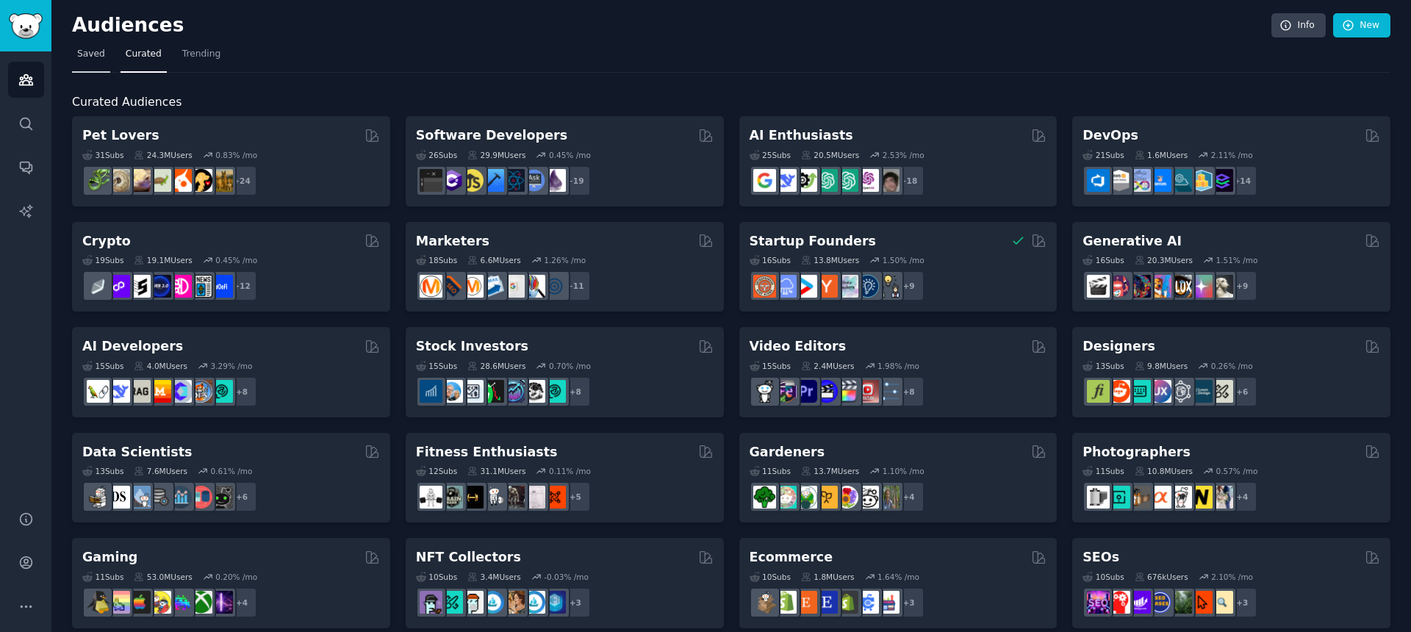
click at [94, 57] on span "Saved" at bounding box center [91, 54] width 28 height 13
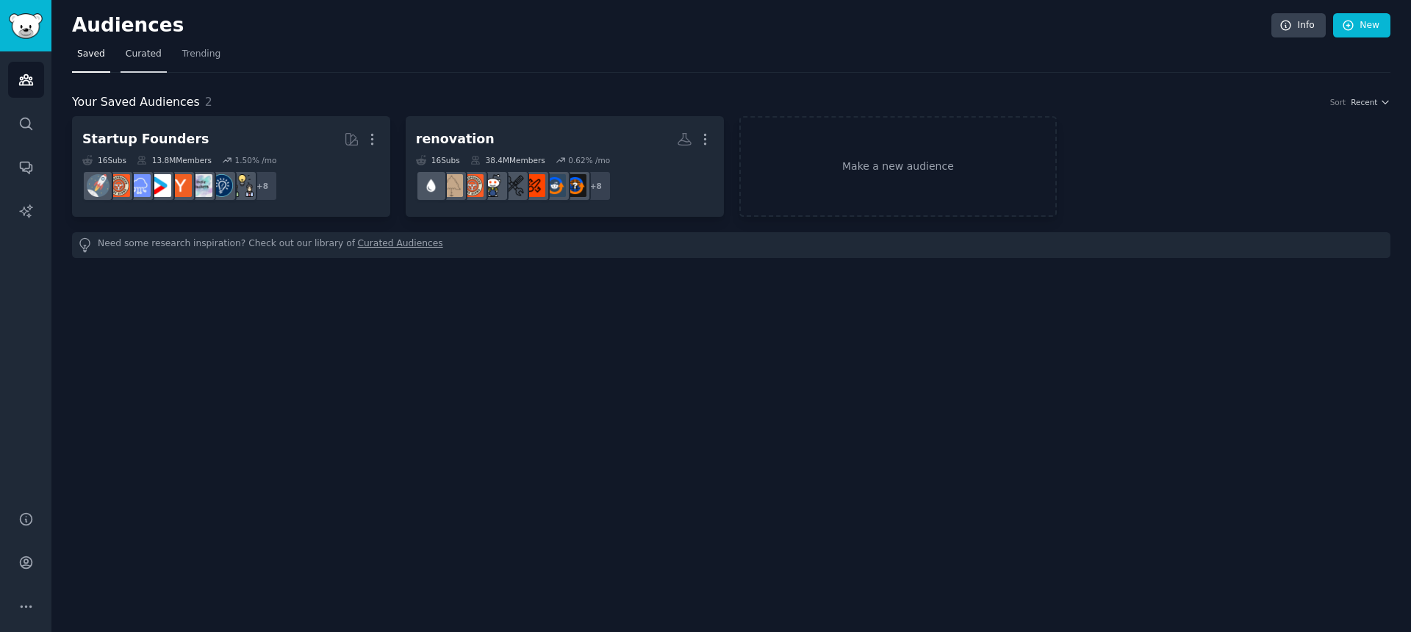
click at [154, 58] on span "Curated" at bounding box center [144, 54] width 36 height 13
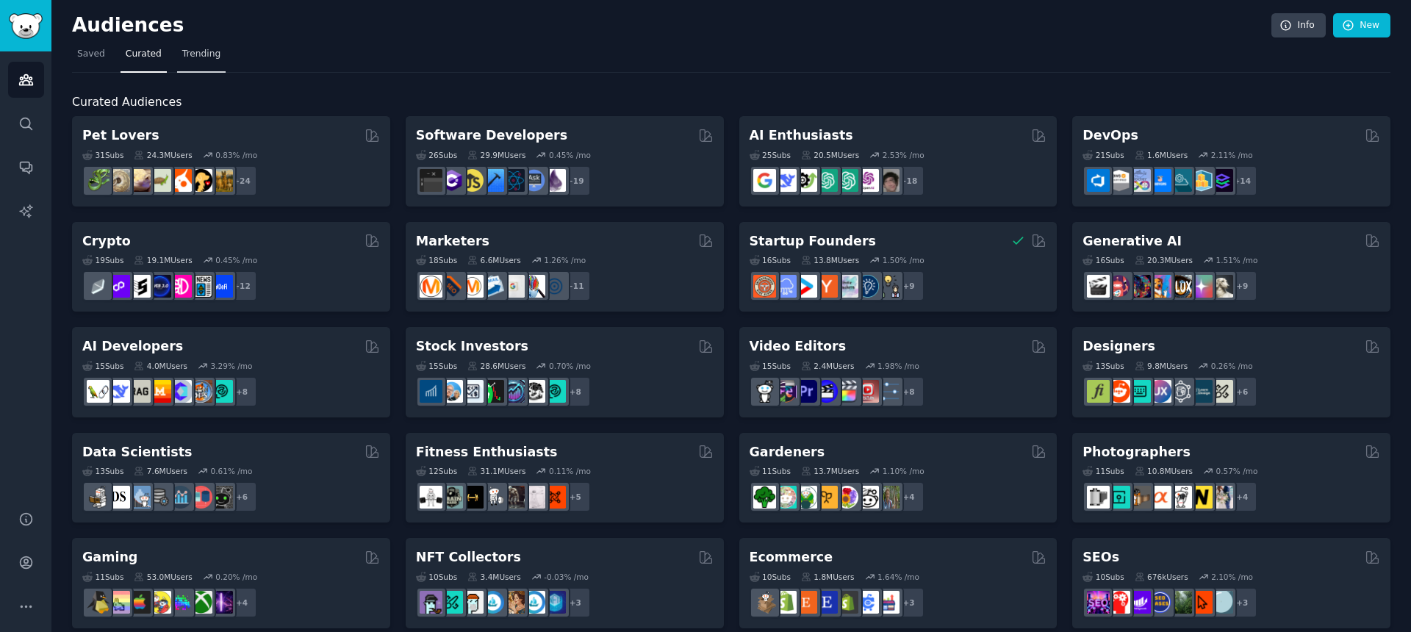
click at [184, 57] on span "Trending" at bounding box center [201, 54] width 38 height 13
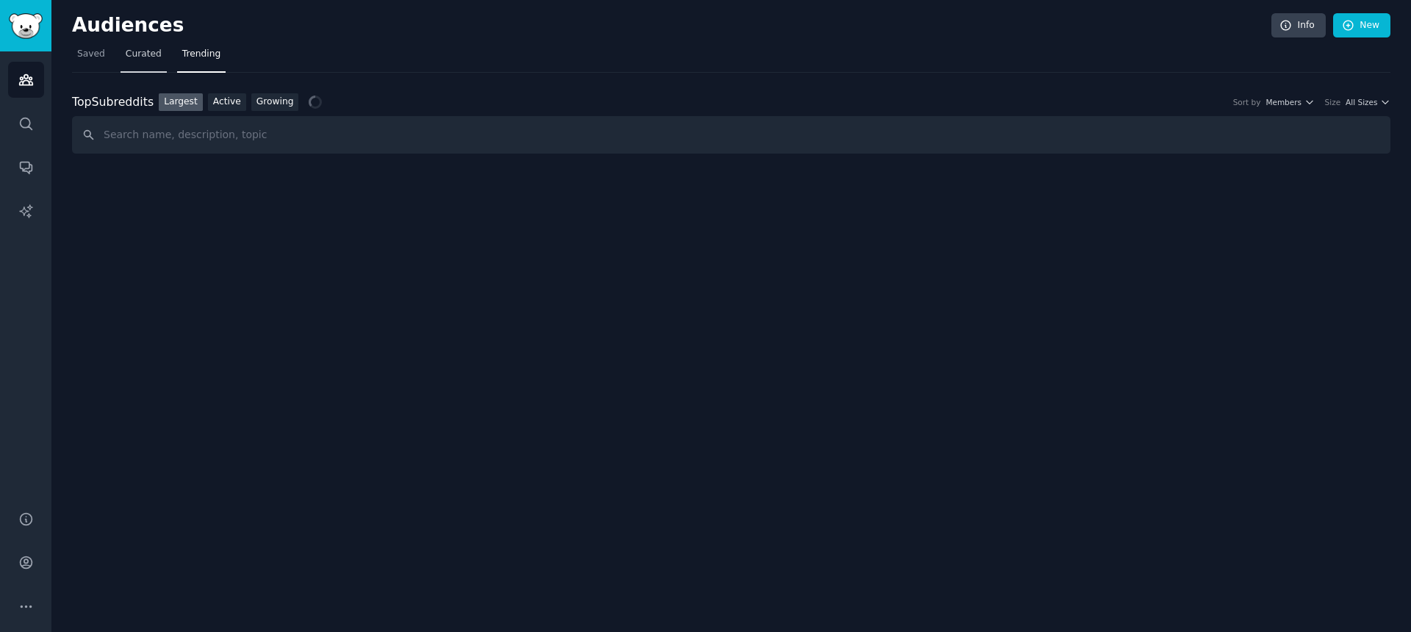
click at [136, 56] on span "Curated" at bounding box center [144, 54] width 36 height 13
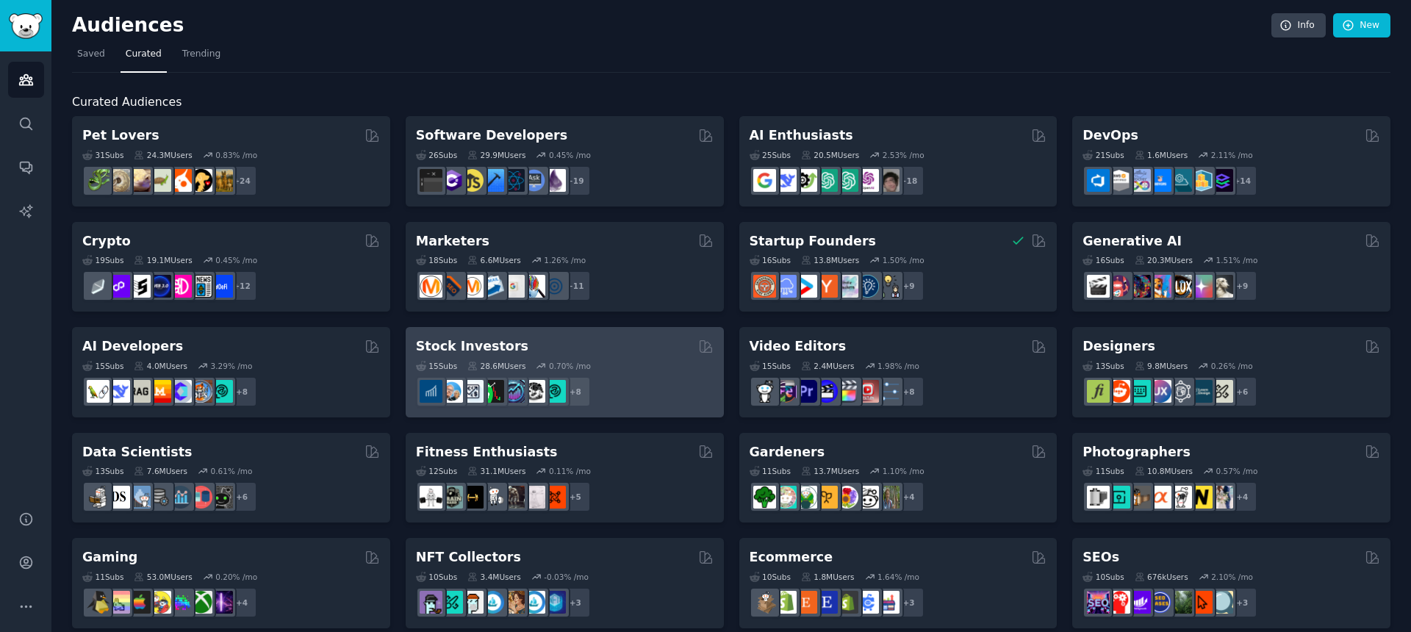
click at [497, 349] on h2 "Stock Investors" at bounding box center [472, 346] width 112 height 18
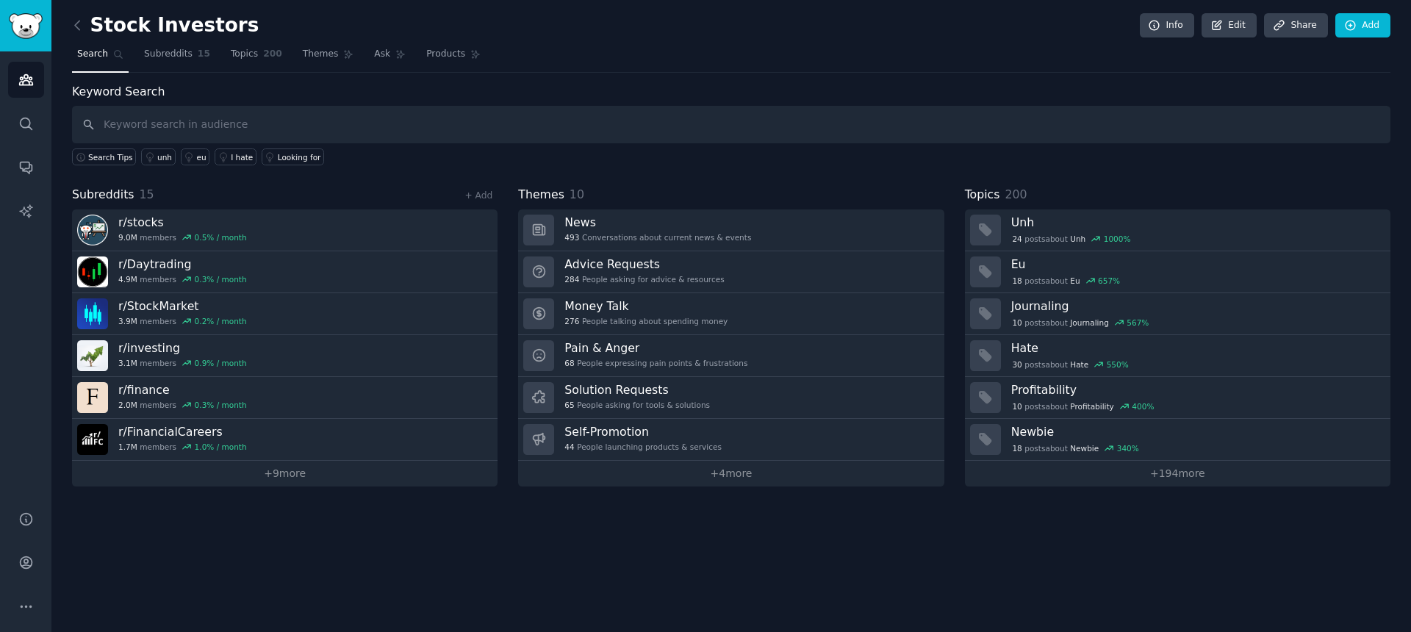
click at [257, 128] on input "text" at bounding box center [731, 124] width 1319 height 37
type input "credit spreads"
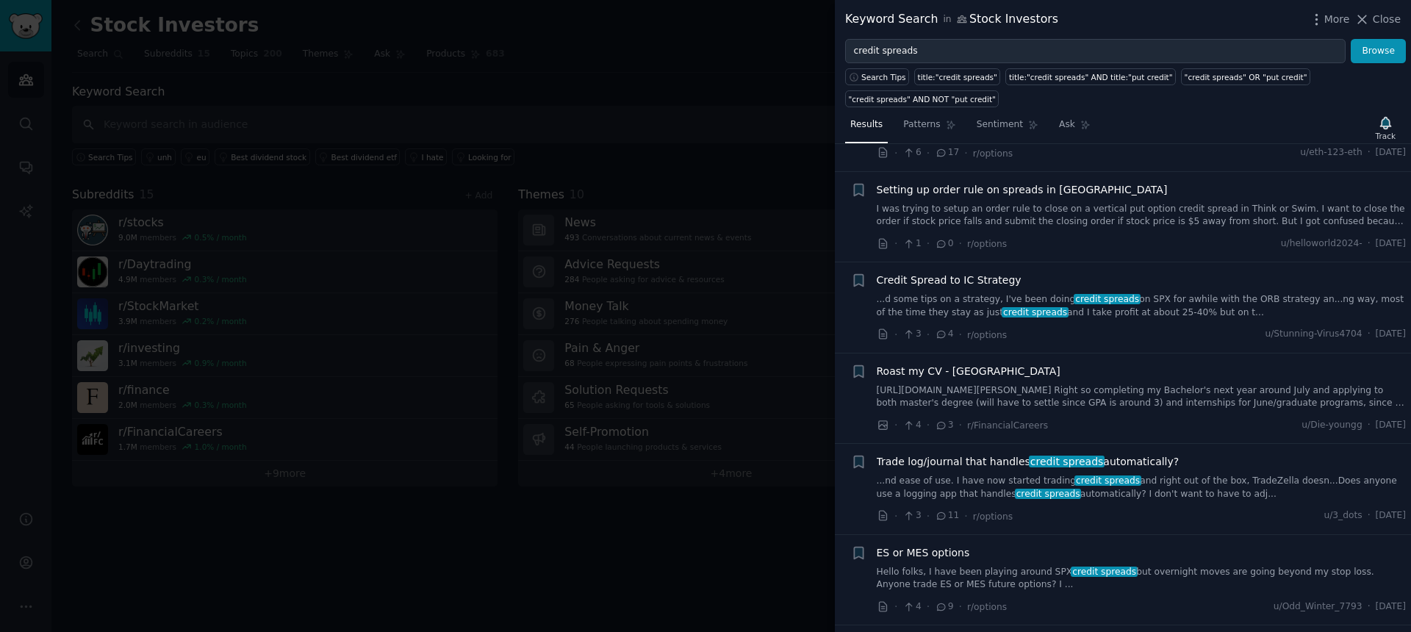
scroll to position [342, 0]
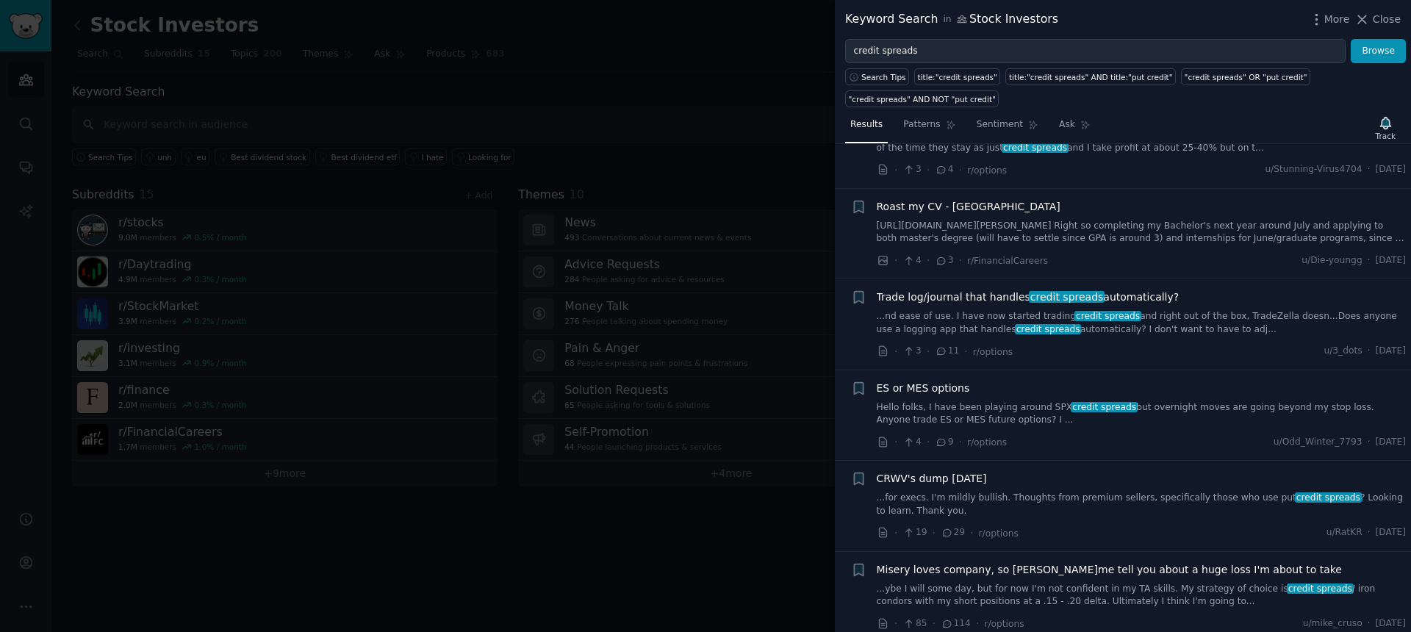
click at [793, 469] on div at bounding box center [705, 316] width 1411 height 632
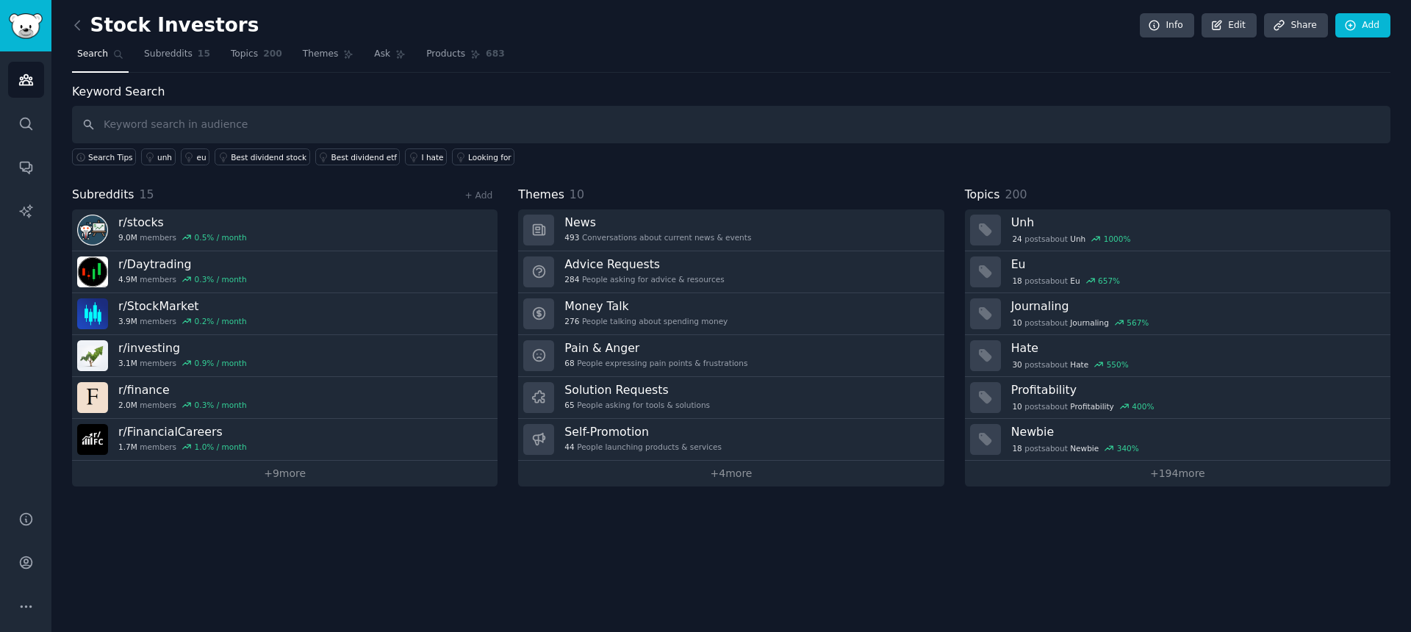
click at [96, 54] on span "Search" at bounding box center [92, 54] width 31 height 13
click at [14, 19] on img "Sidebar" at bounding box center [26, 26] width 34 height 26
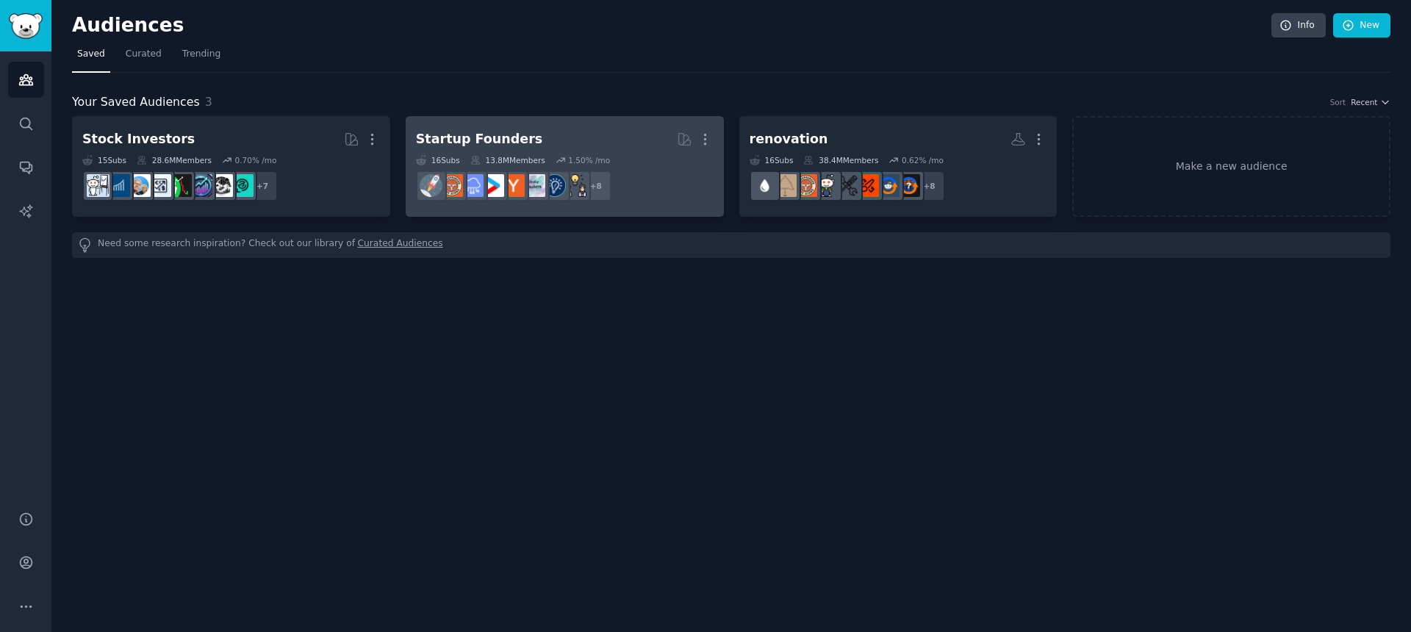
click at [447, 137] on div "Startup Founders" at bounding box center [479, 139] width 126 height 18
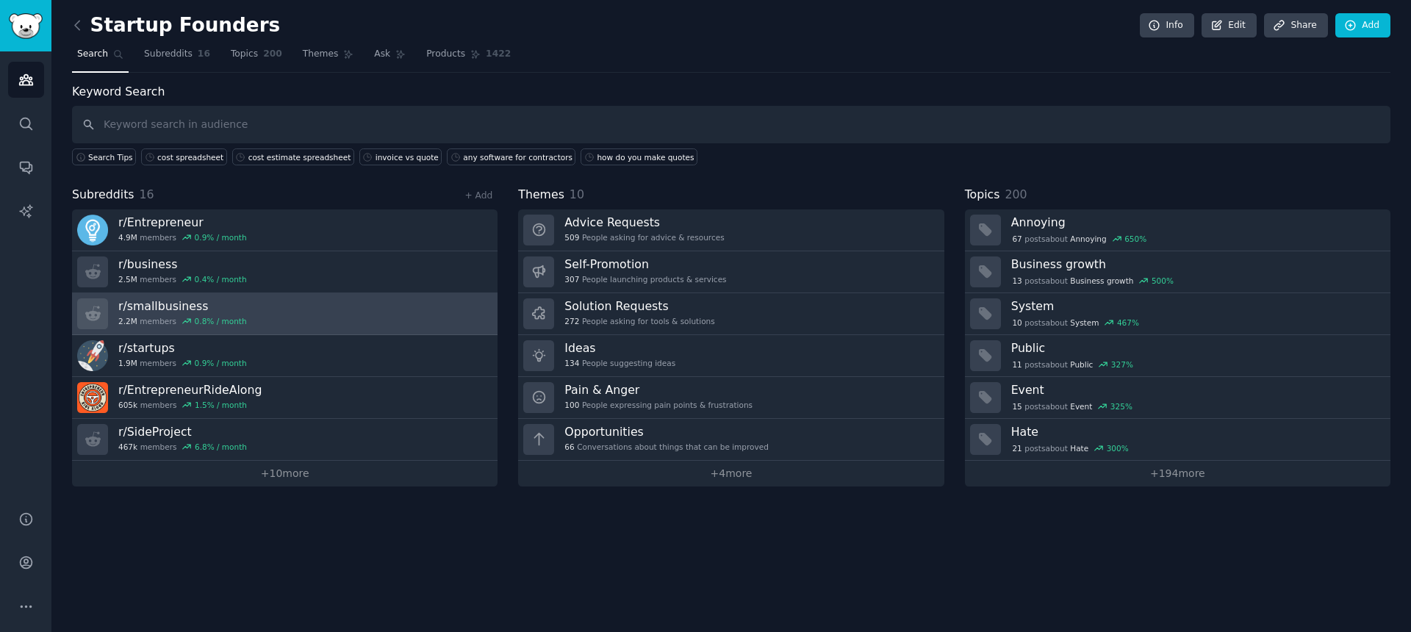
click at [165, 304] on h3 "r/ smallbusiness" at bounding box center [182, 305] width 129 height 15
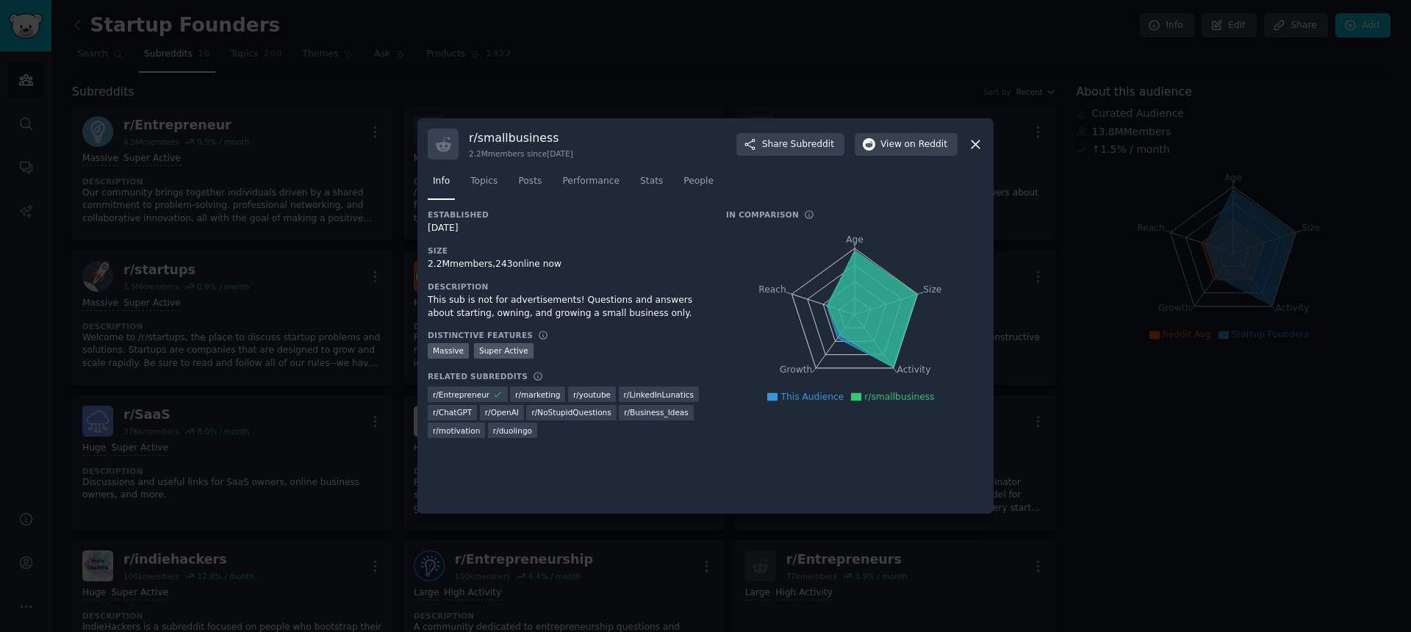
click at [970, 143] on icon at bounding box center [975, 144] width 15 height 15
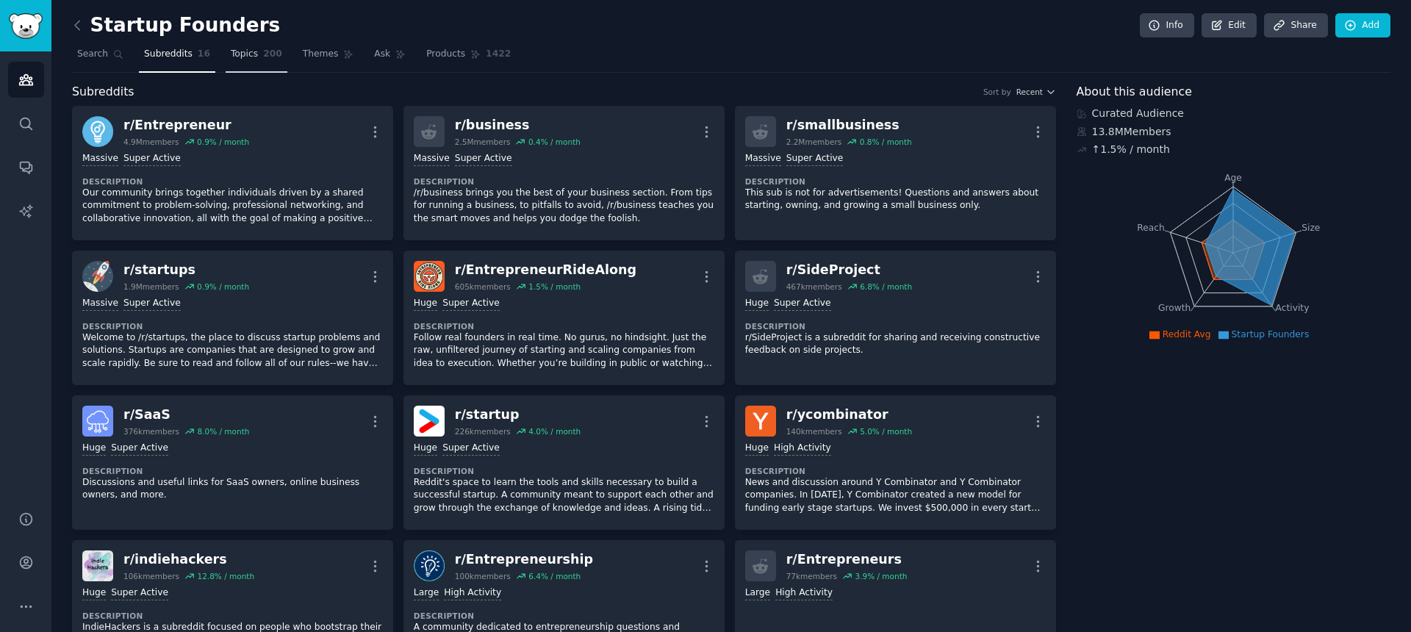
click at [257, 58] on link "Topics 200" at bounding box center [257, 58] width 62 height 30
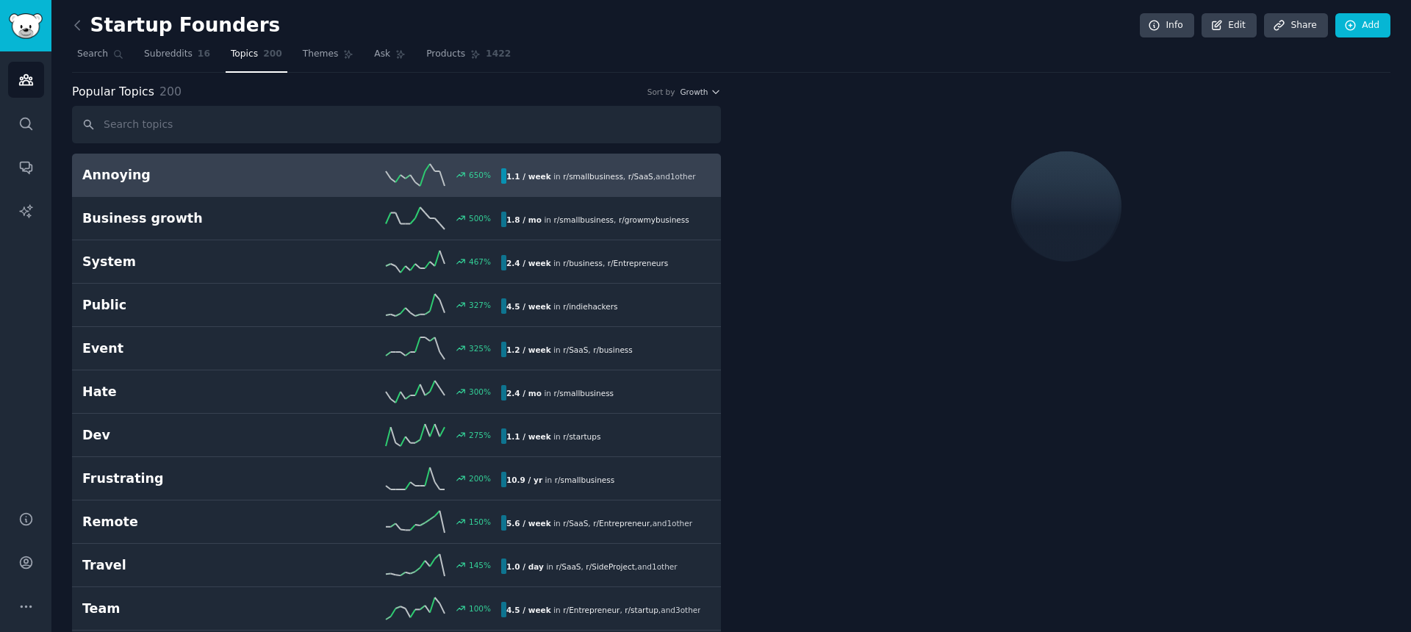
click at [168, 182] on h2 "Annoying" at bounding box center [187, 175] width 210 height 18
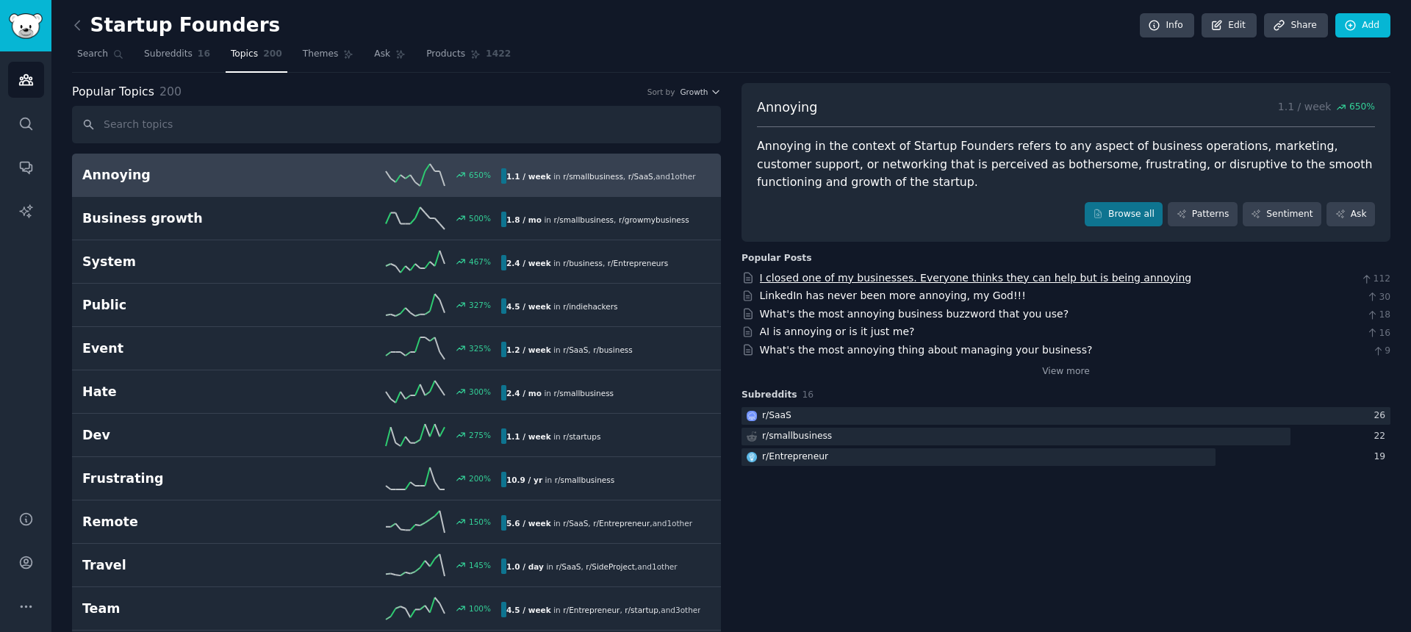
click at [920, 279] on link "I closed one of my businesses. Everyone thinks they can help but is being annoy…" at bounding box center [976, 278] width 432 height 12
click at [795, 348] on link "What's the most annoying thing about managing your business?" at bounding box center [926, 350] width 333 height 12
click at [169, 170] on h2 "Annoying" at bounding box center [187, 175] width 210 height 18
click at [820, 332] on link "AI is annoying or is it just me?" at bounding box center [837, 332] width 155 height 12
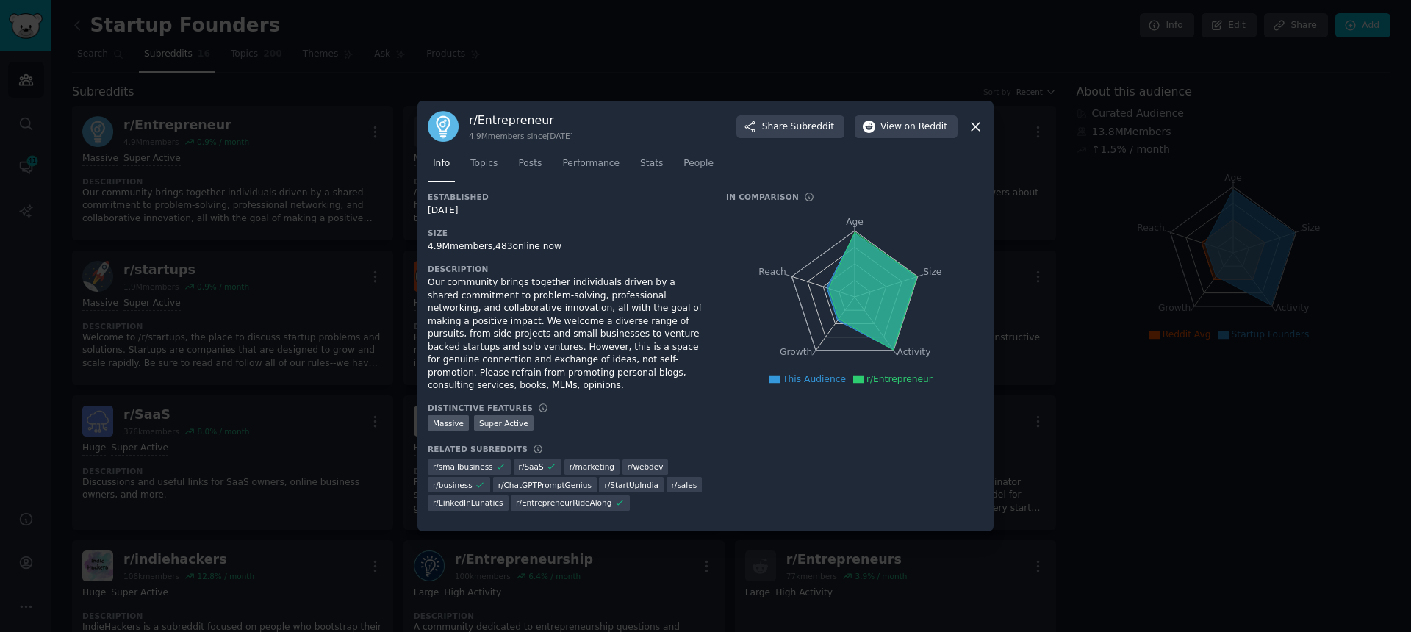
drag, startPoint x: 979, startPoint y: 125, endPoint x: 935, endPoint y: 70, distance: 70.6
click at [979, 126] on icon at bounding box center [975, 126] width 15 height 15
